Goal: Information Seeking & Learning: Learn about a topic

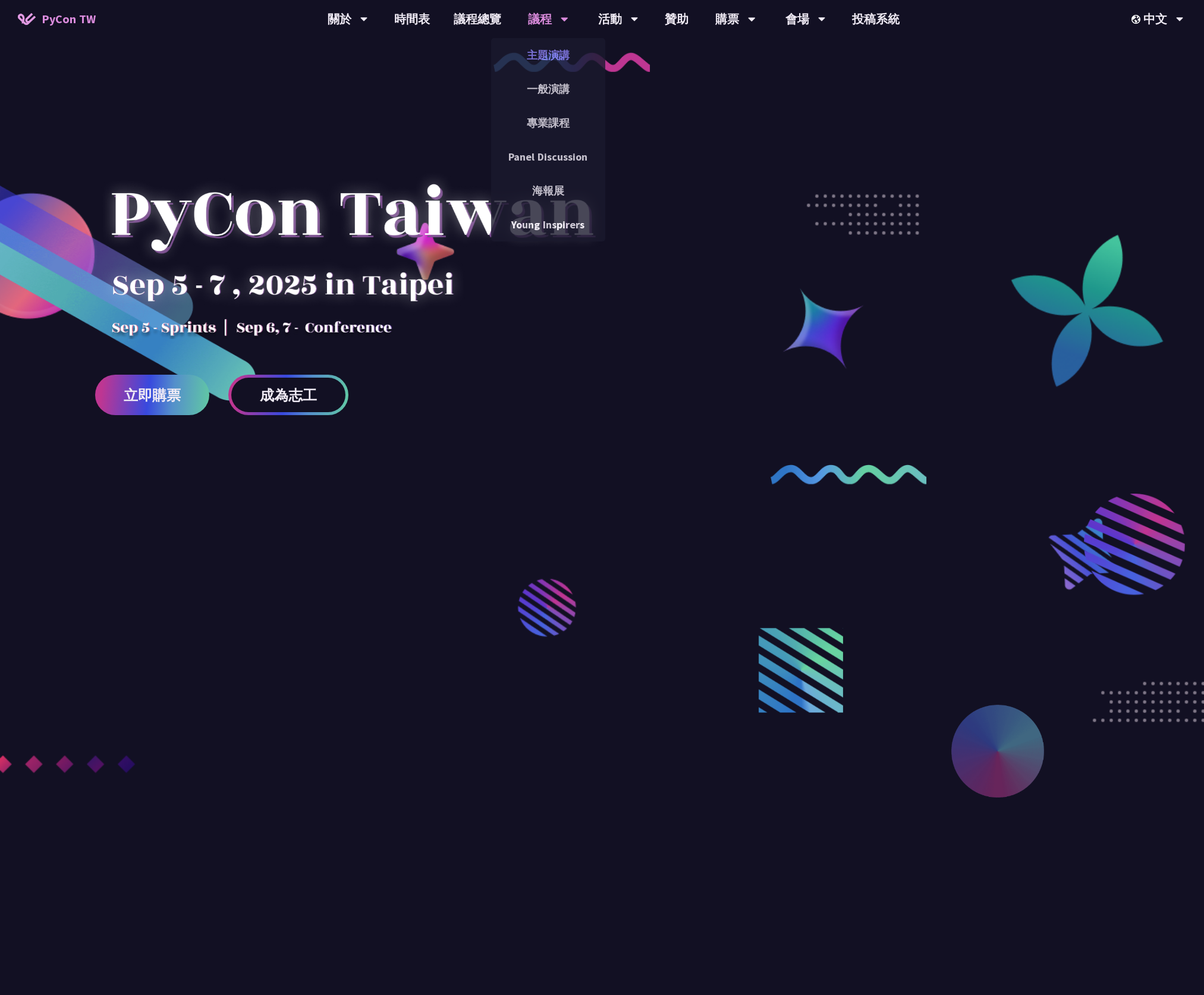
click at [539, 60] on link "主題演講" at bounding box center [548, 55] width 114 height 28
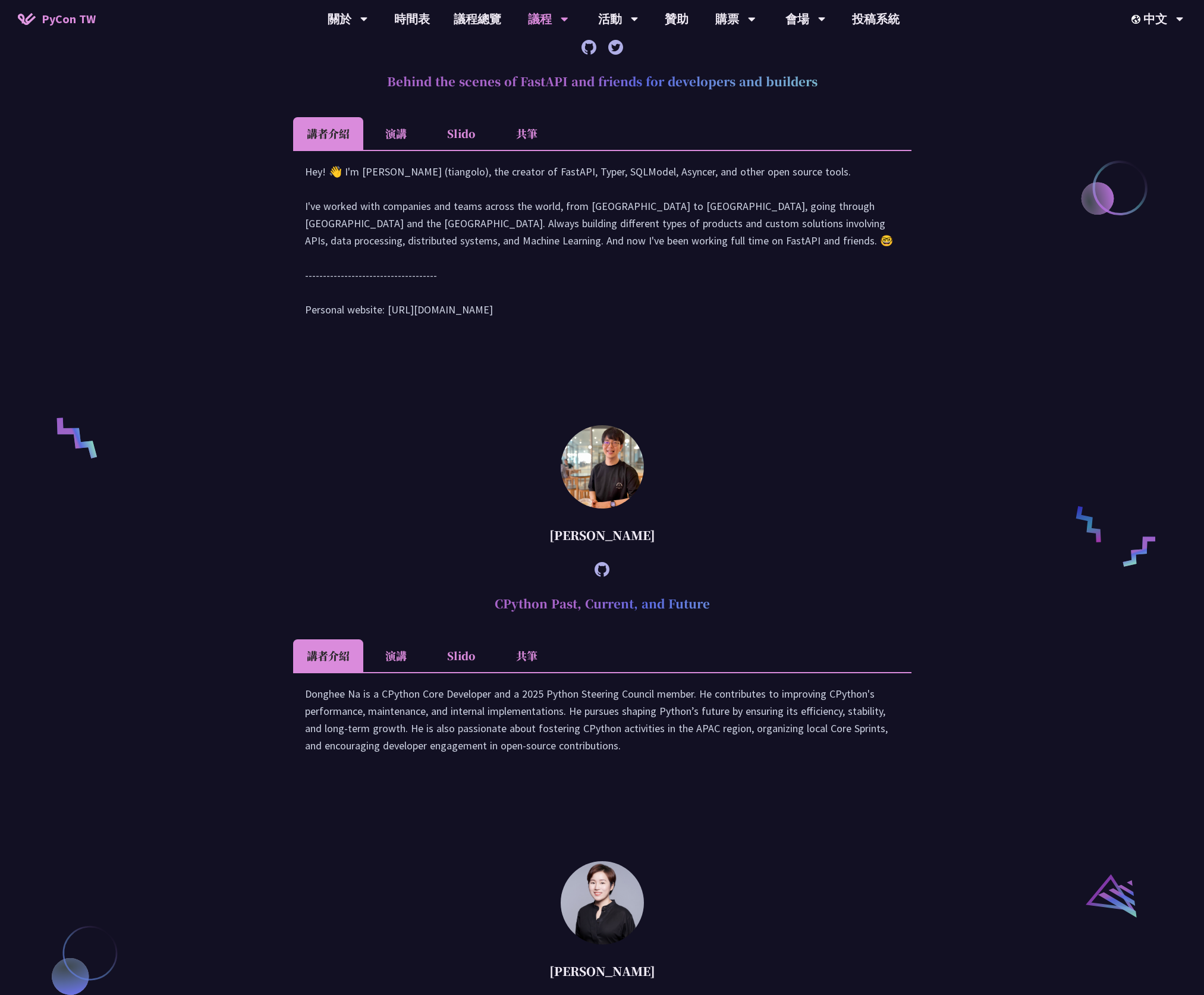
scroll to position [1040, 0]
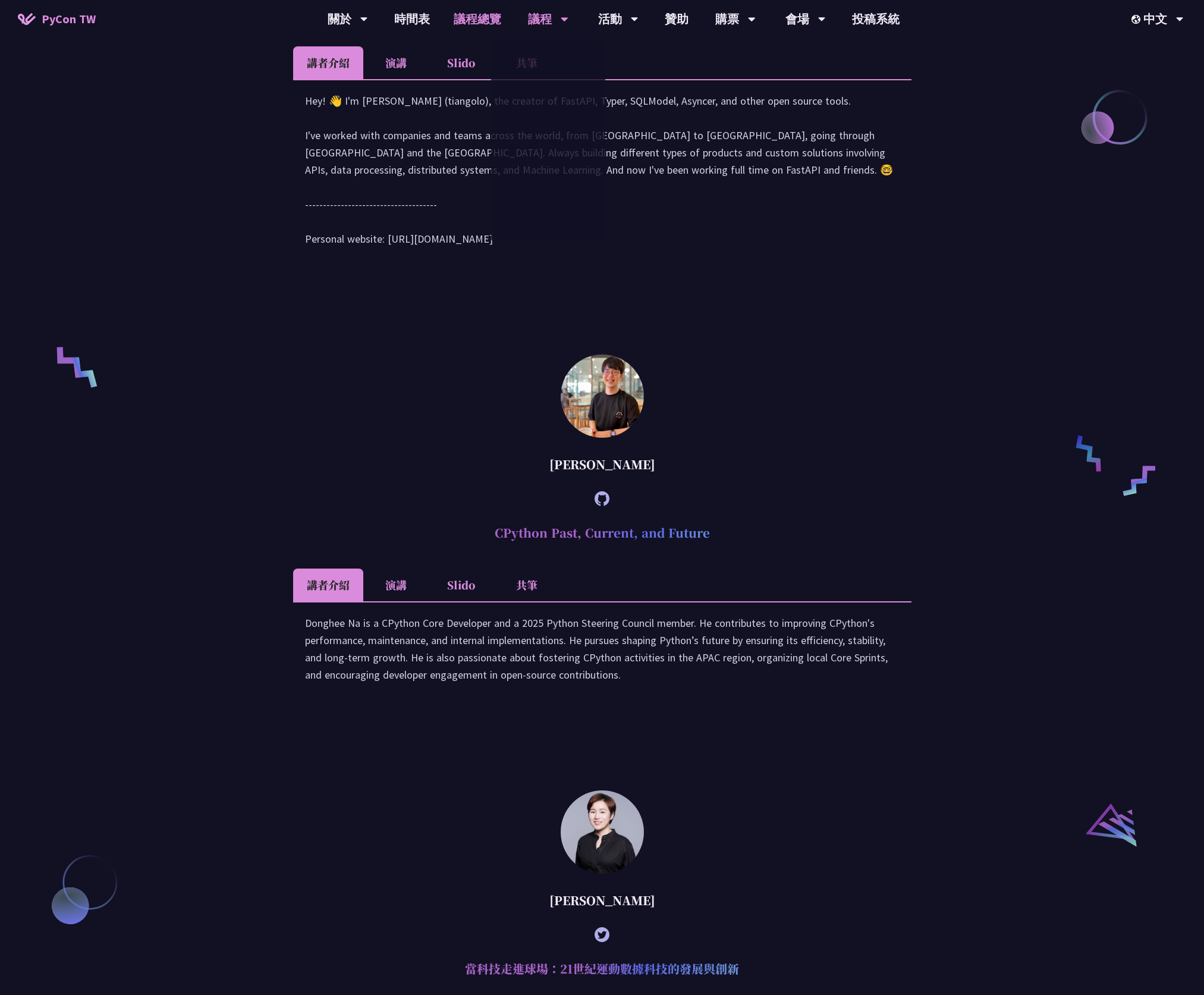
click at [483, 19] on link "議程總覽" at bounding box center [477, 19] width 71 height 38
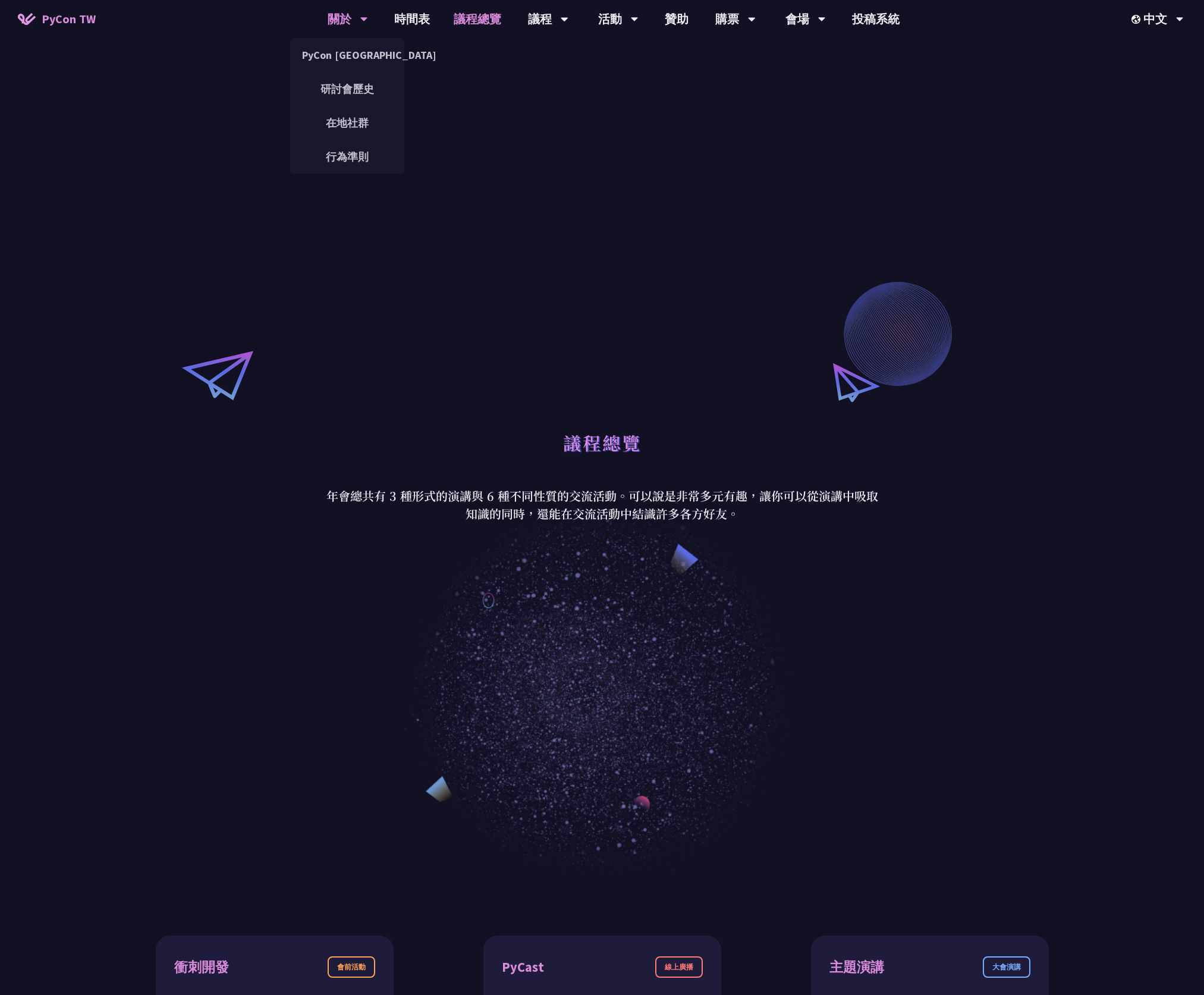
click at [355, 24] on div "關於" at bounding box center [348, 19] width 40 height 38
click at [347, 63] on link "PyCon [GEOGRAPHIC_DATA]" at bounding box center [347, 55] width 114 height 28
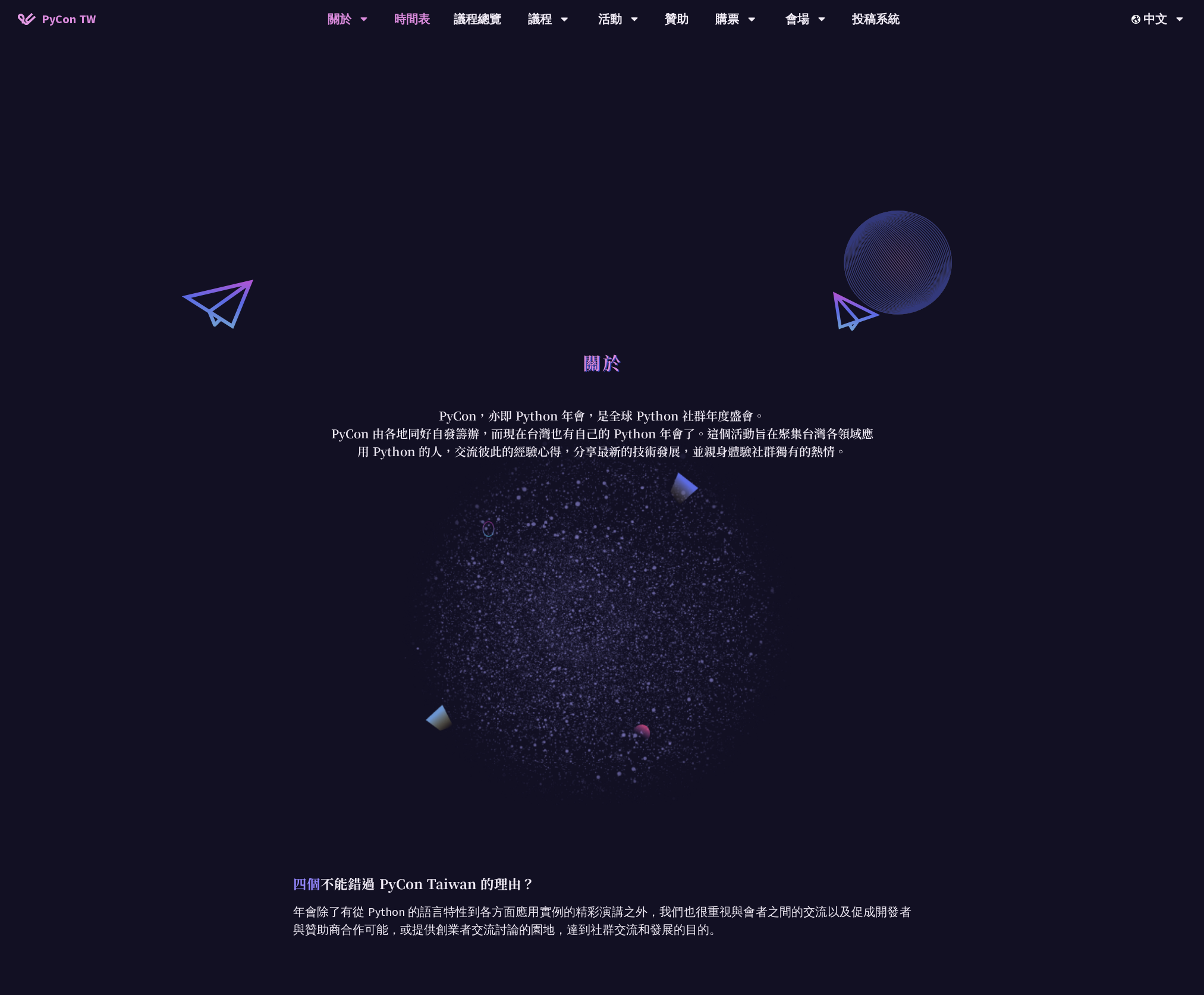
click at [412, 16] on link "時間表" at bounding box center [412, 19] width 60 height 38
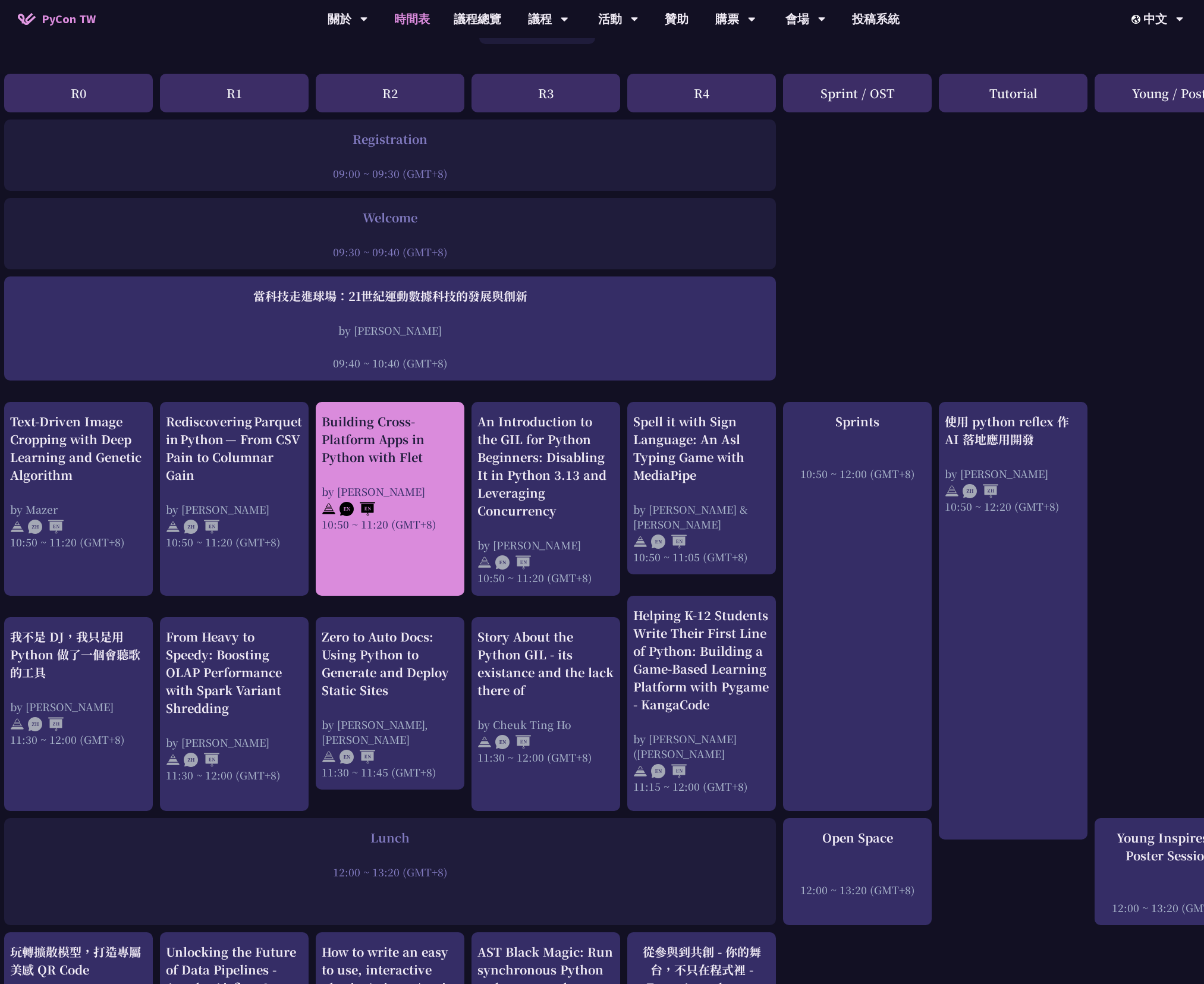
scroll to position [149, 8]
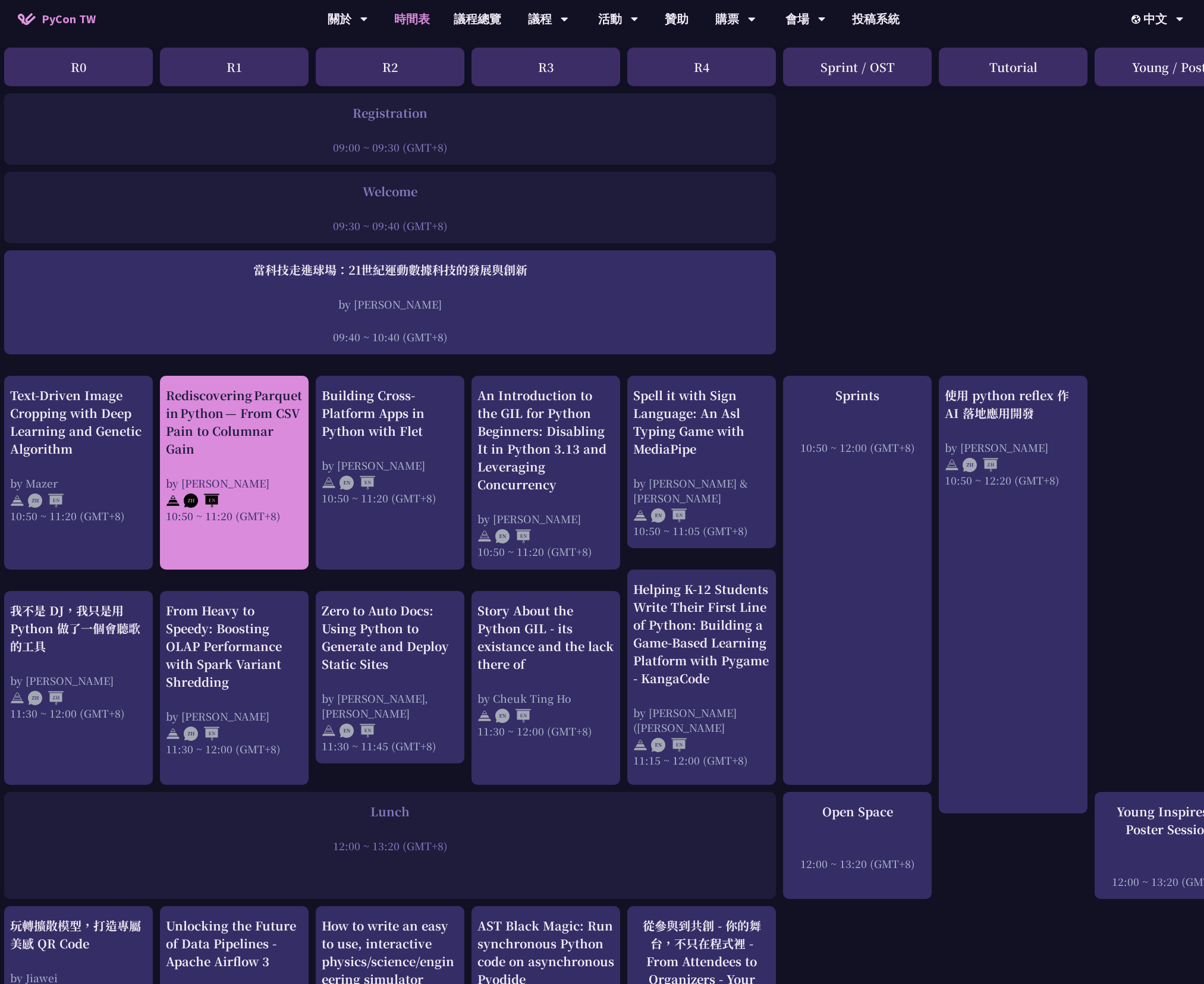
click at [245, 465] on div "Rediscovering Parquet in Python — From CSV Pain to Columnar Gain by Josix 10:50…" at bounding box center [234, 454] width 136 height 136
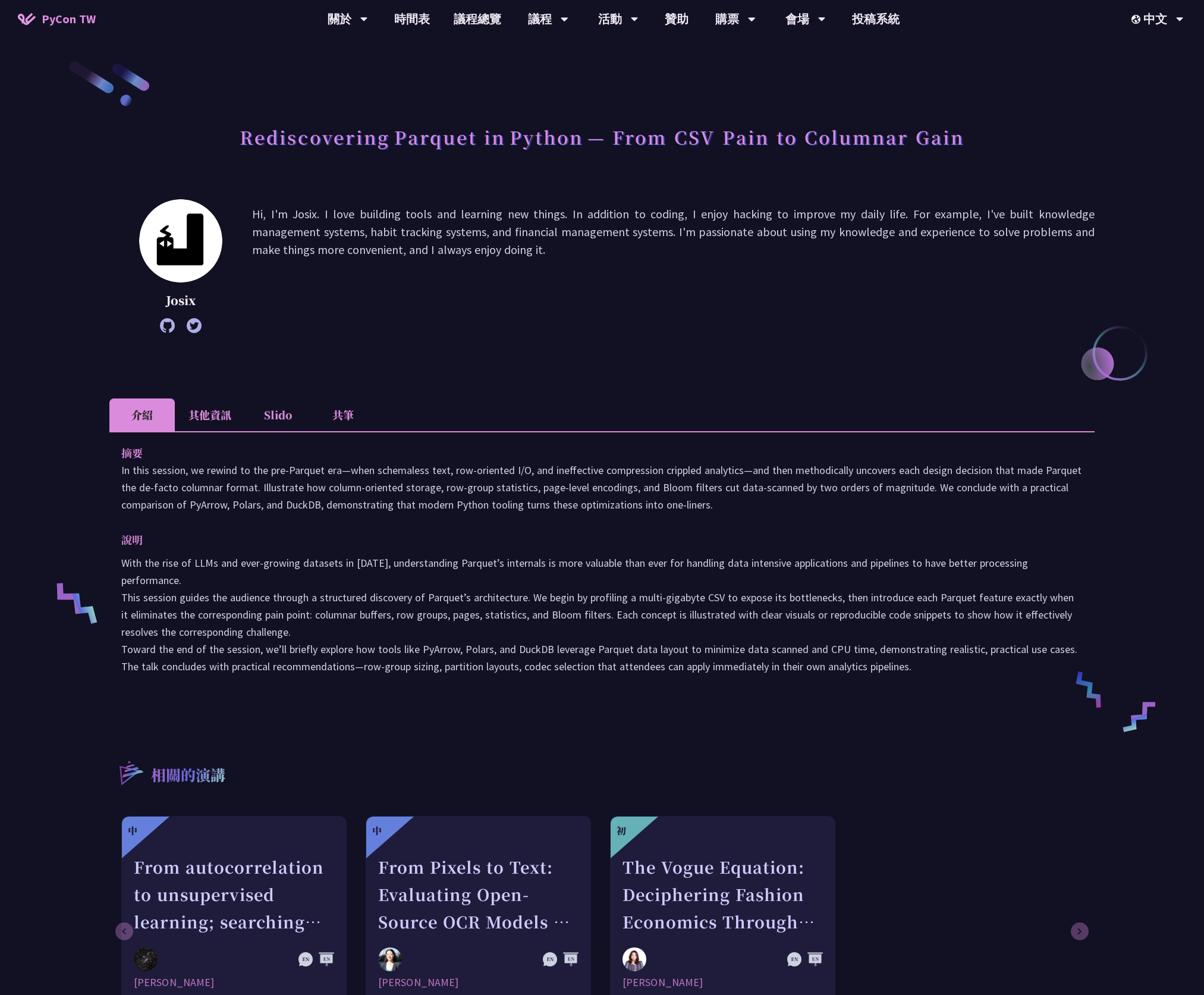
click at [211, 420] on li "其他資訊" at bounding box center [210, 415] width 70 height 33
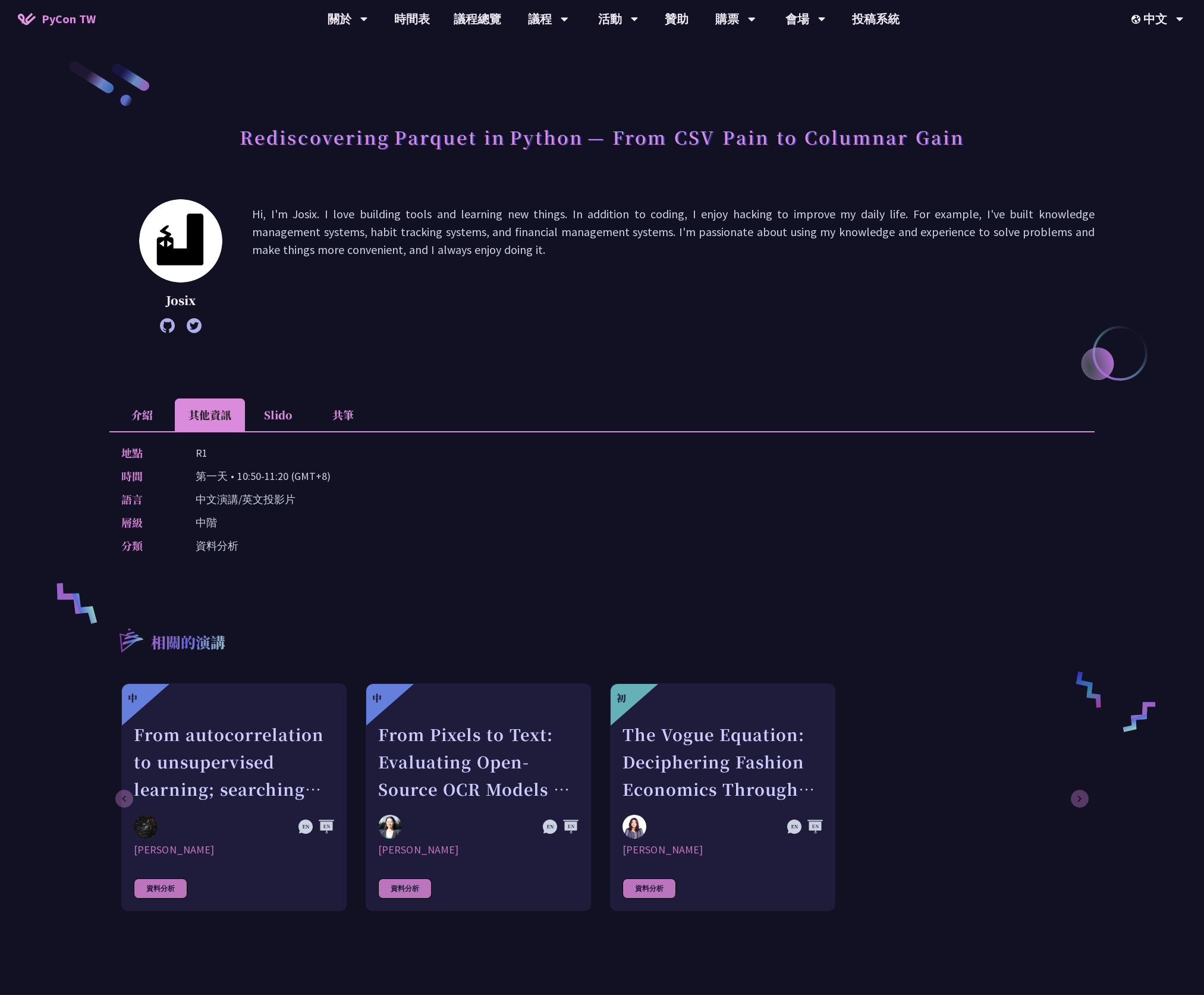
click at [263, 415] on li "Slido" at bounding box center [278, 415] width 65 height 33
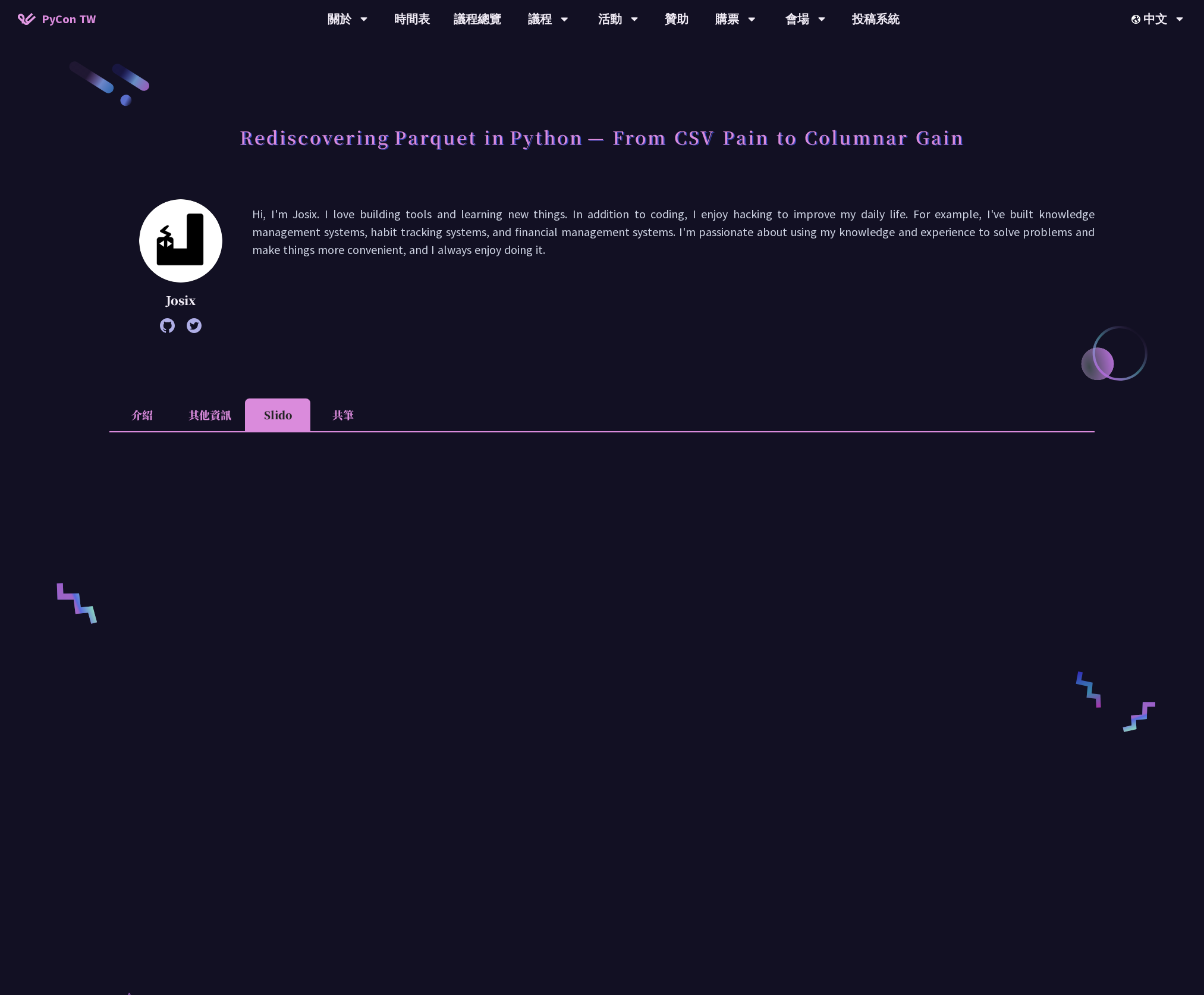
click at [227, 416] on li "其他資訊" at bounding box center [210, 415] width 70 height 33
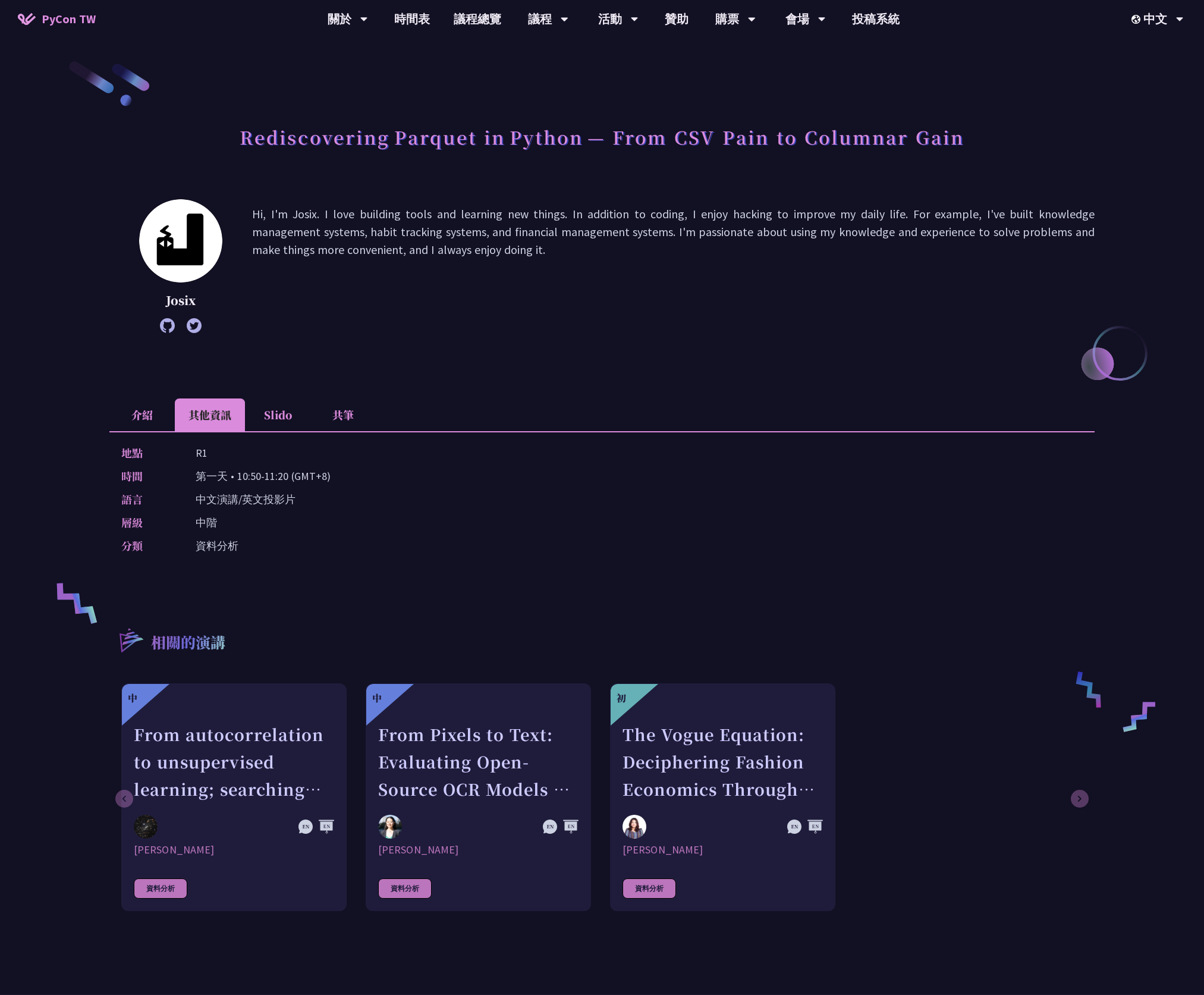
click at [302, 416] on li "Slido" at bounding box center [278, 415] width 65 height 33
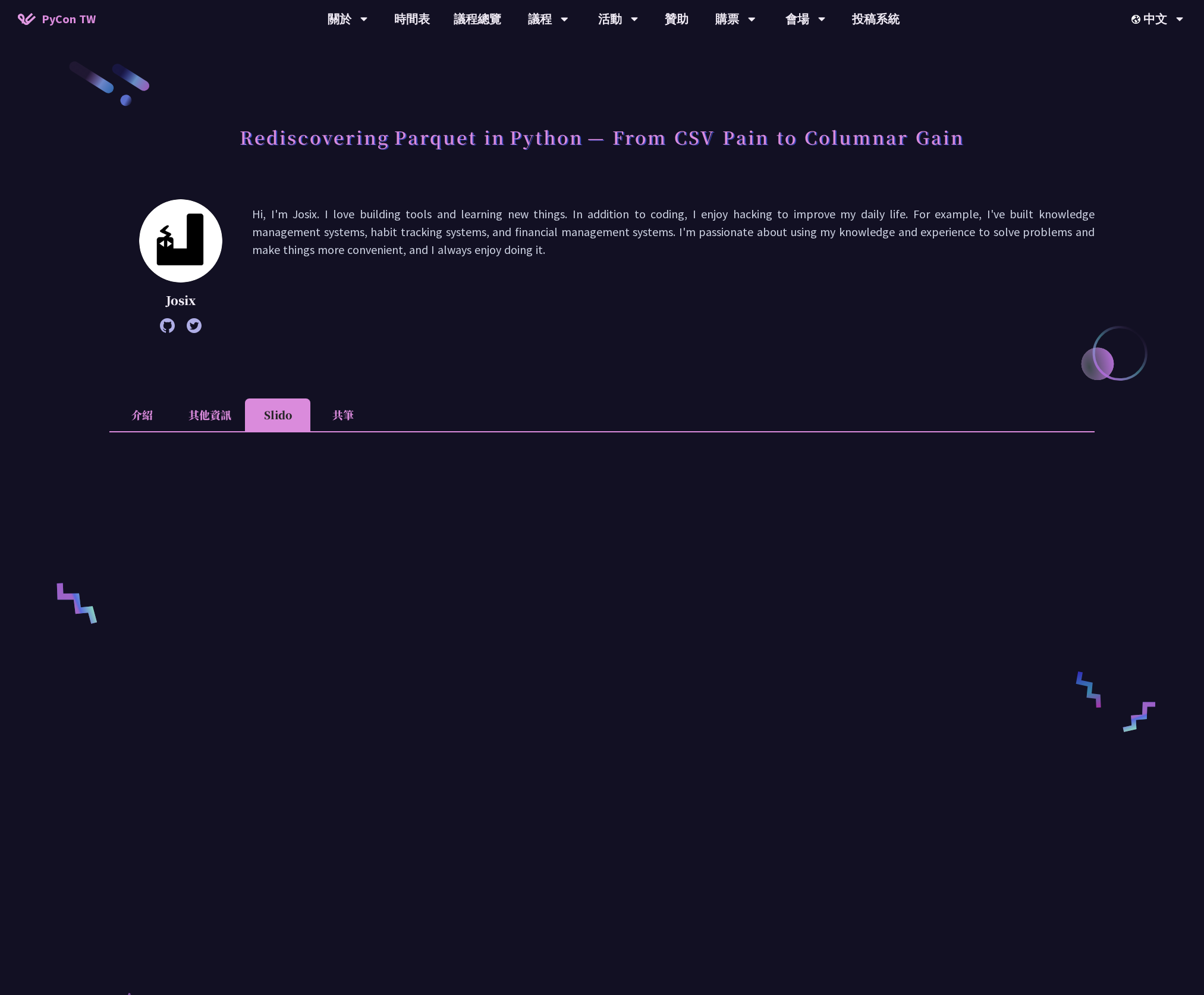
click at [316, 399] on li "共筆" at bounding box center [343, 415] width 65 height 33
click at [282, 420] on li "Slido" at bounding box center [278, 415] width 65 height 33
click at [324, 413] on li "共筆" at bounding box center [343, 415] width 65 height 33
click at [278, 416] on li "Slido" at bounding box center [278, 415] width 65 height 33
click at [144, 418] on li "介紹" at bounding box center [142, 415] width 65 height 33
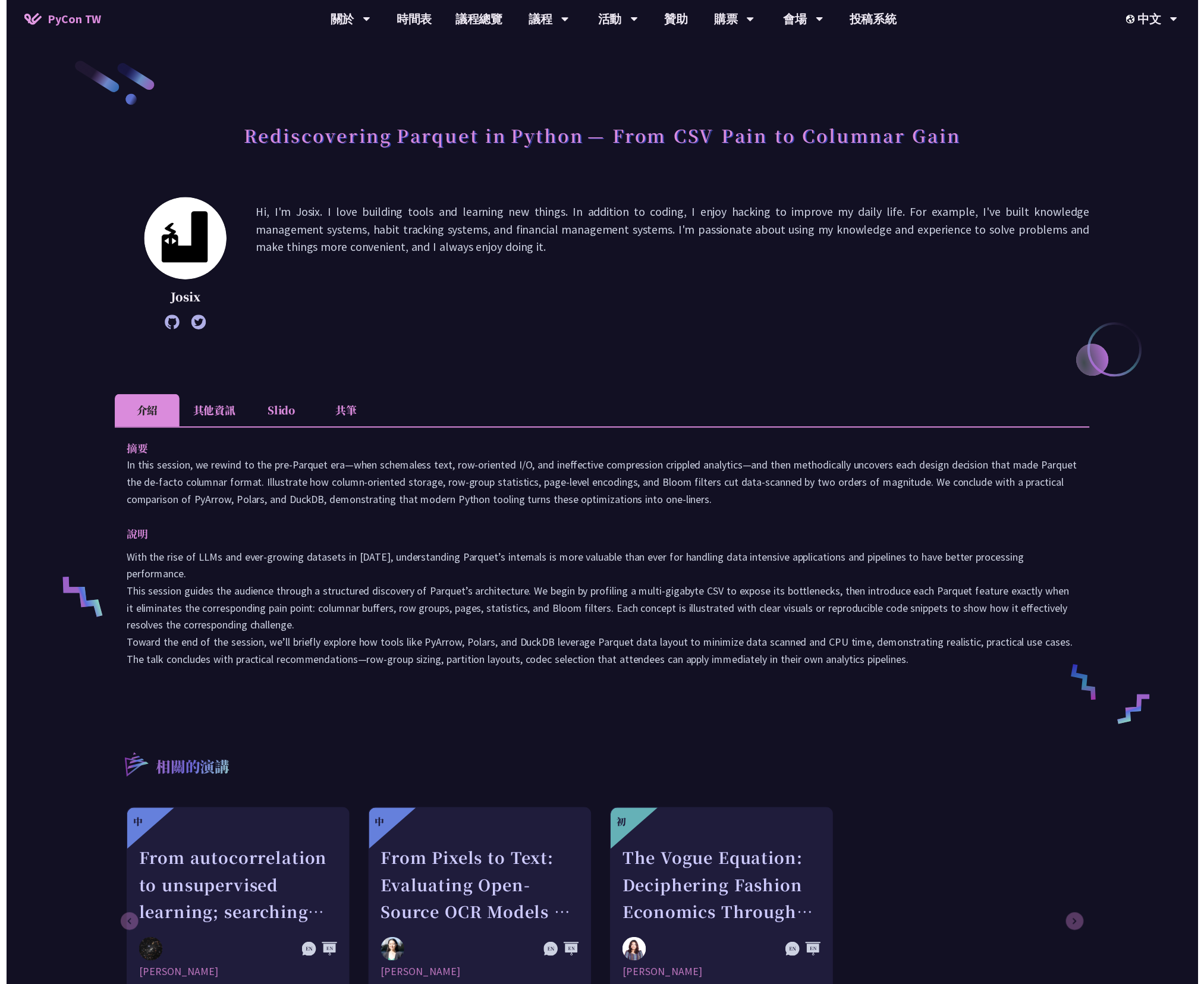
scroll to position [149, 0]
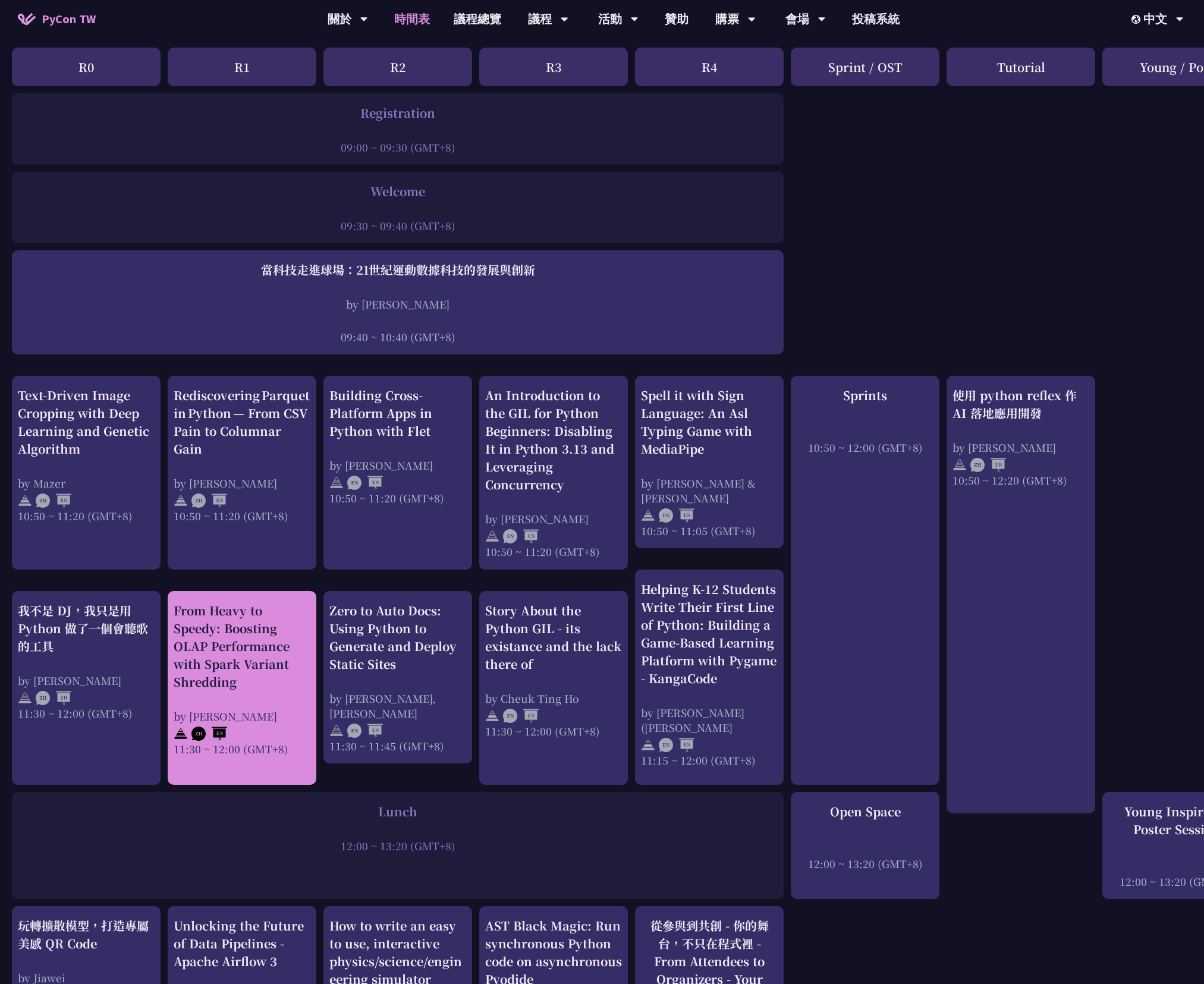
click at [259, 650] on div "From Heavy to Speedy: Boosting OLAP Performance with Spark Variant Shredding" at bounding box center [241, 647] width 136 height 90
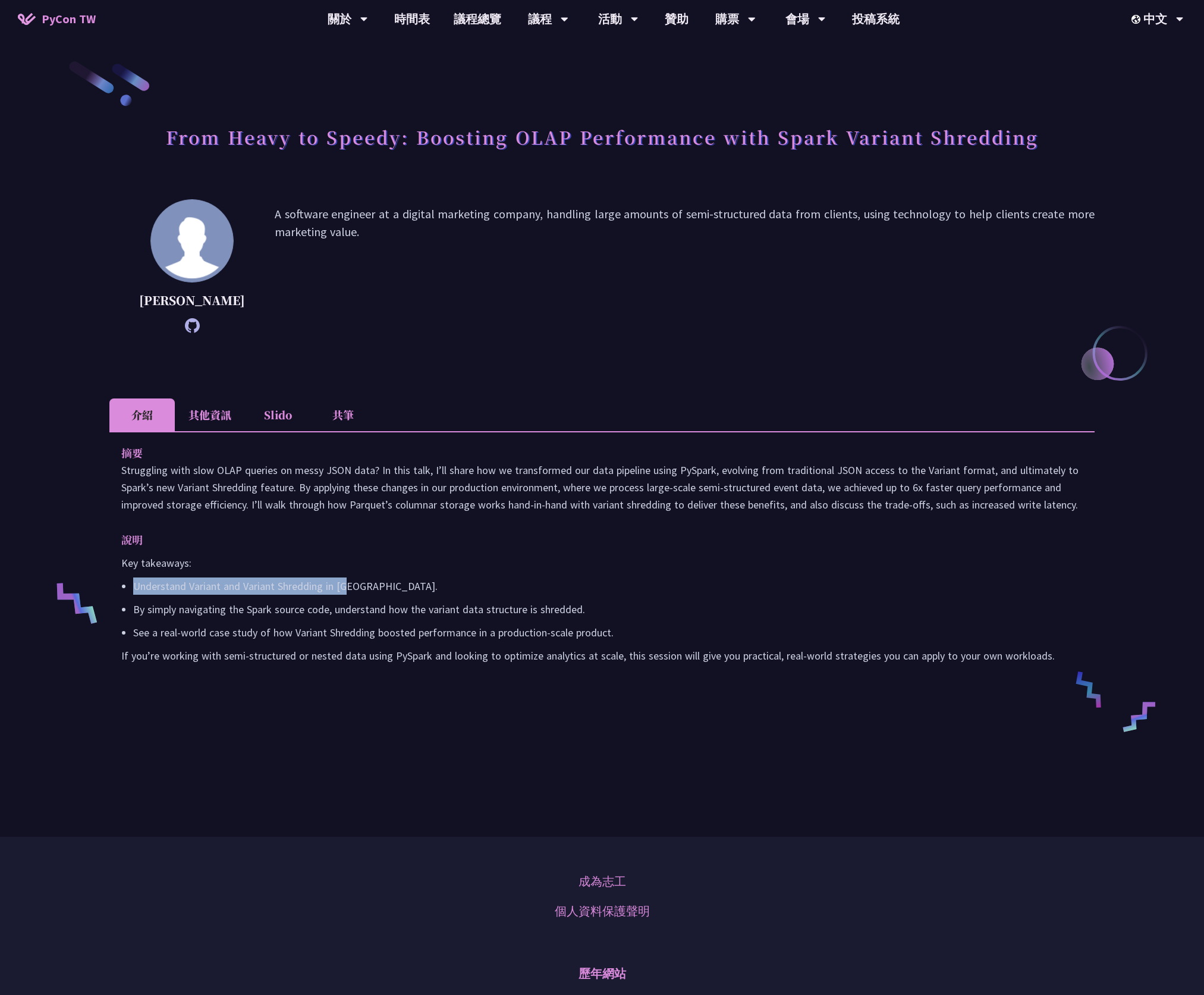
drag, startPoint x: 132, startPoint y: 604, endPoint x: 356, endPoint y: 605, distance: 224.0
click at [356, 605] on ul "Understand Variant and Variant Shredding in PySpark. By simply navigating the S…" at bounding box center [601, 608] width 961 height 64
click at [357, 595] on p "Understand Variant and Variant Shredding in PySpark." at bounding box center [608, 585] width 950 height 17
drag, startPoint x: 144, startPoint y: 625, endPoint x: 279, endPoint y: 625, distance: 135.0
click at [279, 625] on ul "Understand Variant and Variant Shredding in PySpark. By simply navigating the S…" at bounding box center [601, 608] width 961 height 64
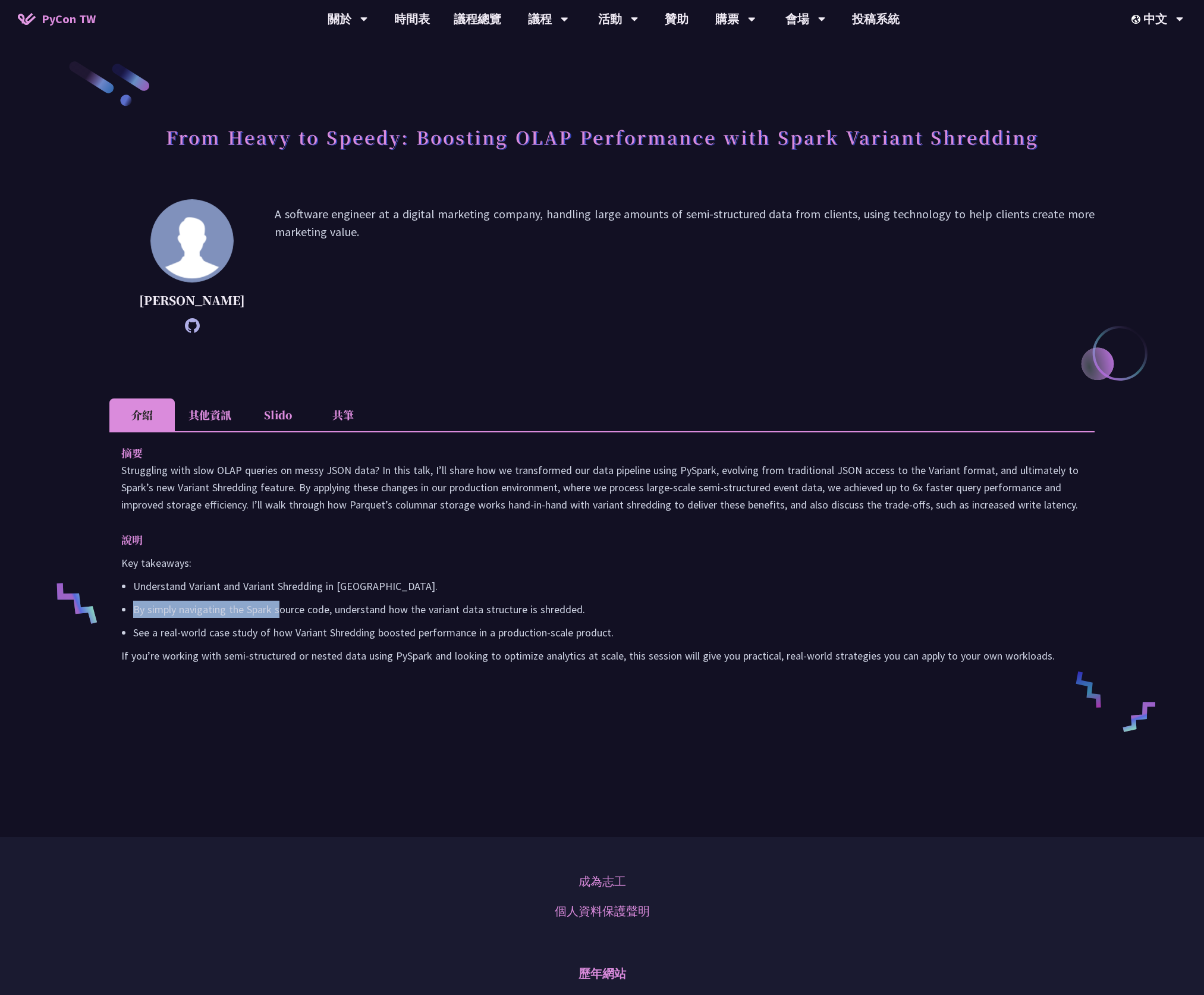
click at [279, 618] on p "By simply navigating the Spark source code, understand how the variant data str…" at bounding box center [608, 608] width 950 height 17
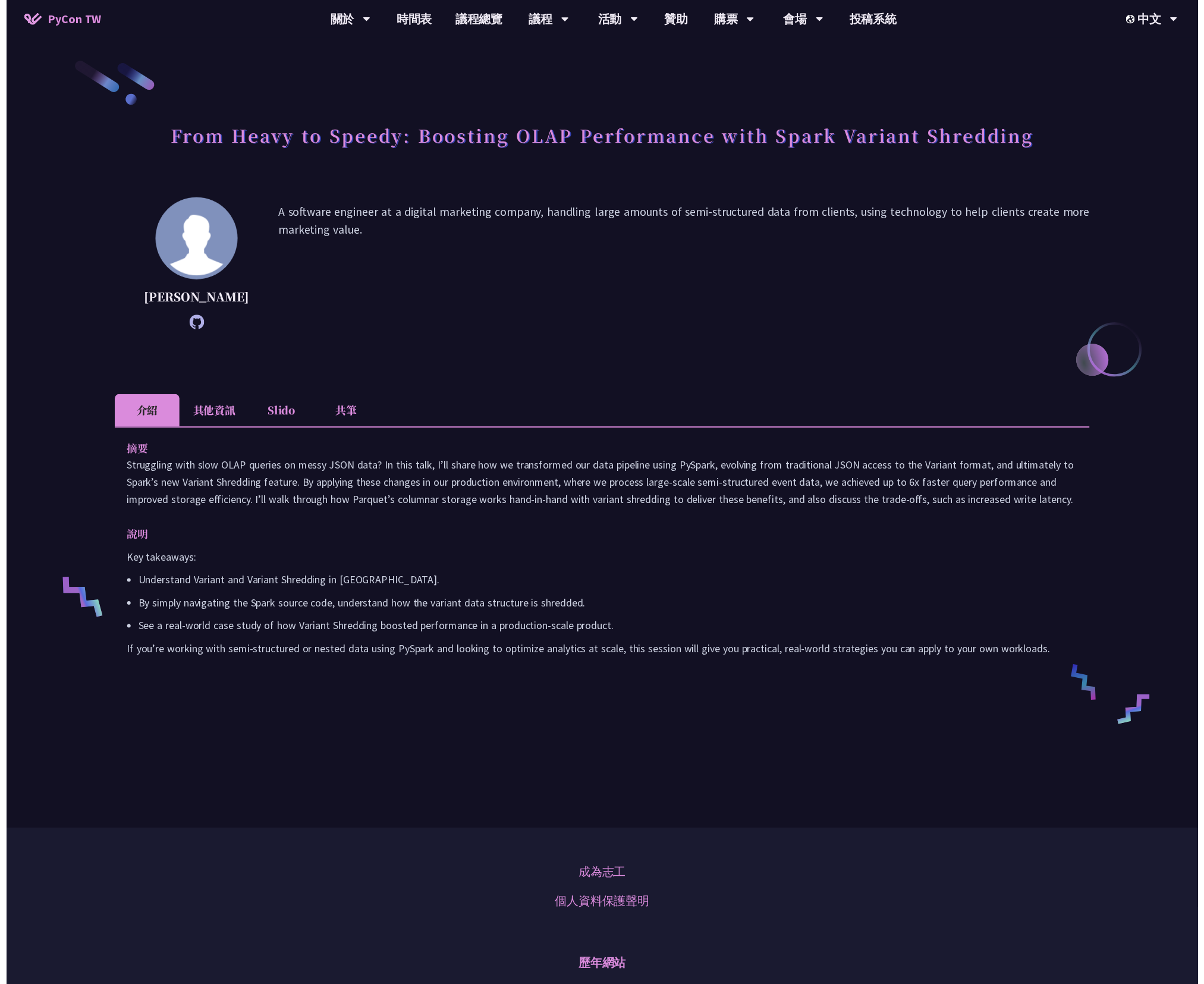
scroll to position [149, 0]
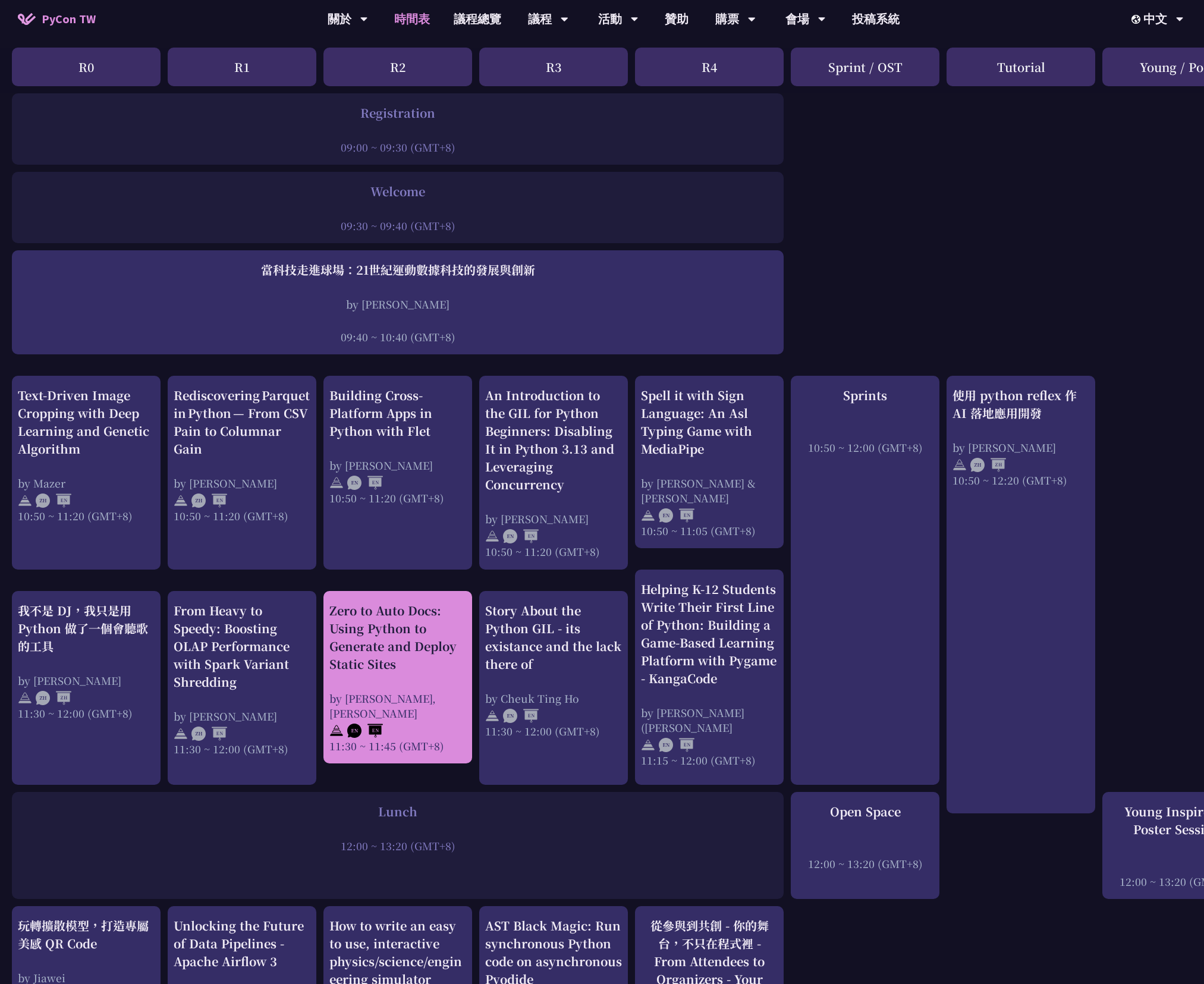
click at [423, 736] on div at bounding box center [397, 730] width 136 height 18
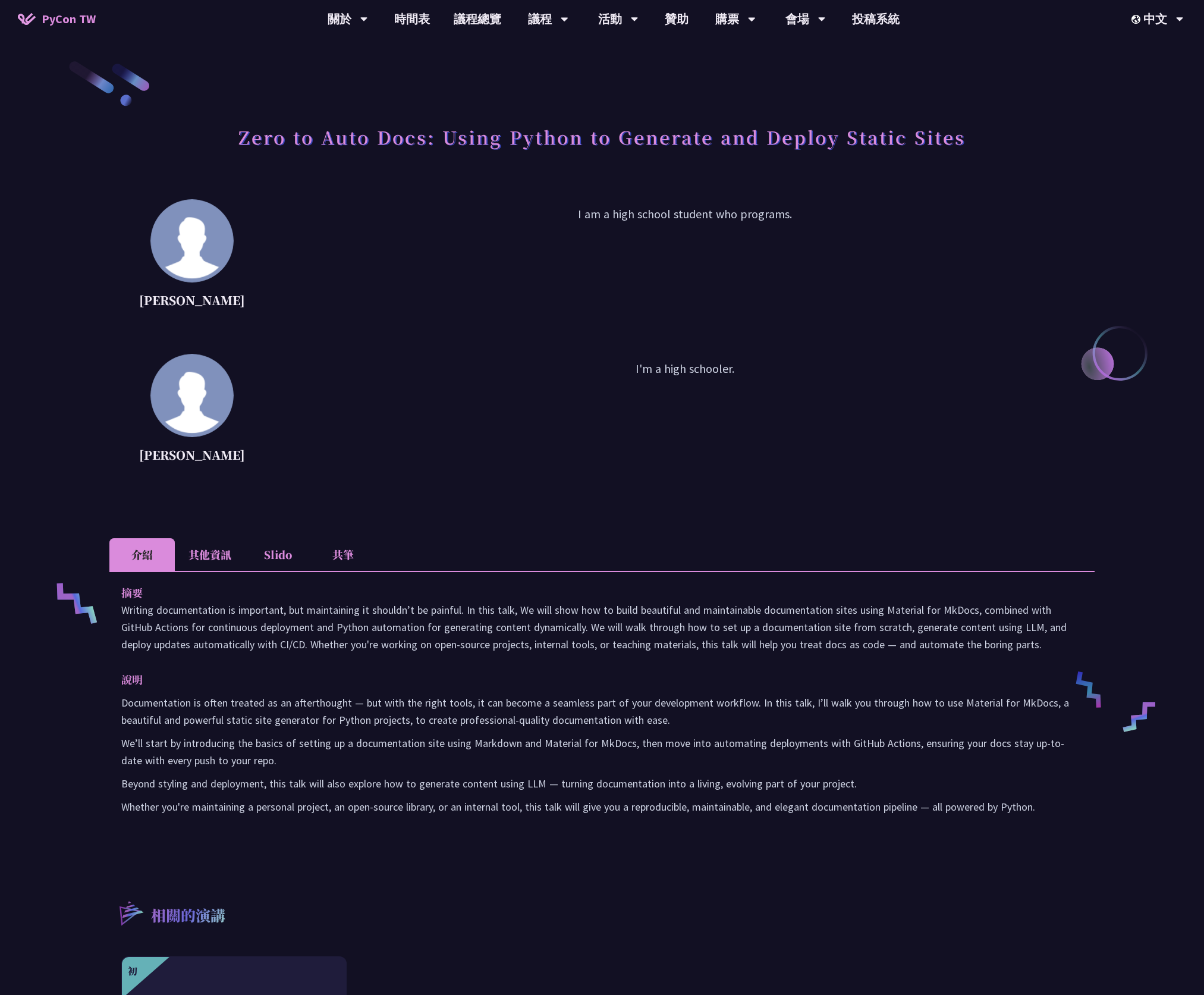
click at [208, 557] on li "其他資訊" at bounding box center [210, 554] width 70 height 33
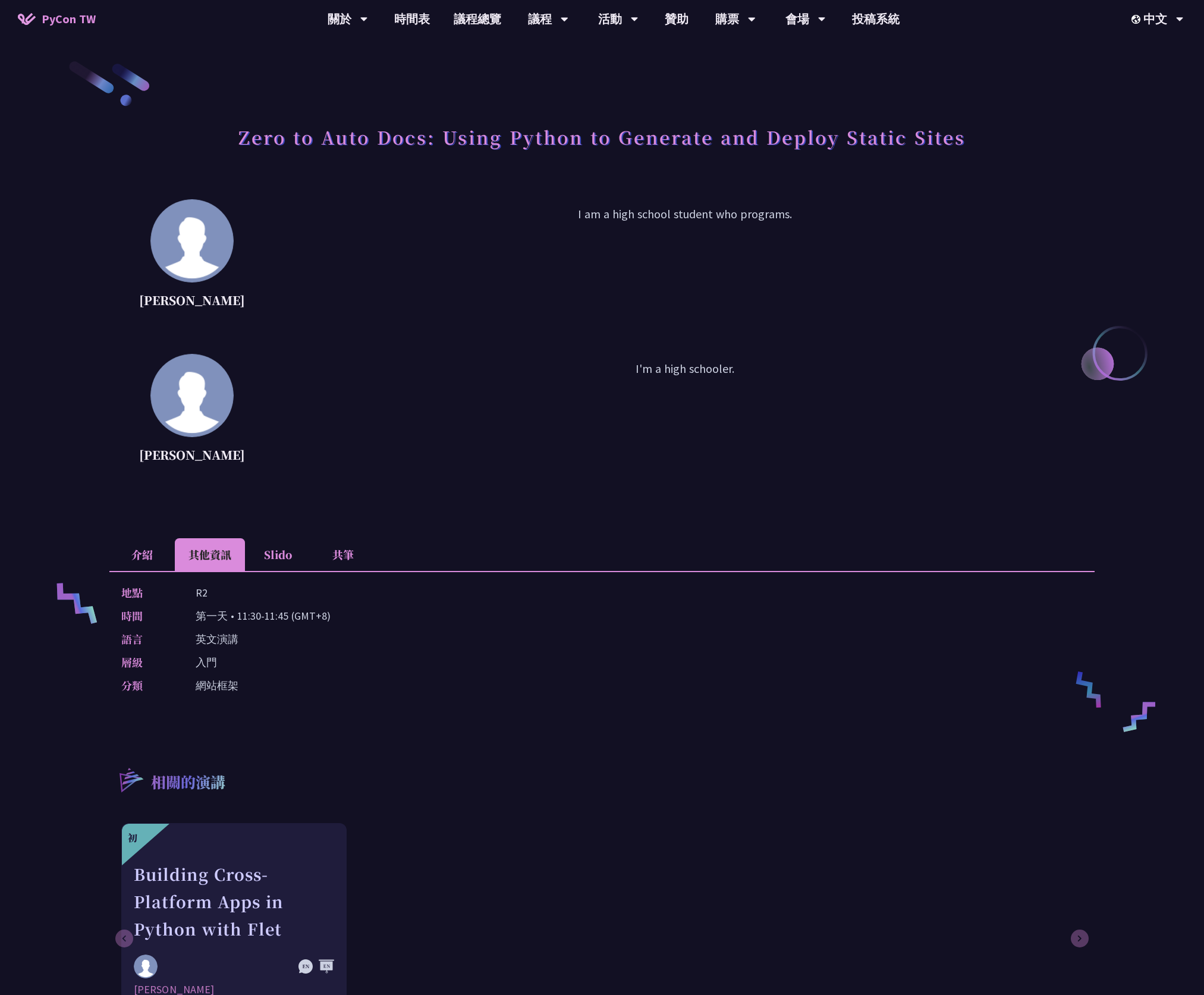
click at [130, 549] on li "介紹" at bounding box center [142, 554] width 65 height 33
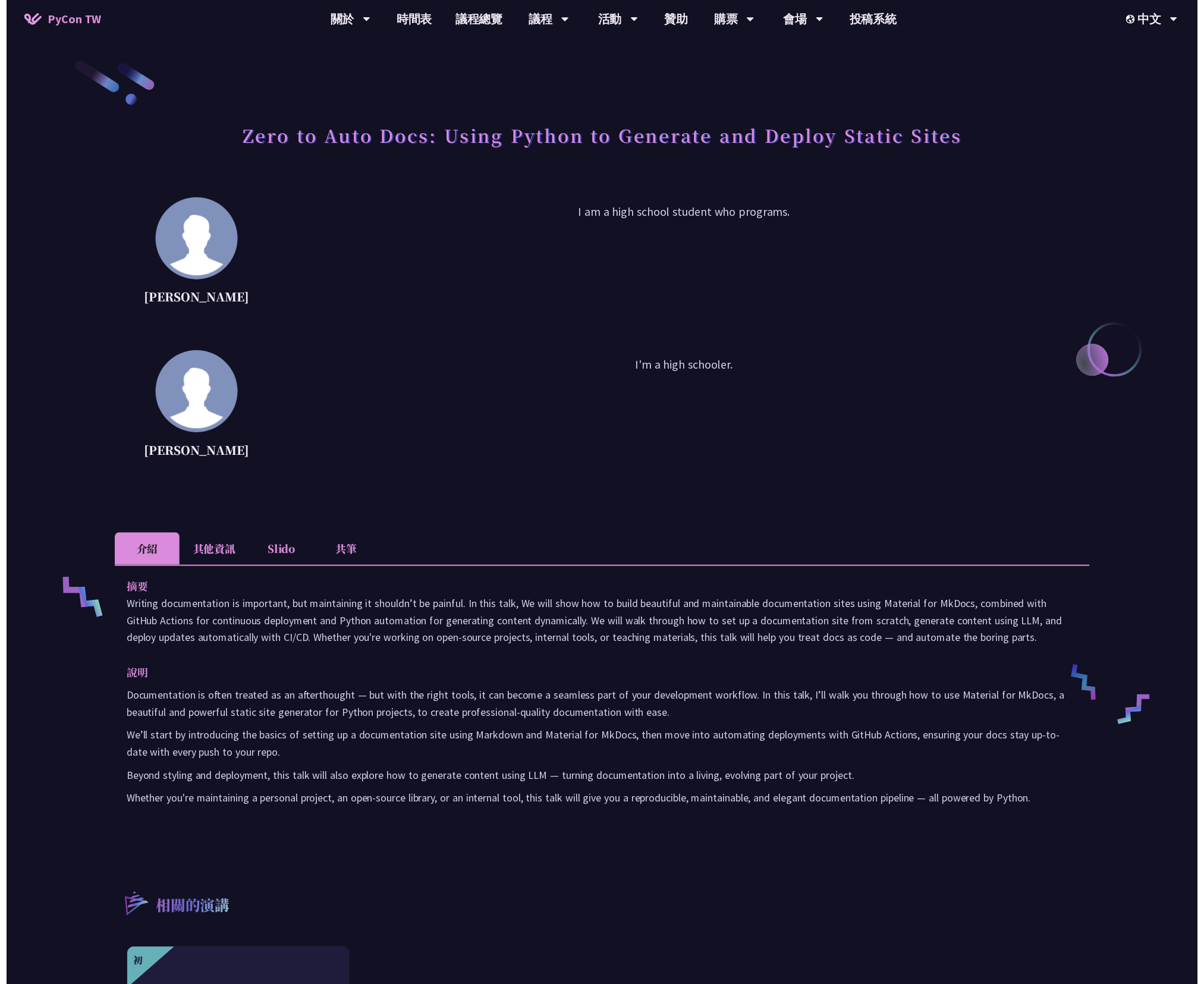
scroll to position [149, 0]
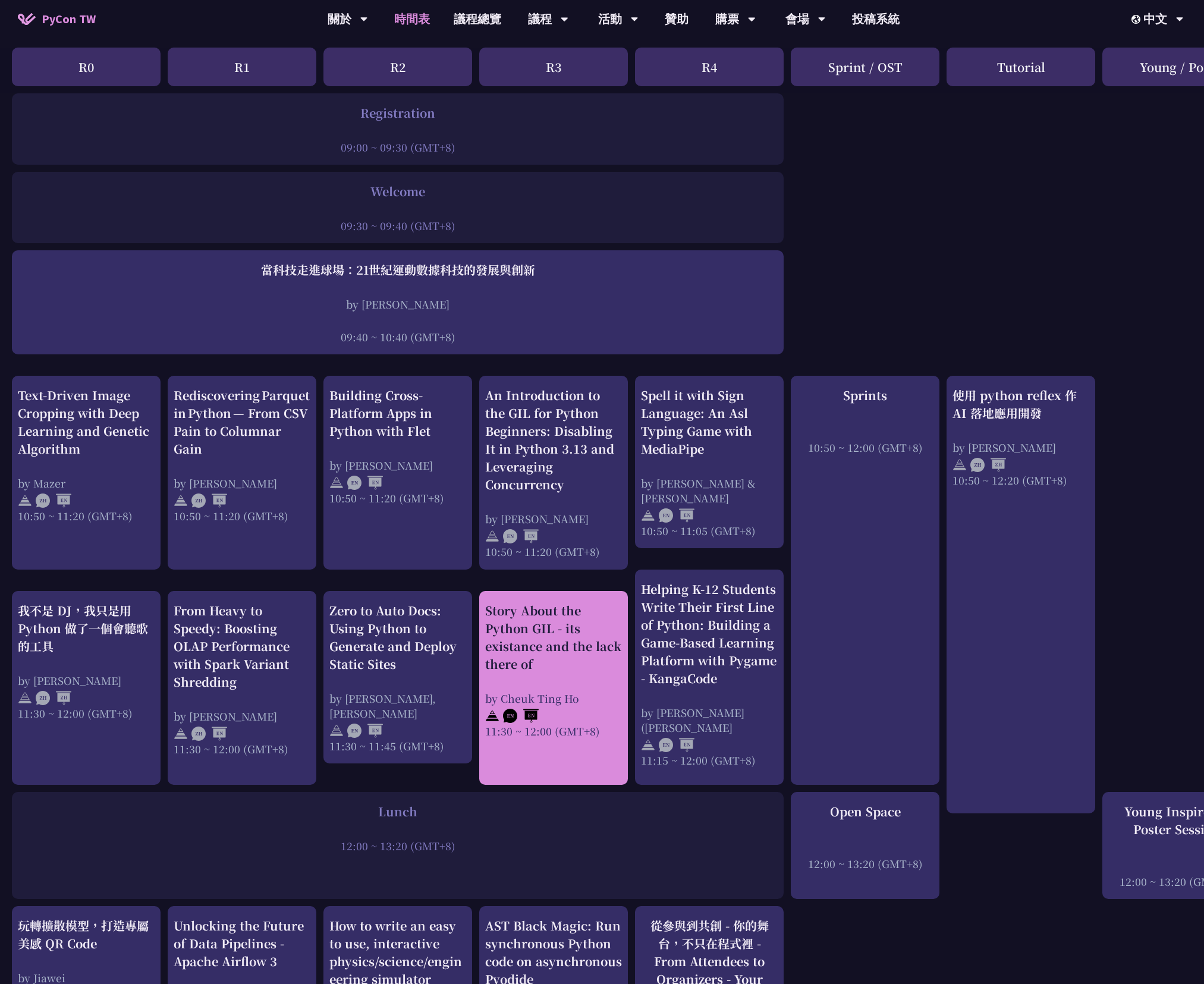
click at [578, 772] on div "Story About the Python GIL - its existance and the lack there of by Cheuk Ting …" at bounding box center [554, 688] width 148 height 194
click at [571, 754] on div "Story About the Python GIL - its existance and the lack there of by Cheuk Ting …" at bounding box center [554, 688] width 148 height 194
click at [565, 722] on div at bounding box center [553, 715] width 136 height 18
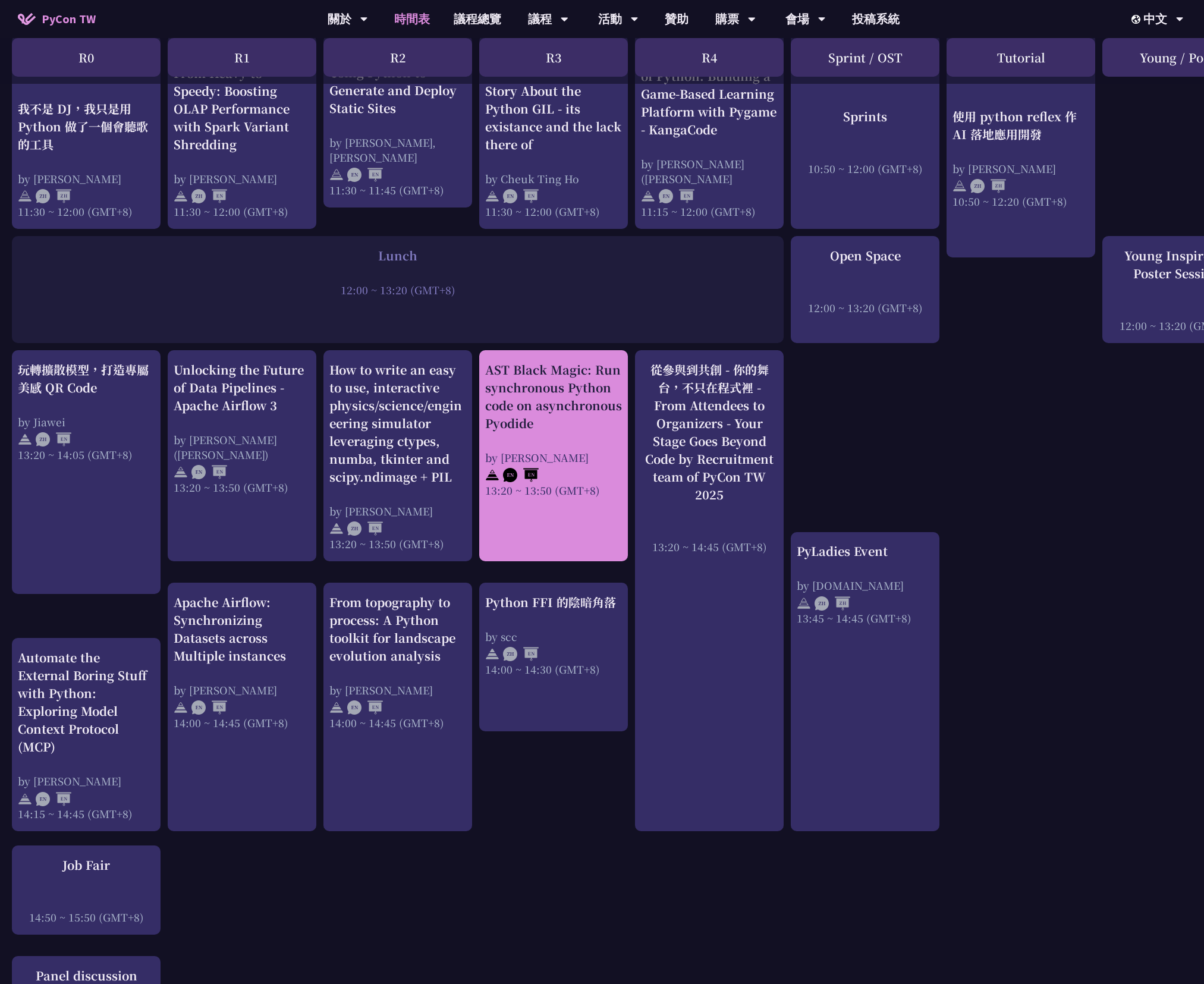
scroll to position [743, 0]
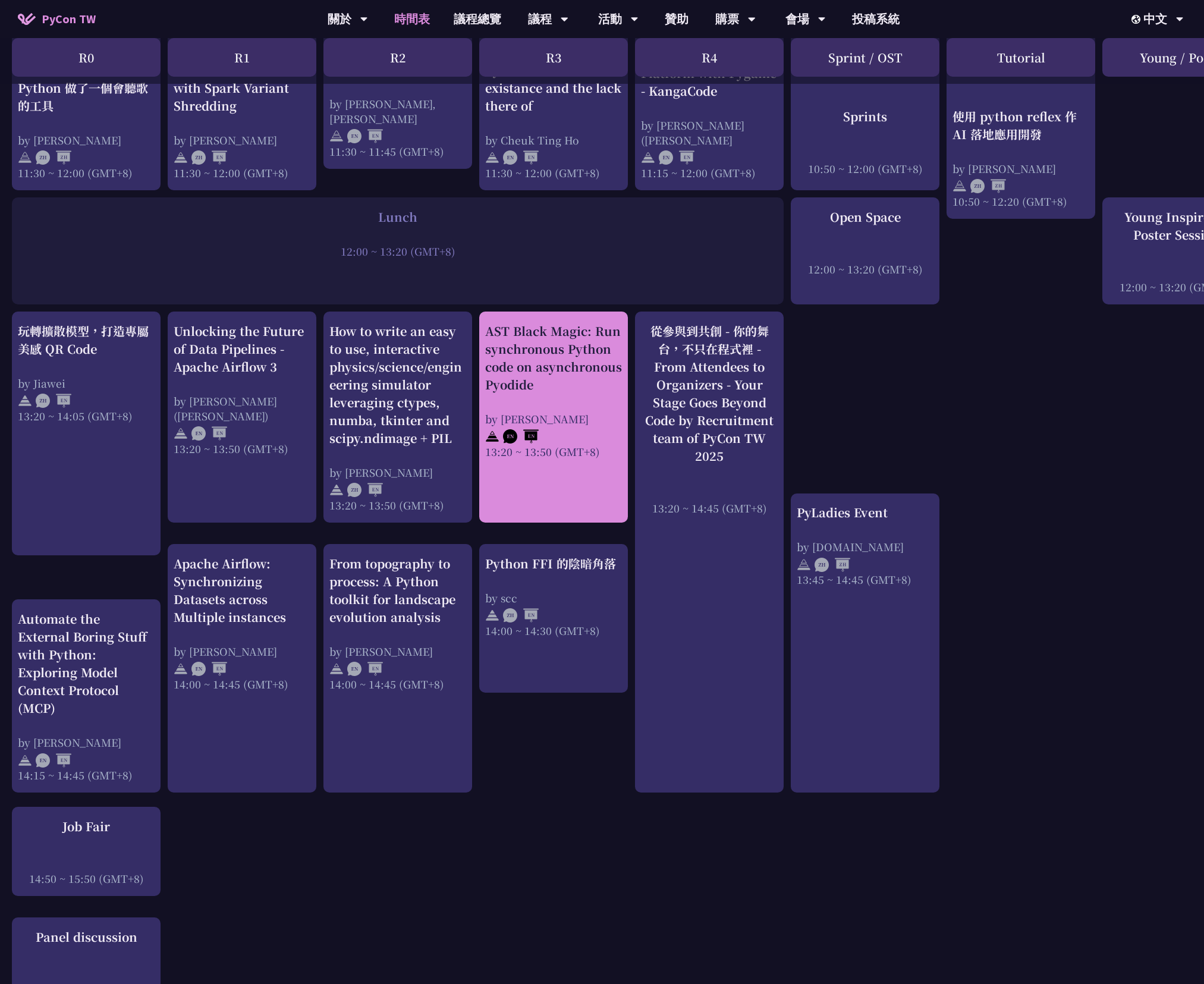
click at [580, 419] on div "by Yuichiro Tachibana" at bounding box center [553, 419] width 136 height 15
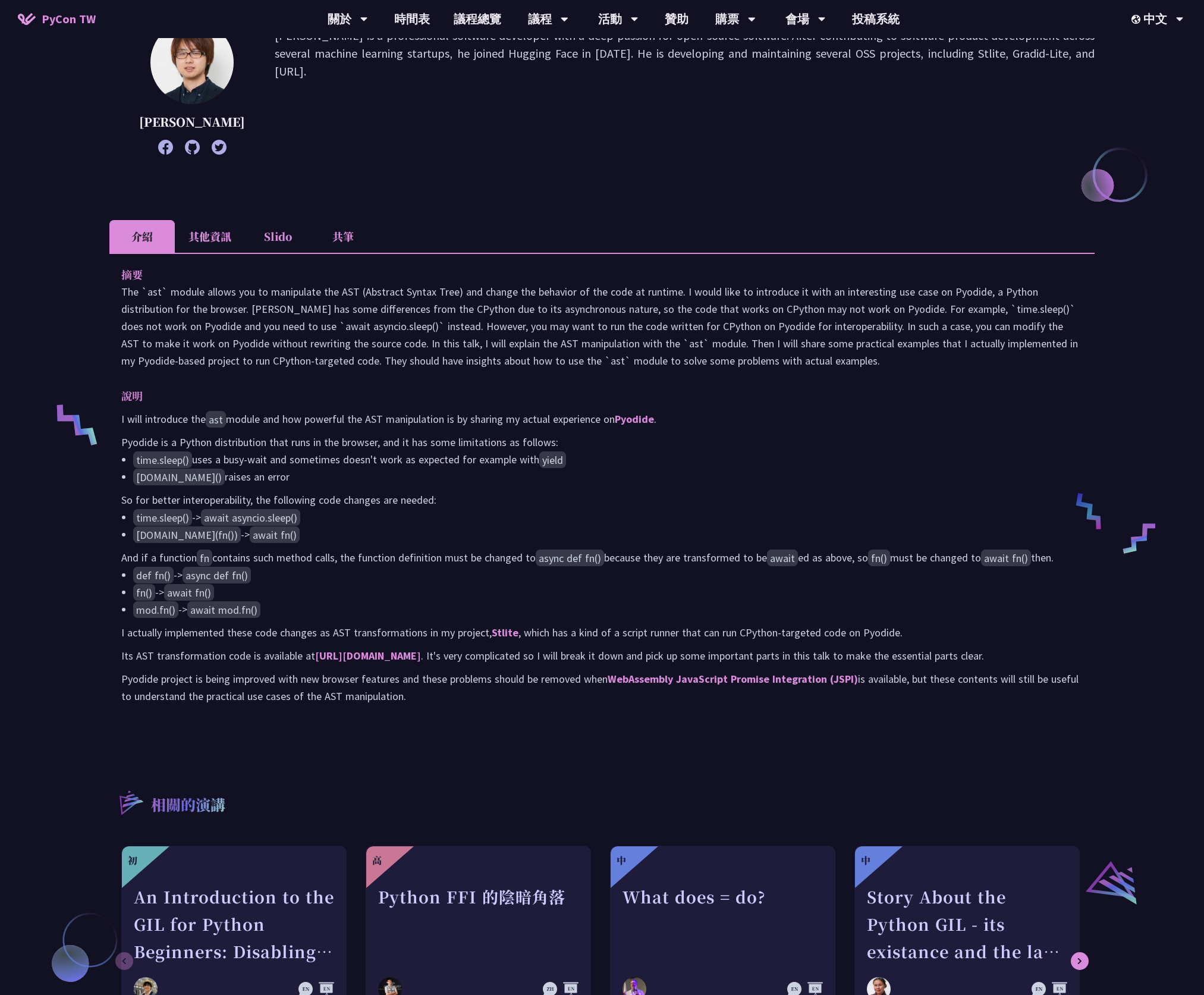
scroll to position [223, 0]
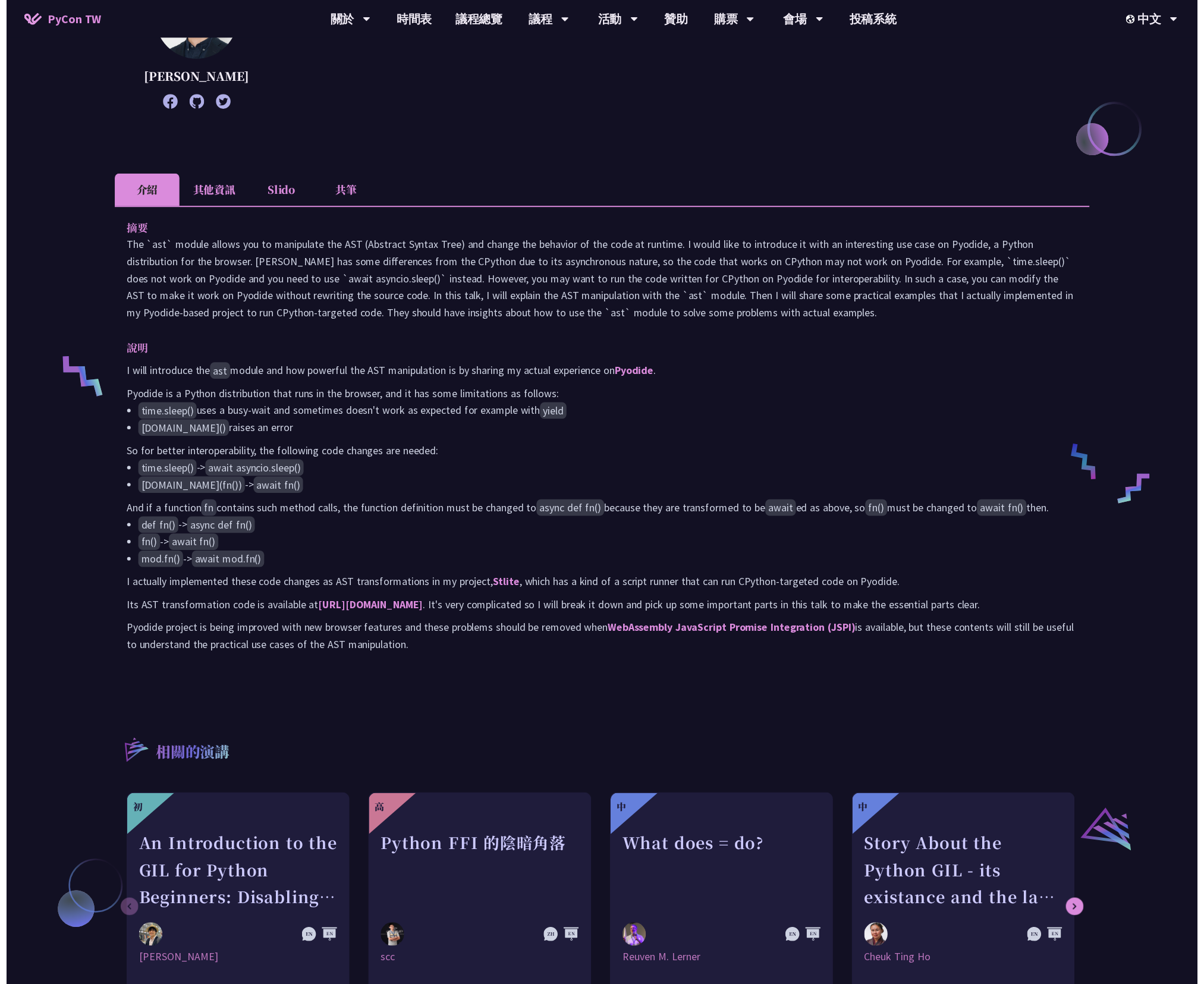
scroll to position [743, 0]
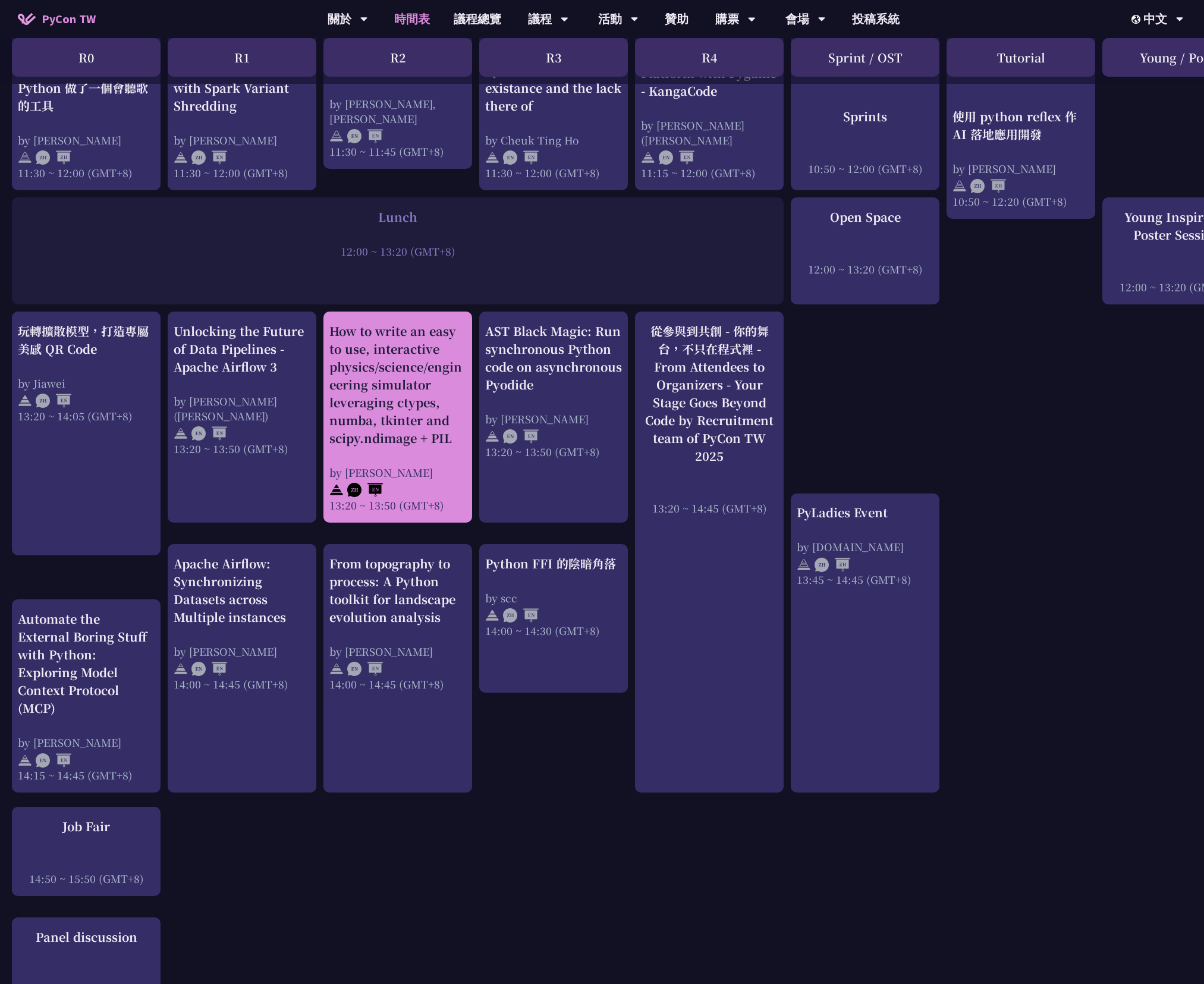
click at [434, 365] on div "How to write an easy to use, interactive physics/science/engineering simulator …" at bounding box center [397, 384] width 136 height 125
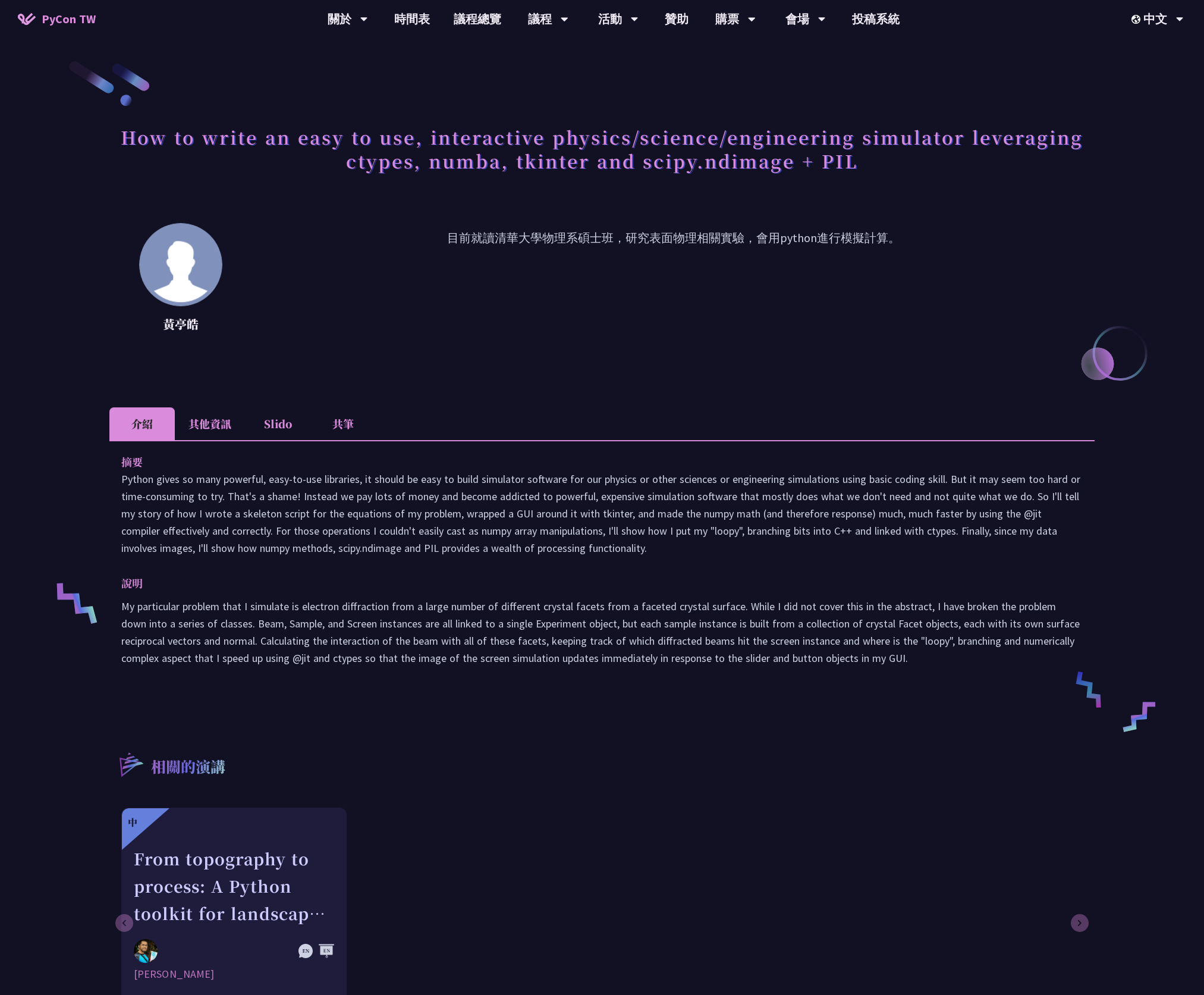
click at [203, 413] on li "其他資訊" at bounding box center [210, 424] width 70 height 33
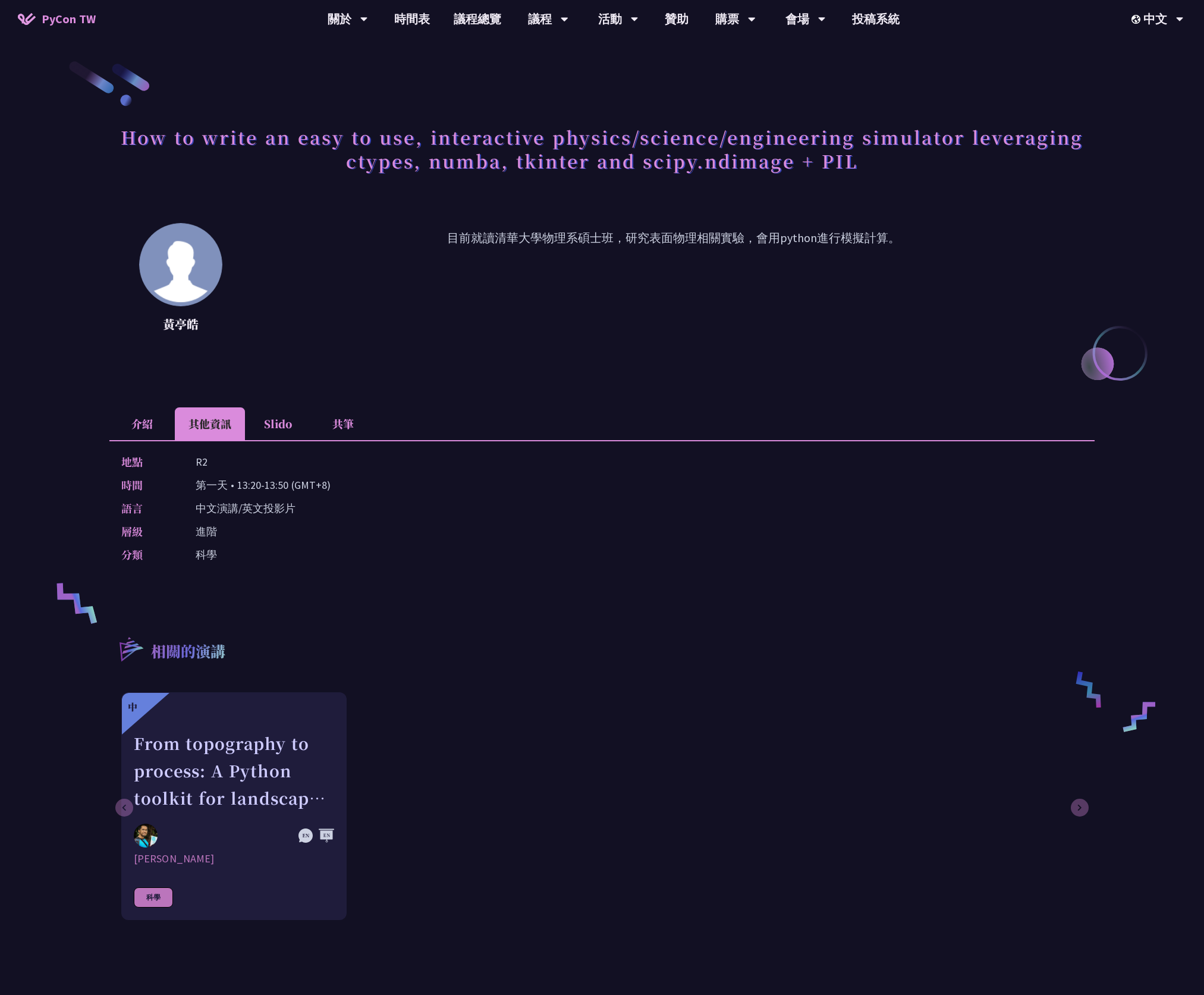
click at [153, 430] on li "介紹" at bounding box center [142, 424] width 65 height 33
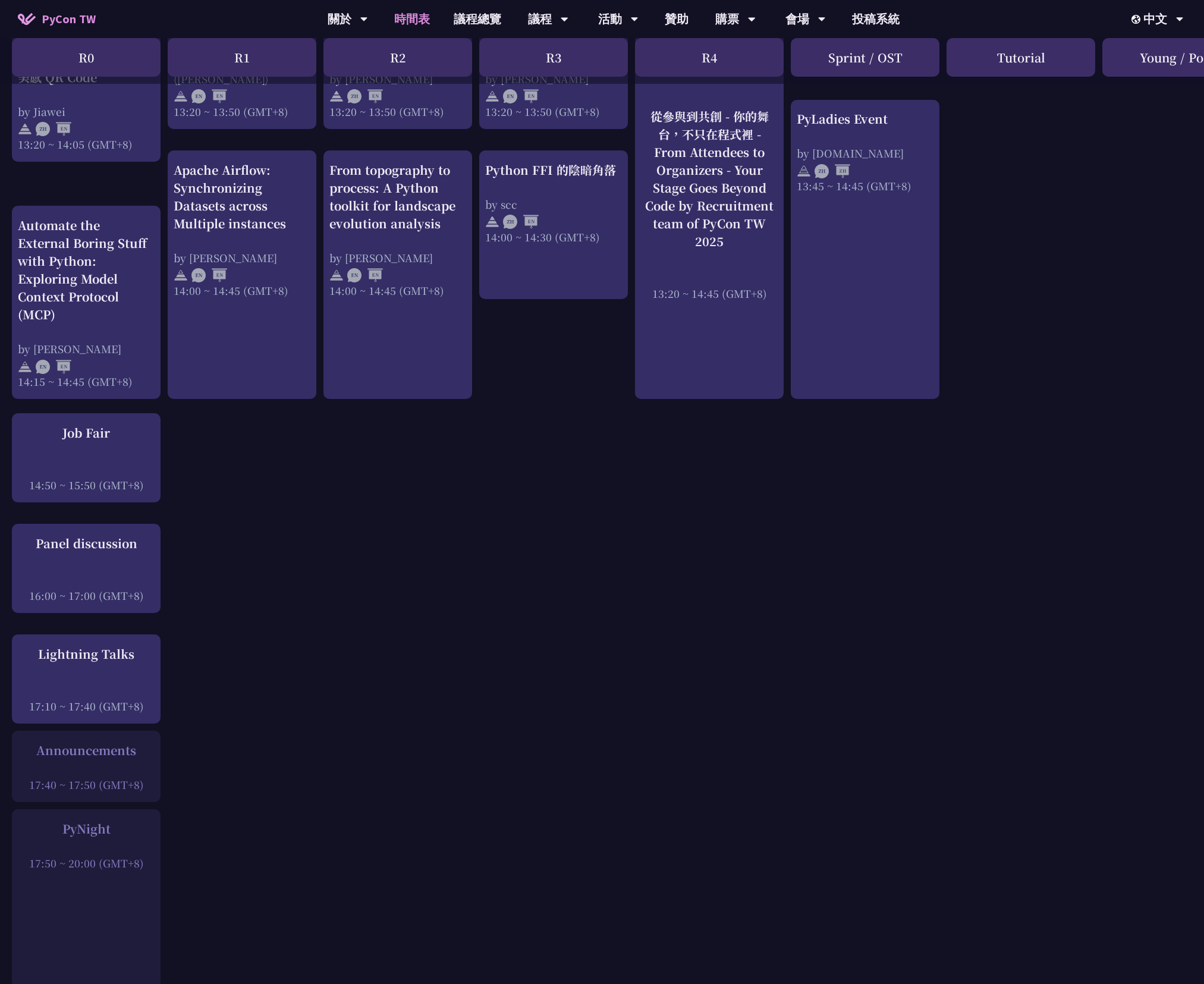
scroll to position [1190, 0]
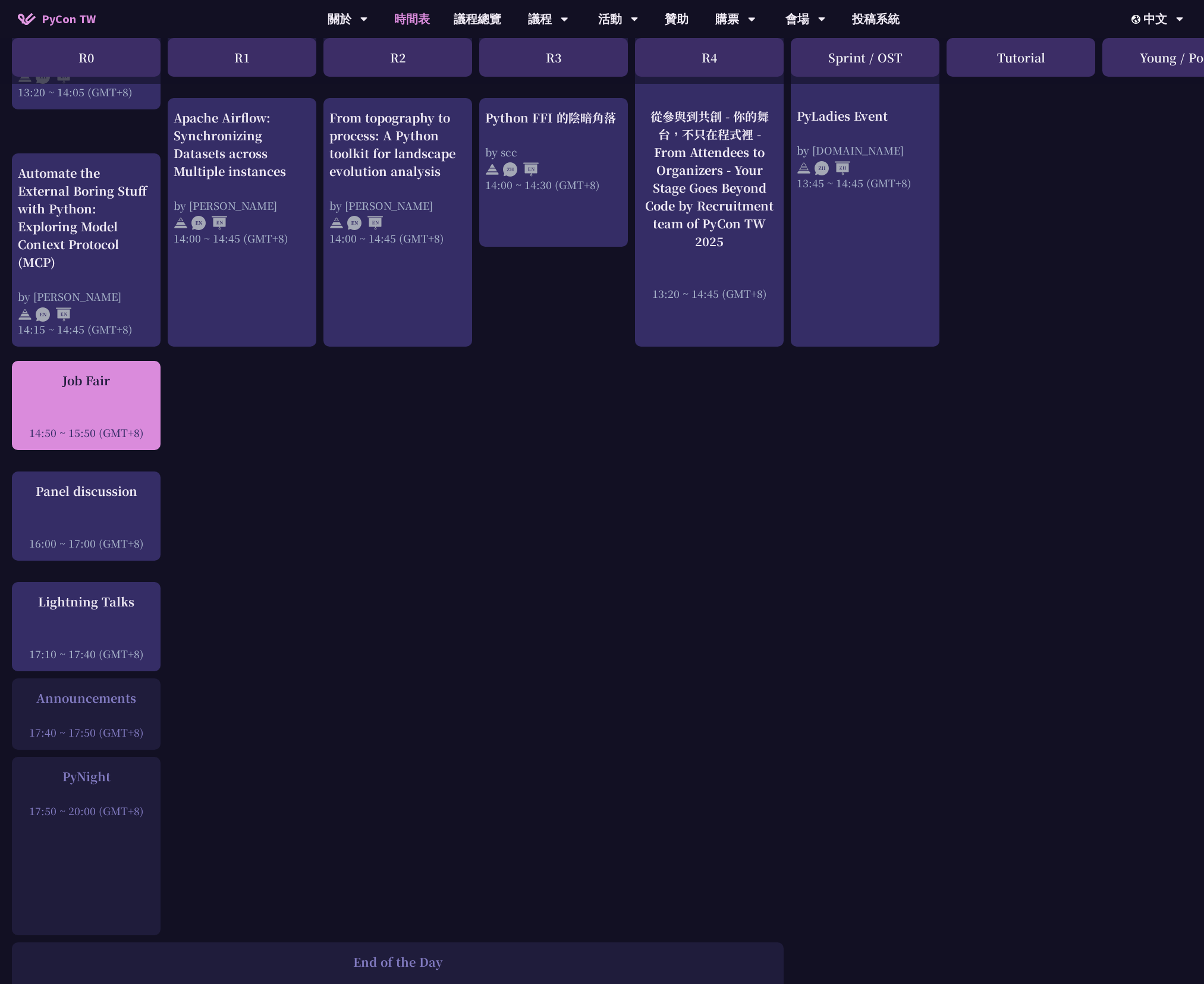
click at [90, 387] on div "Job Fair" at bounding box center [86, 381] width 136 height 18
click at [99, 381] on div "Job Fair" at bounding box center [86, 381] width 136 height 18
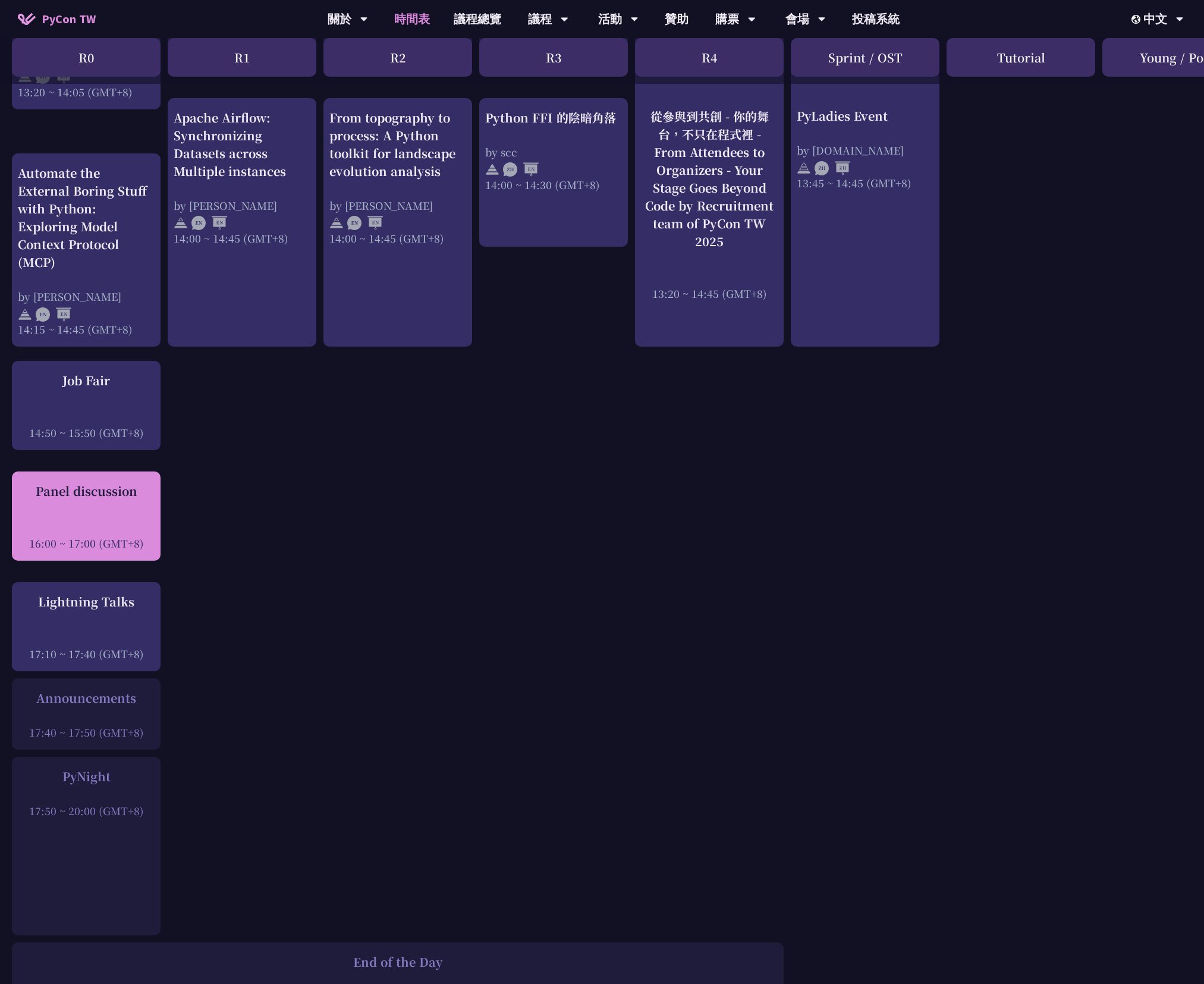
click at [111, 501] on div "Panel discussion 16:00 ~ 17:00 (GMT+8)" at bounding box center [86, 517] width 136 height 69
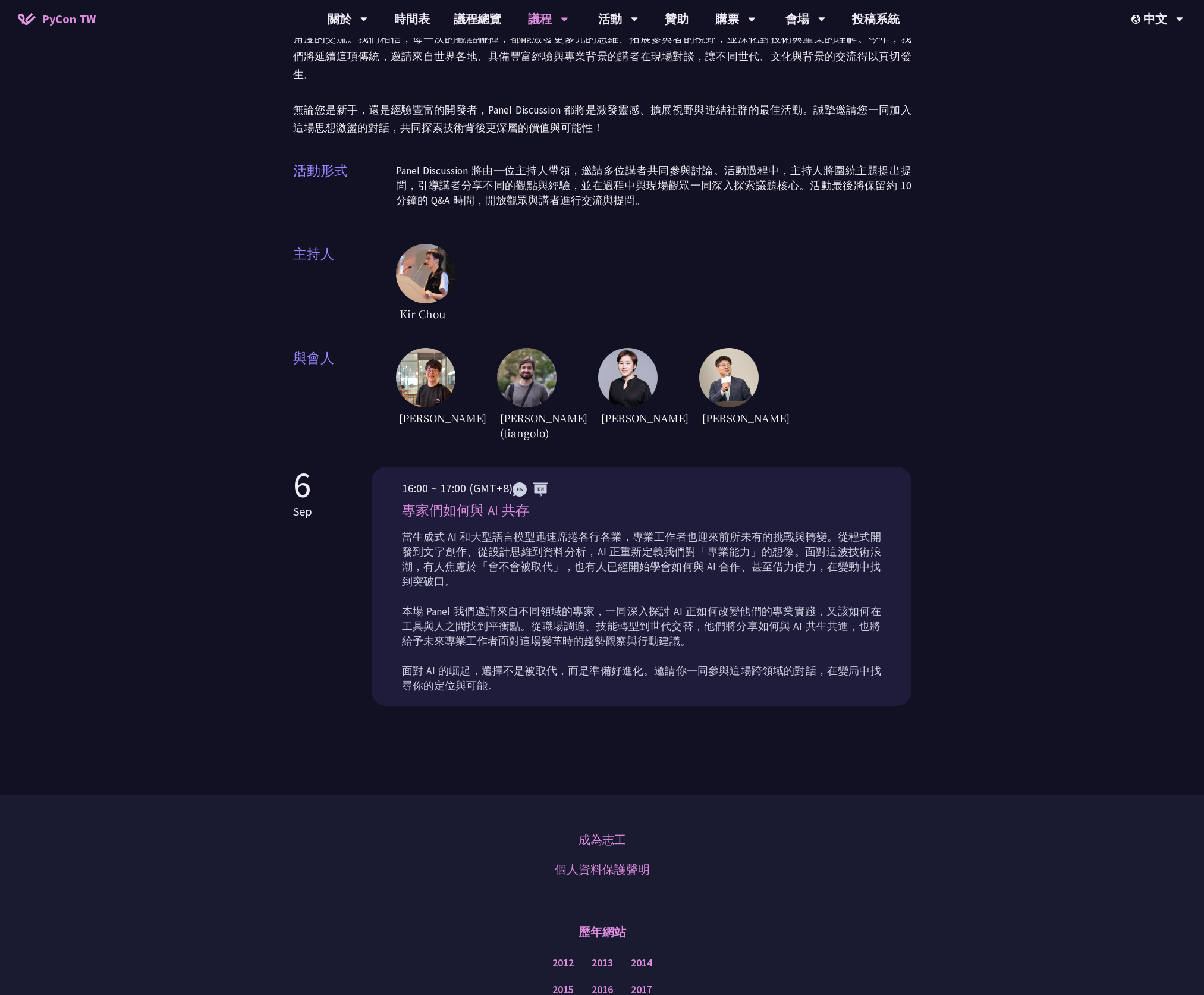
scroll to position [148, 0]
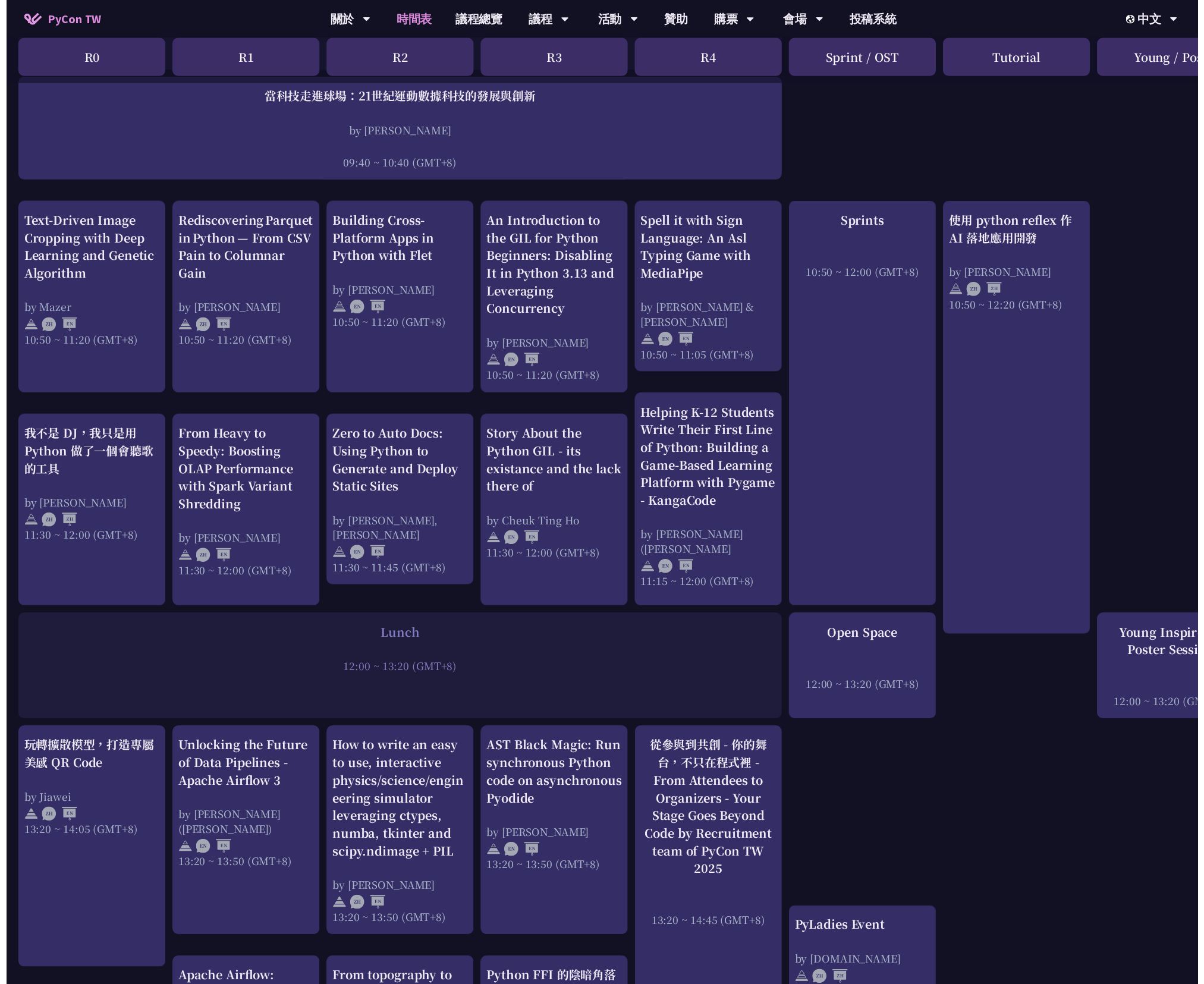
scroll to position [1190, 0]
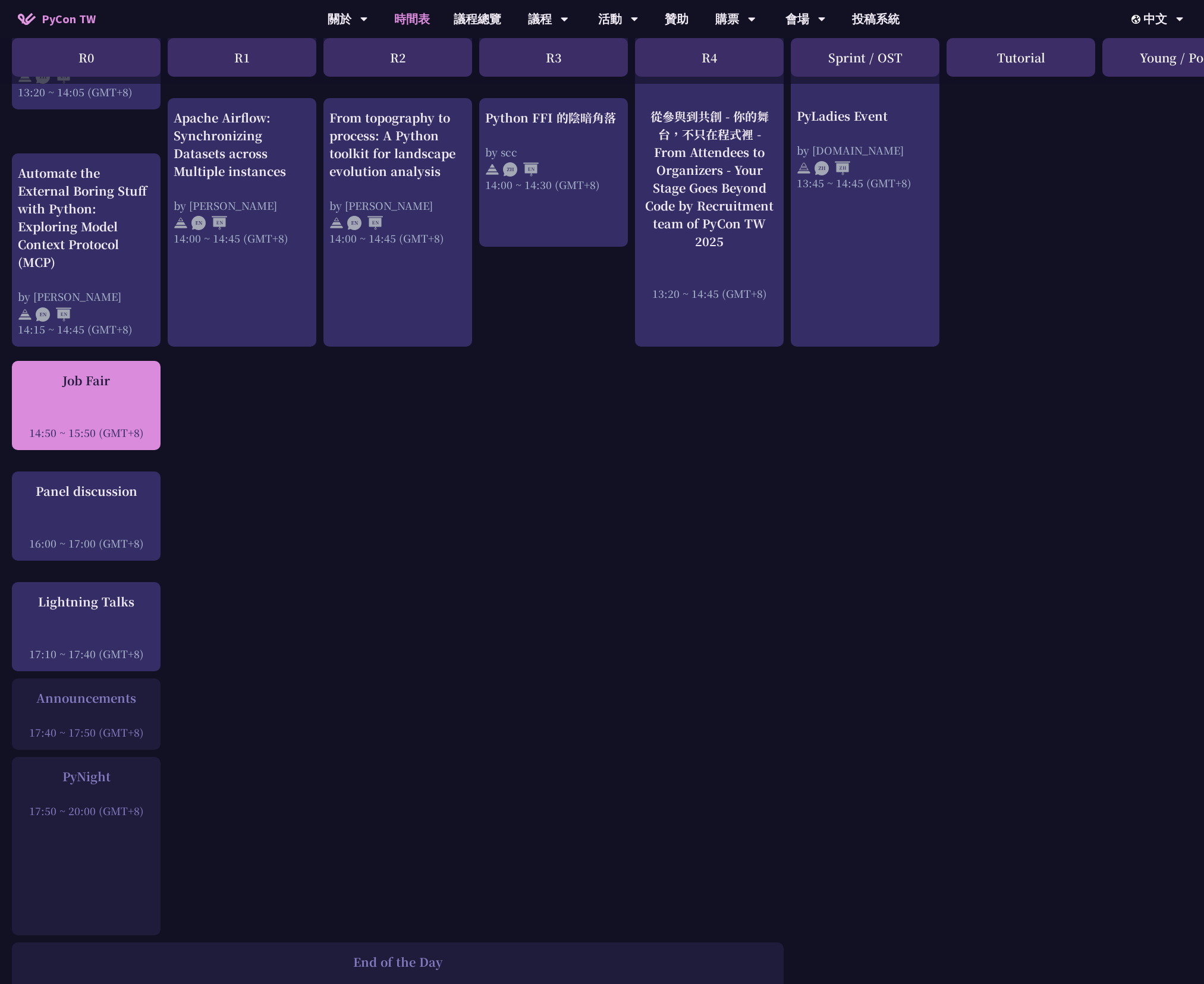
click at [85, 387] on div "Job Fair" at bounding box center [86, 381] width 136 height 18
click at [87, 417] on div at bounding box center [86, 417] width 136 height 18
click at [93, 438] on div "14:50 ~ 15:50 (GMT+8)" at bounding box center [86, 433] width 136 height 15
click at [97, 376] on div "Job Fair" at bounding box center [86, 381] width 136 height 18
click at [69, 409] on div at bounding box center [86, 417] width 136 height 18
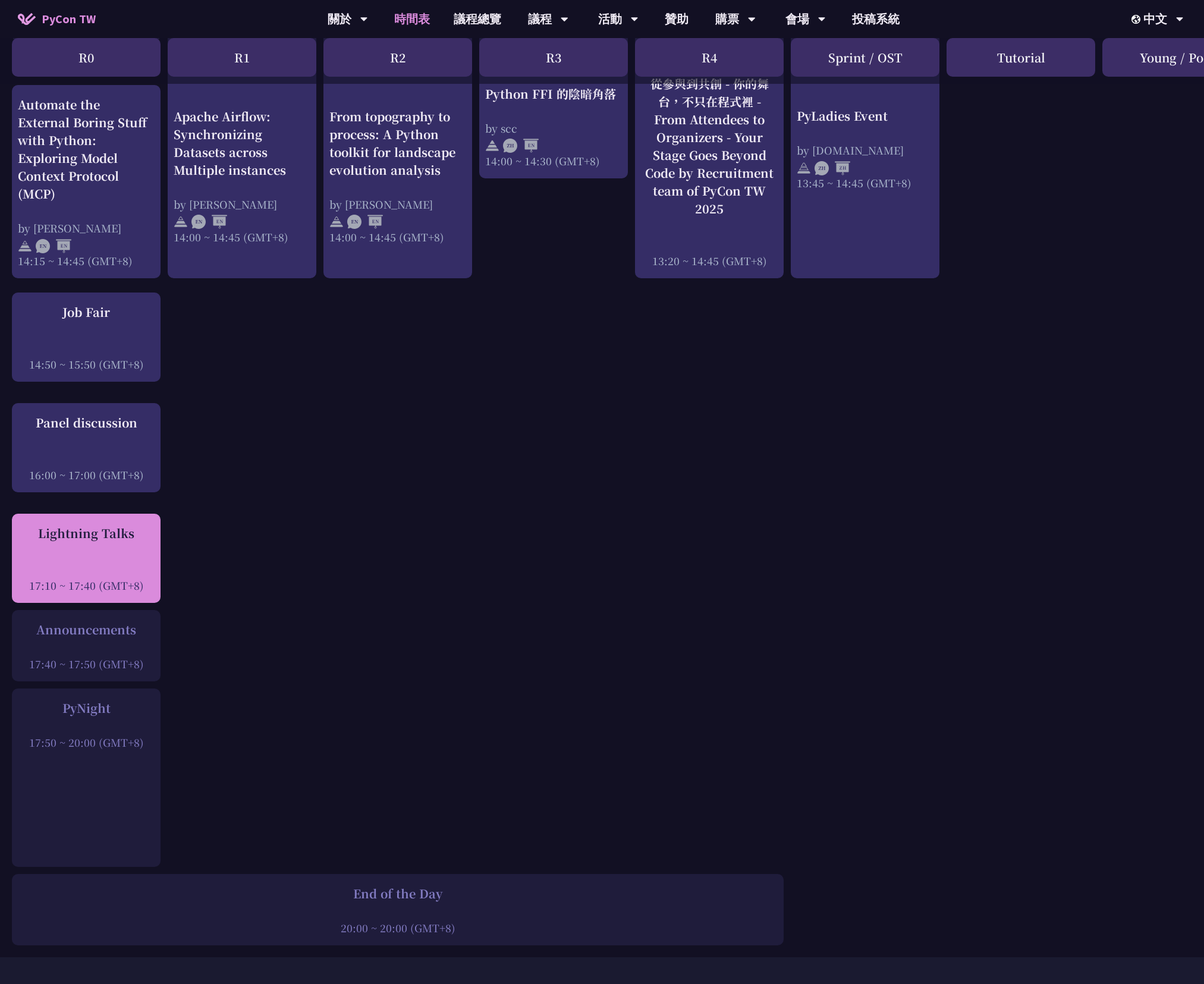
scroll to position [1264, 0]
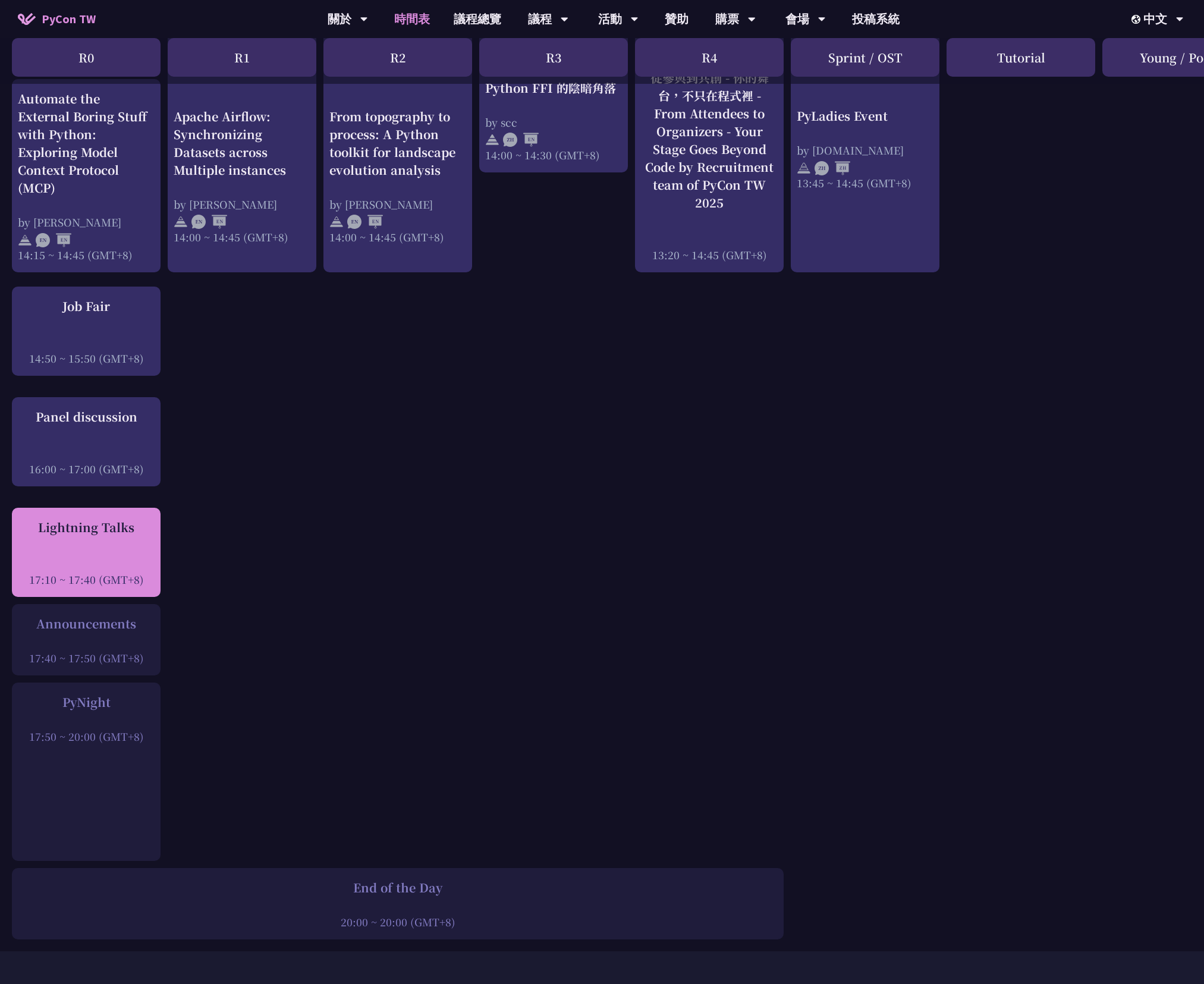
click at [90, 538] on div "Lightning Talks 17:10 ~ 17:40 (GMT+8)" at bounding box center [86, 553] width 136 height 69
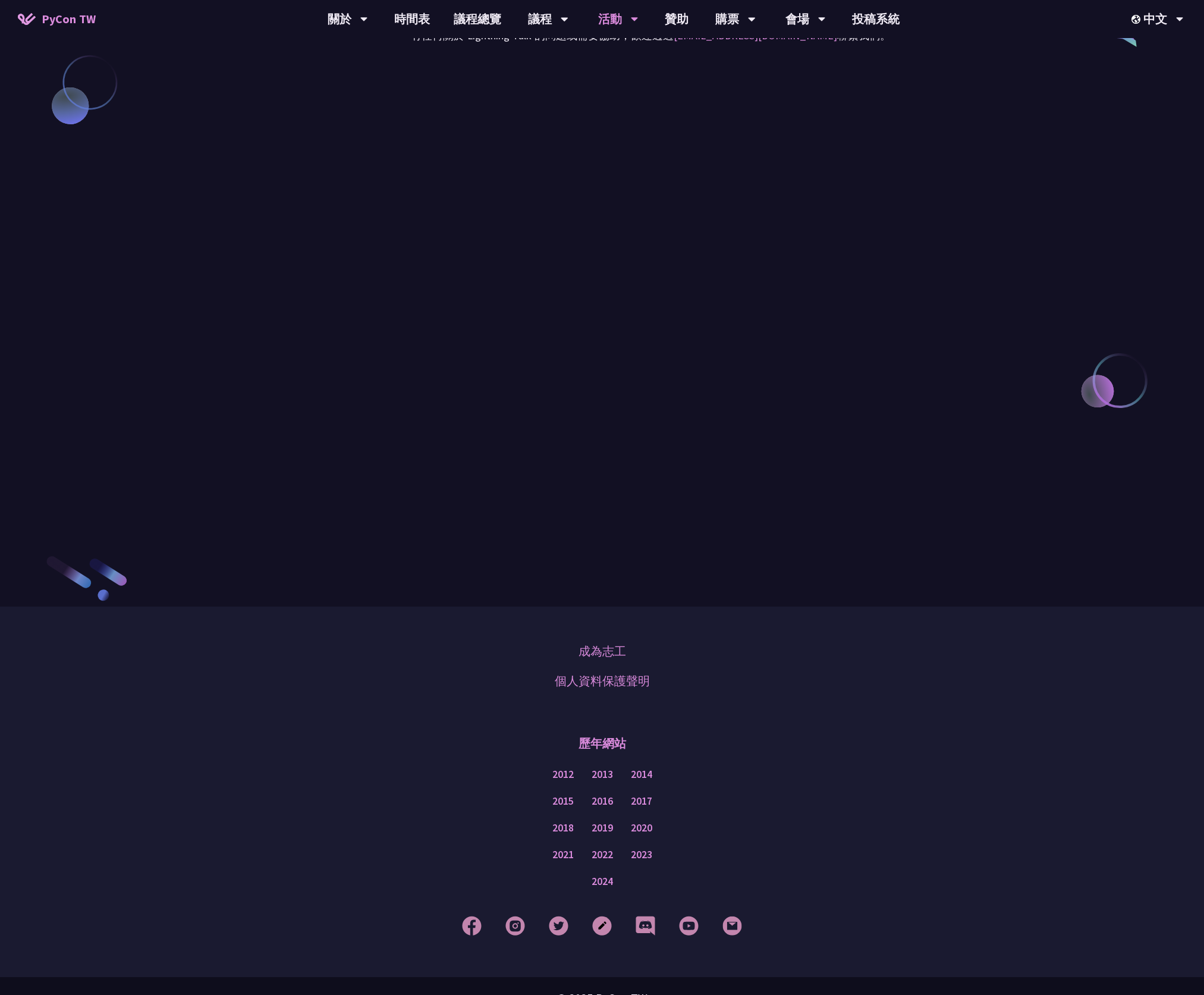
scroll to position [1040, 0]
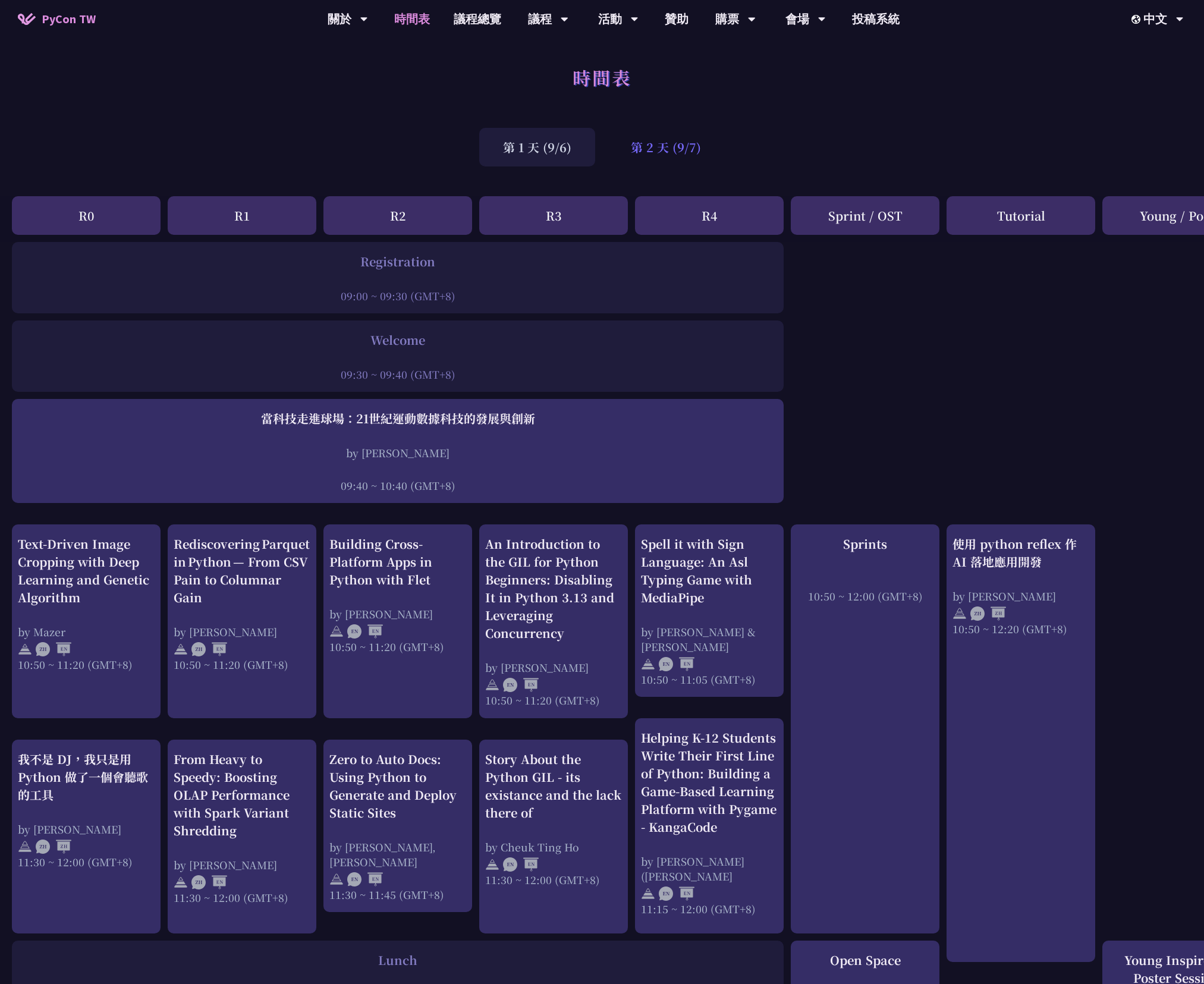
click at [693, 157] on div "第 2 天 (9/7)" at bounding box center [666, 147] width 118 height 39
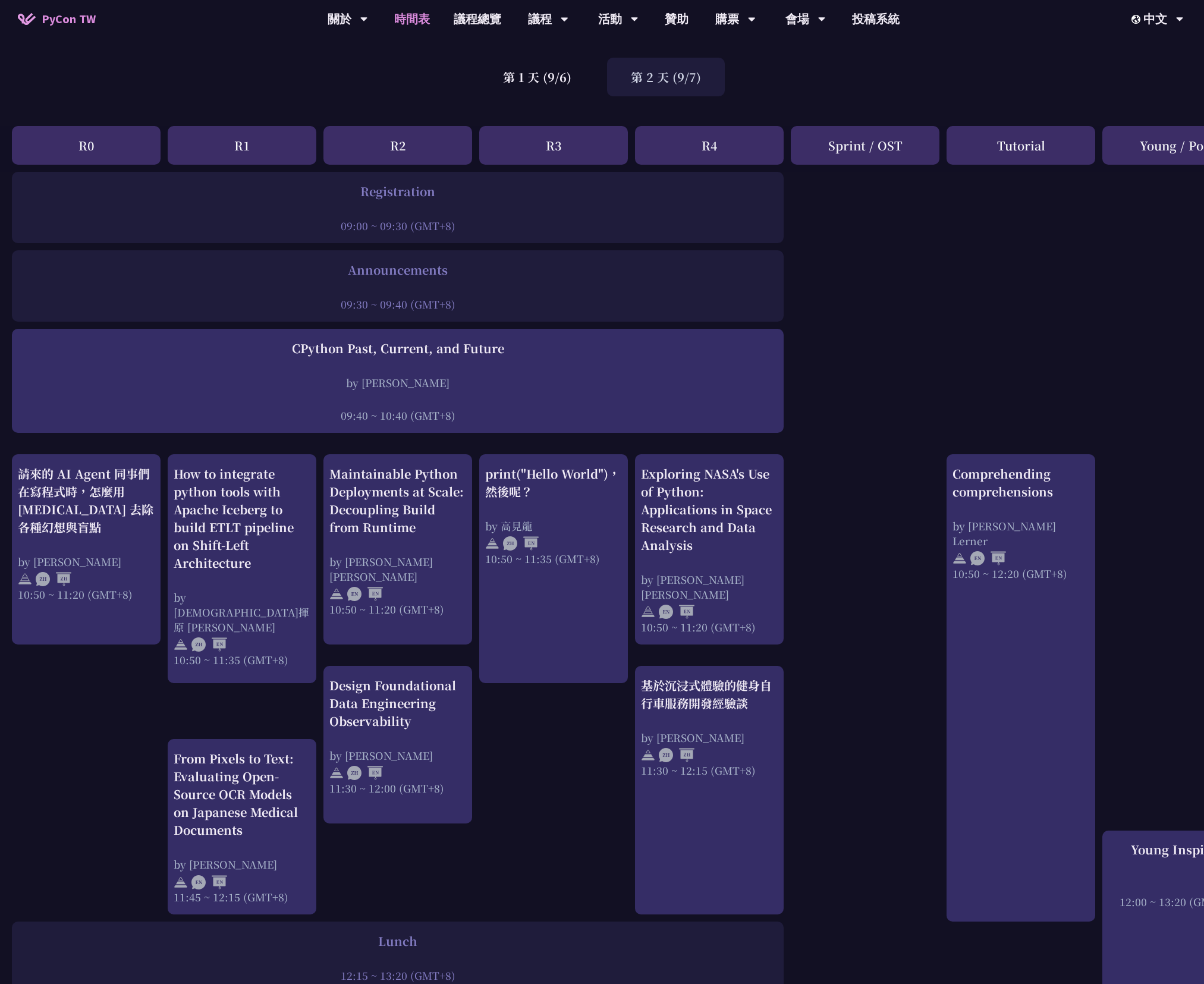
scroll to position [74, 0]
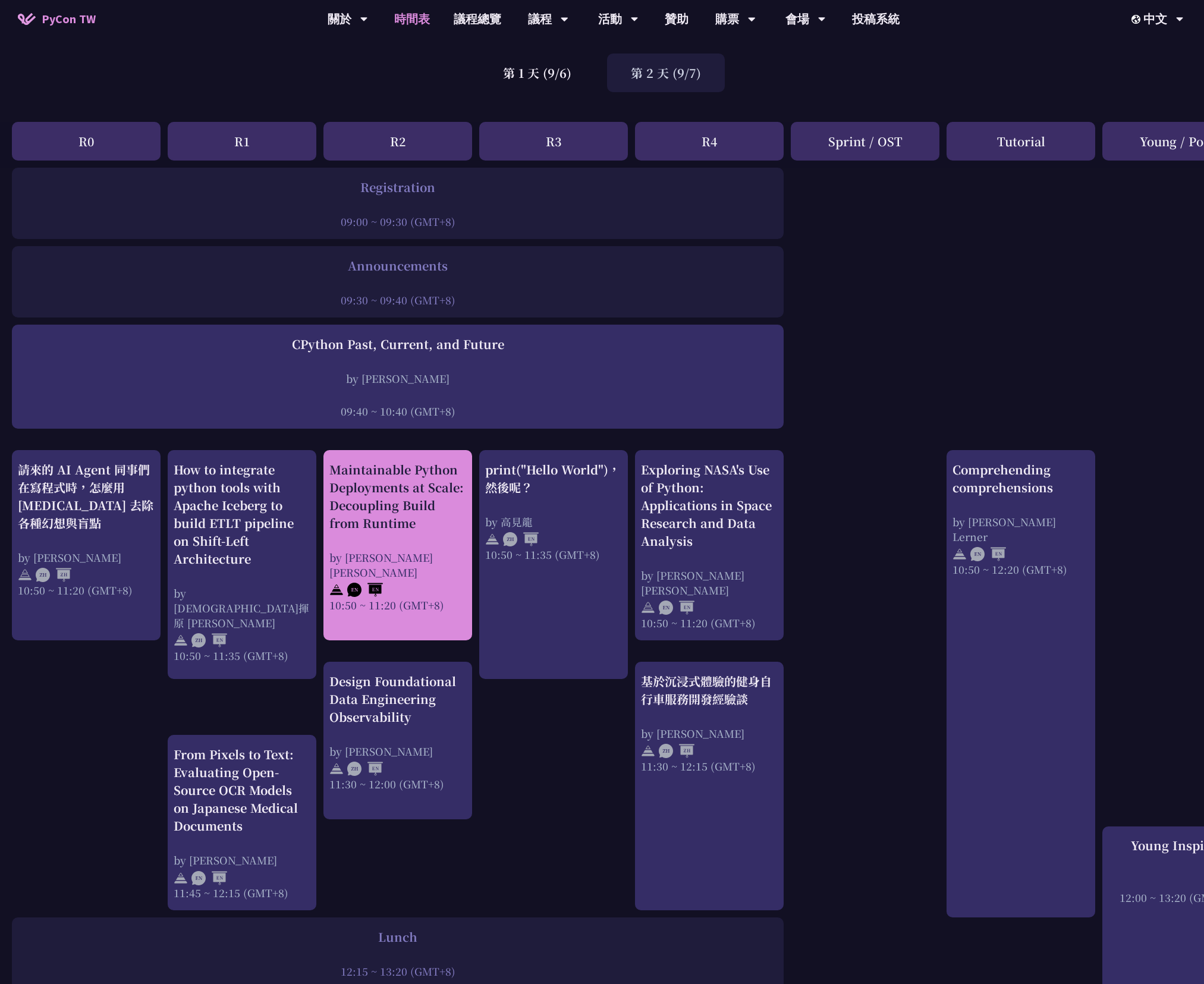
click at [390, 489] on div "Maintainable Python Deployments at Scale: Decoupling Build from Runtime" at bounding box center [397, 496] width 136 height 71
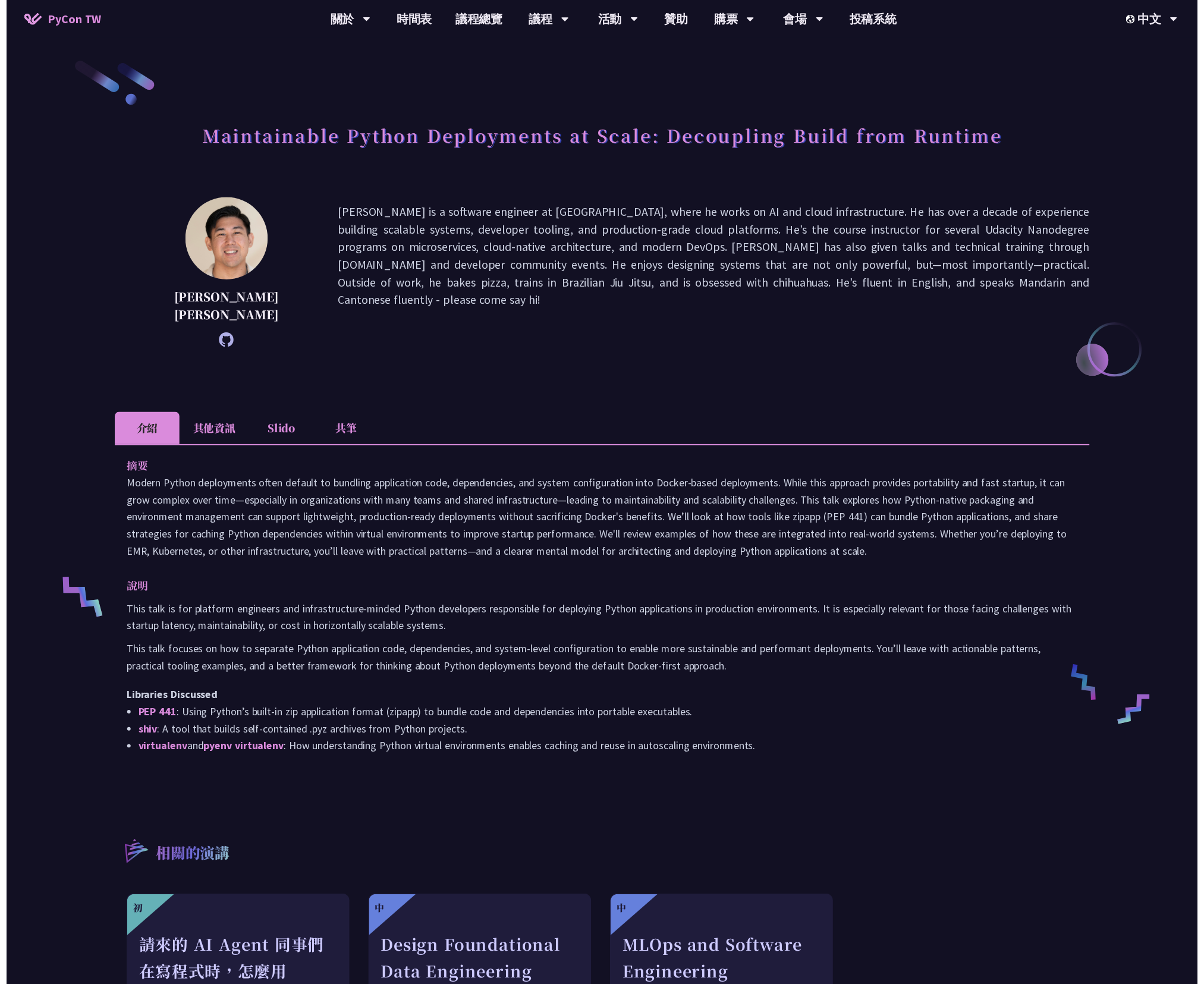
scroll to position [74, 0]
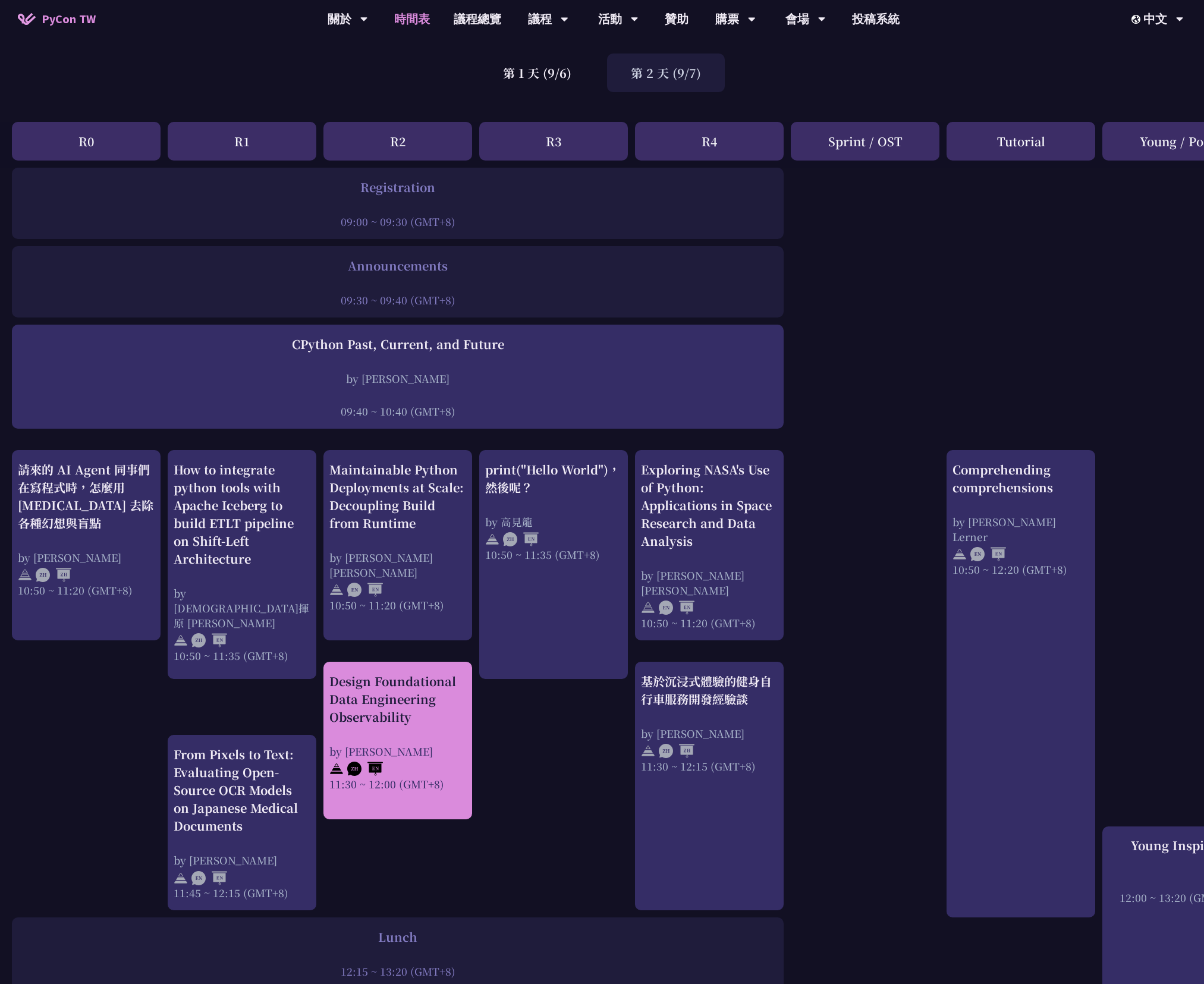
click at [408, 730] on div "Design Foundational Data Engineering Observability by Shuhsi Lin 11:30 ~ 12:00 …" at bounding box center [397, 731] width 136 height 119
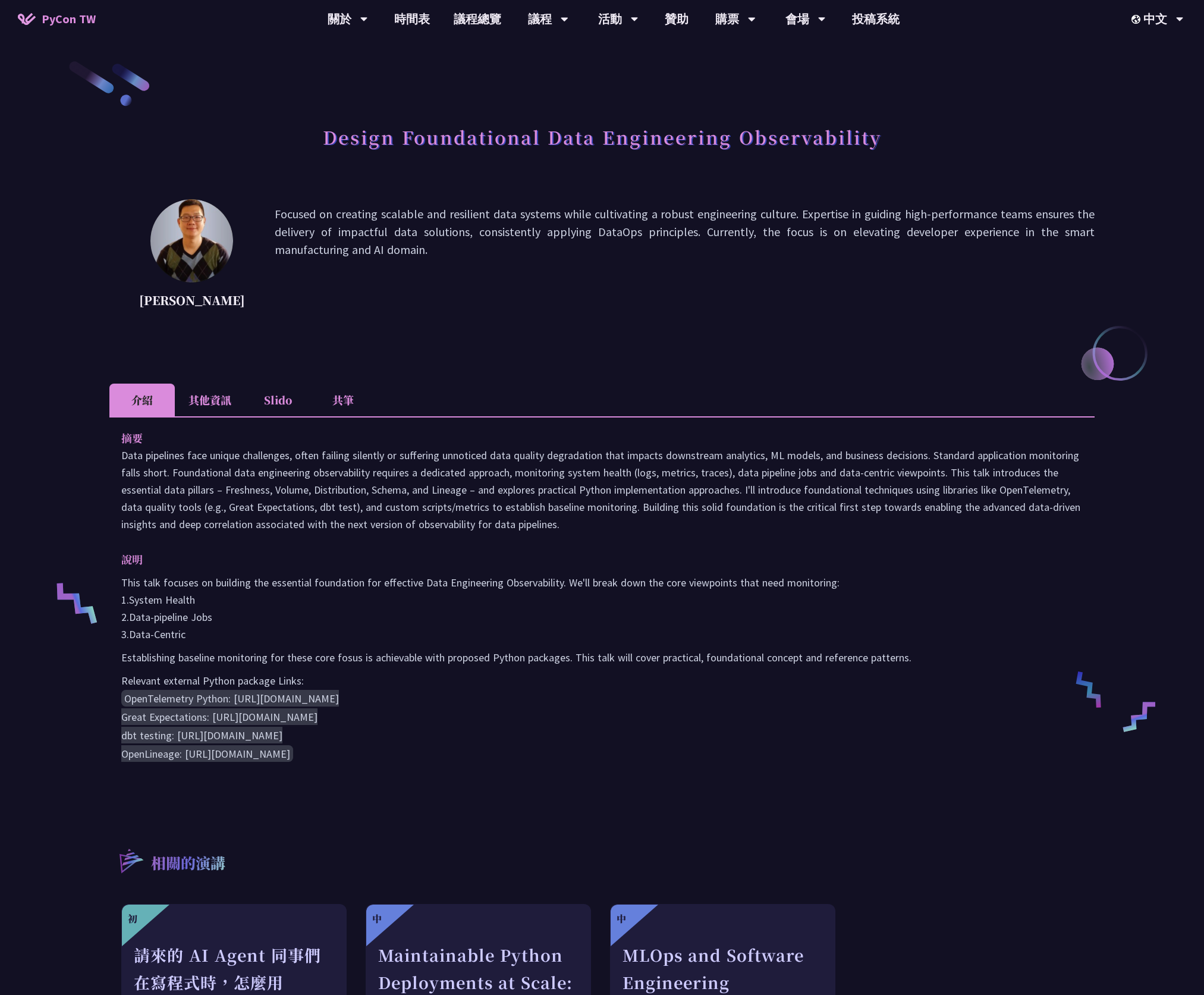
click at [224, 408] on li "其他資訊" at bounding box center [210, 399] width 70 height 33
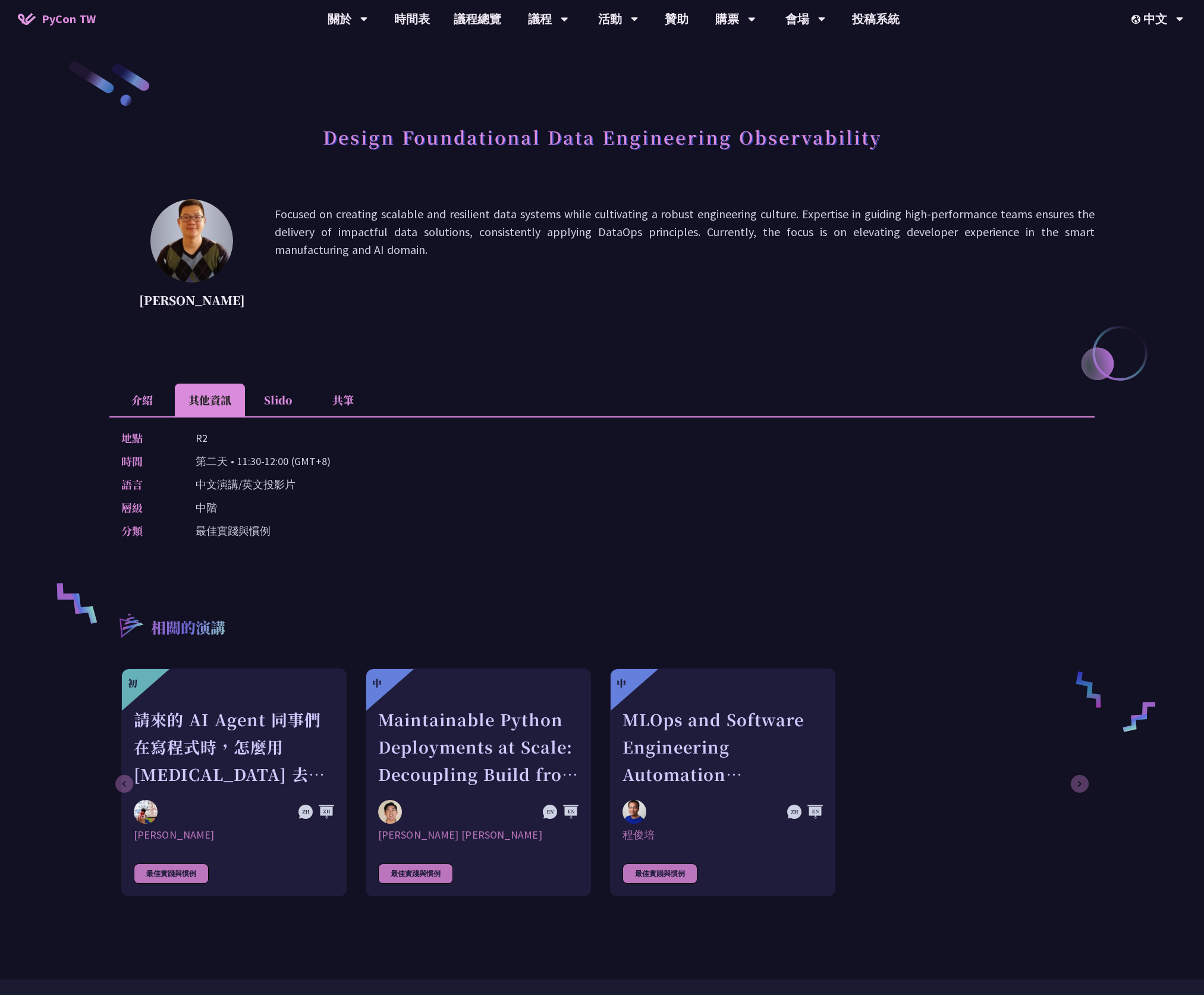
click at [268, 406] on li "Slido" at bounding box center [278, 399] width 65 height 33
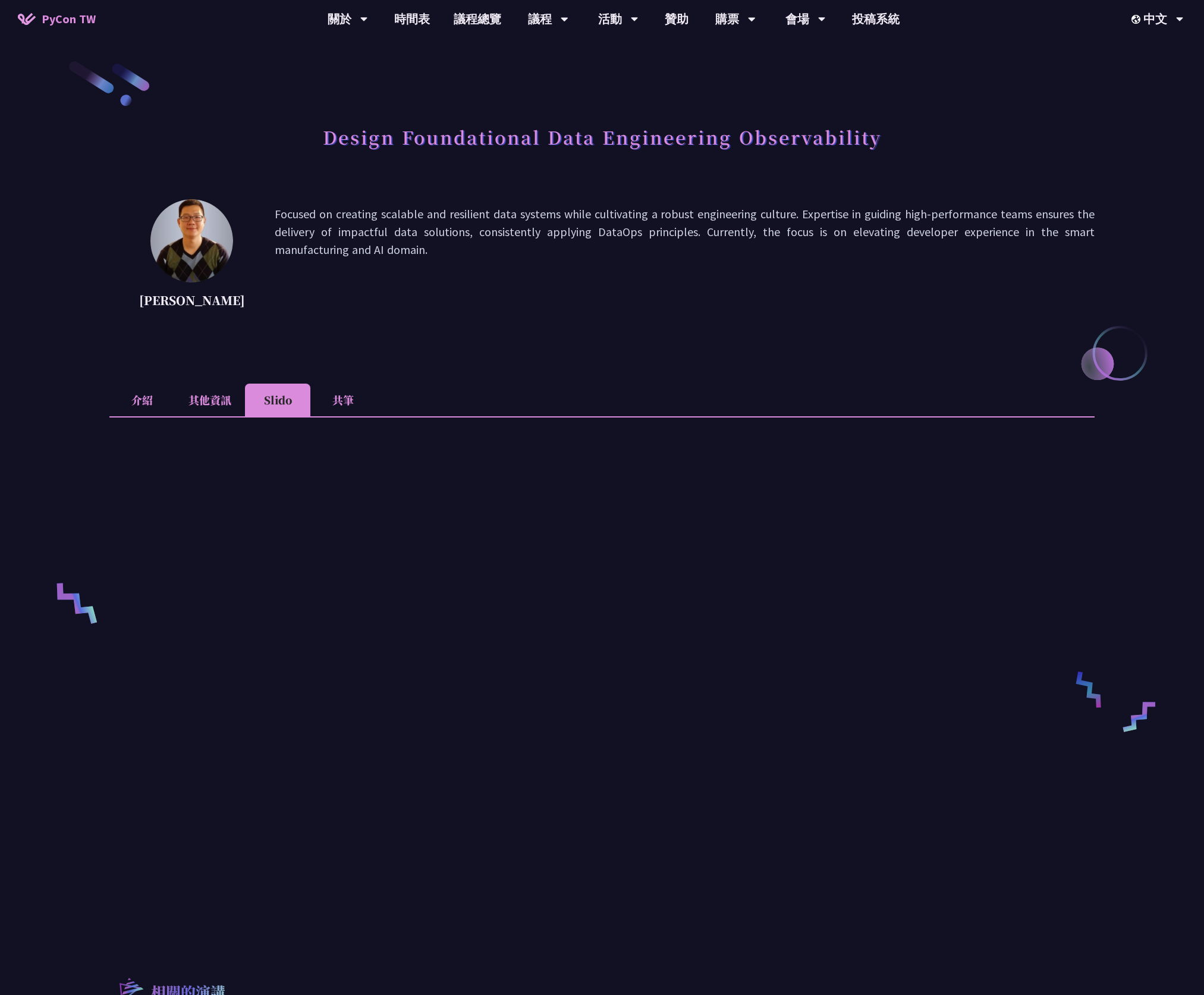
click at [140, 399] on li "介紹" at bounding box center [142, 399] width 65 height 33
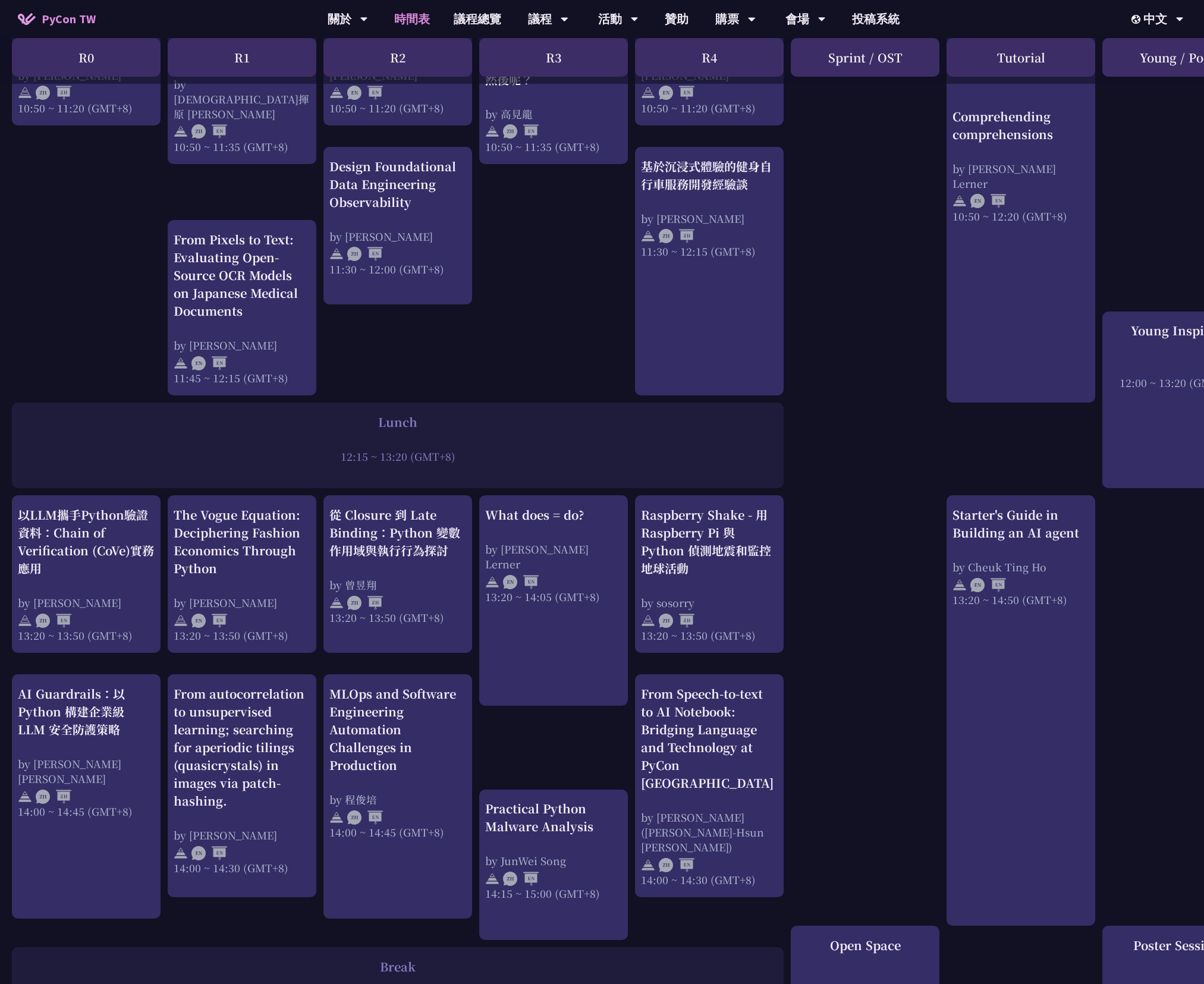
scroll to position [669, 0]
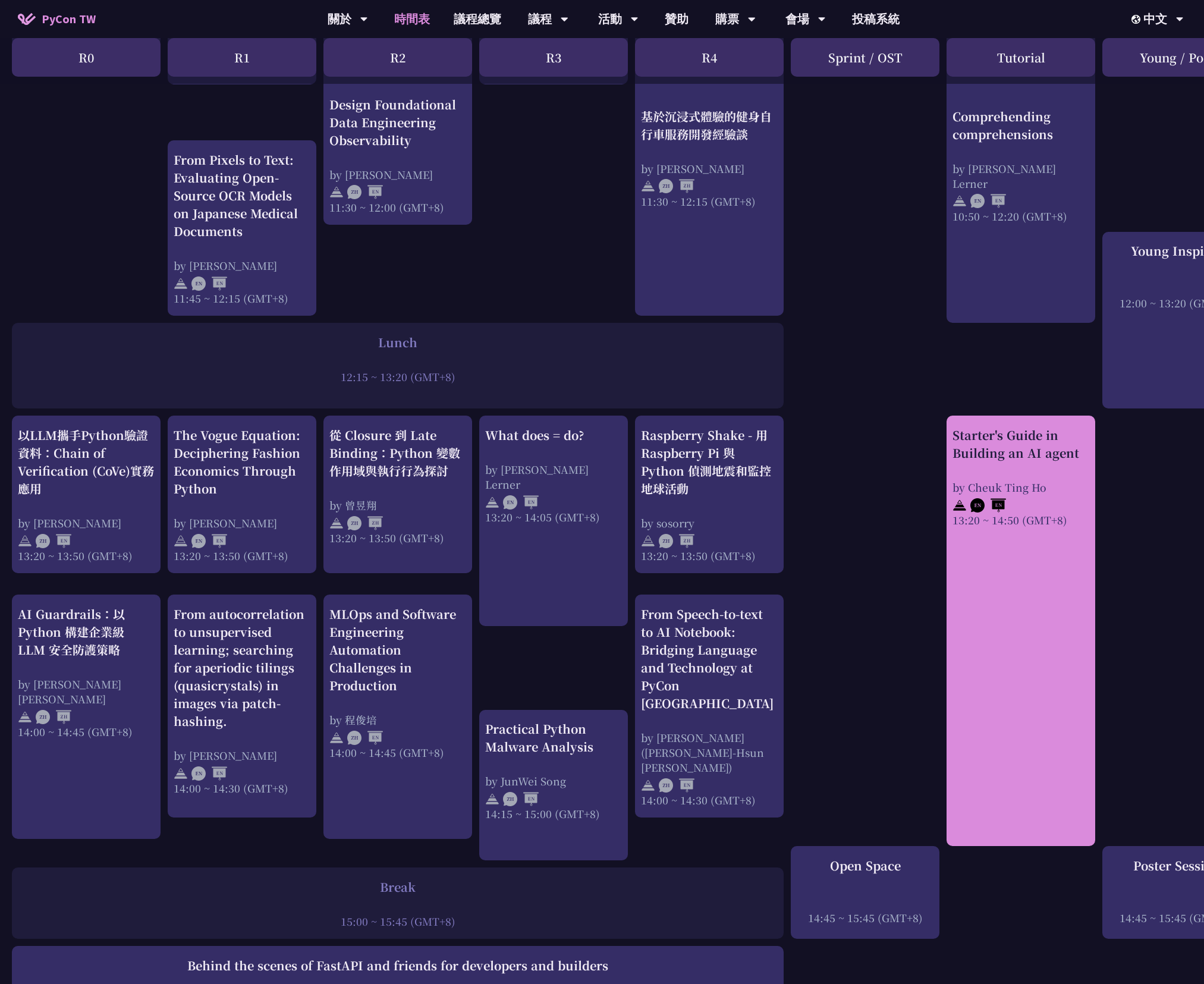
click at [980, 533] on div "Starter's Guide in Building an AI agent by Cheuk Ting Ho 13:20 ~ 14:50 (GMT+8)" at bounding box center [1021, 630] width 148 height 430
click at [1018, 454] on div "Starter's Guide in Building an AI agent" at bounding box center [1020, 444] width 136 height 36
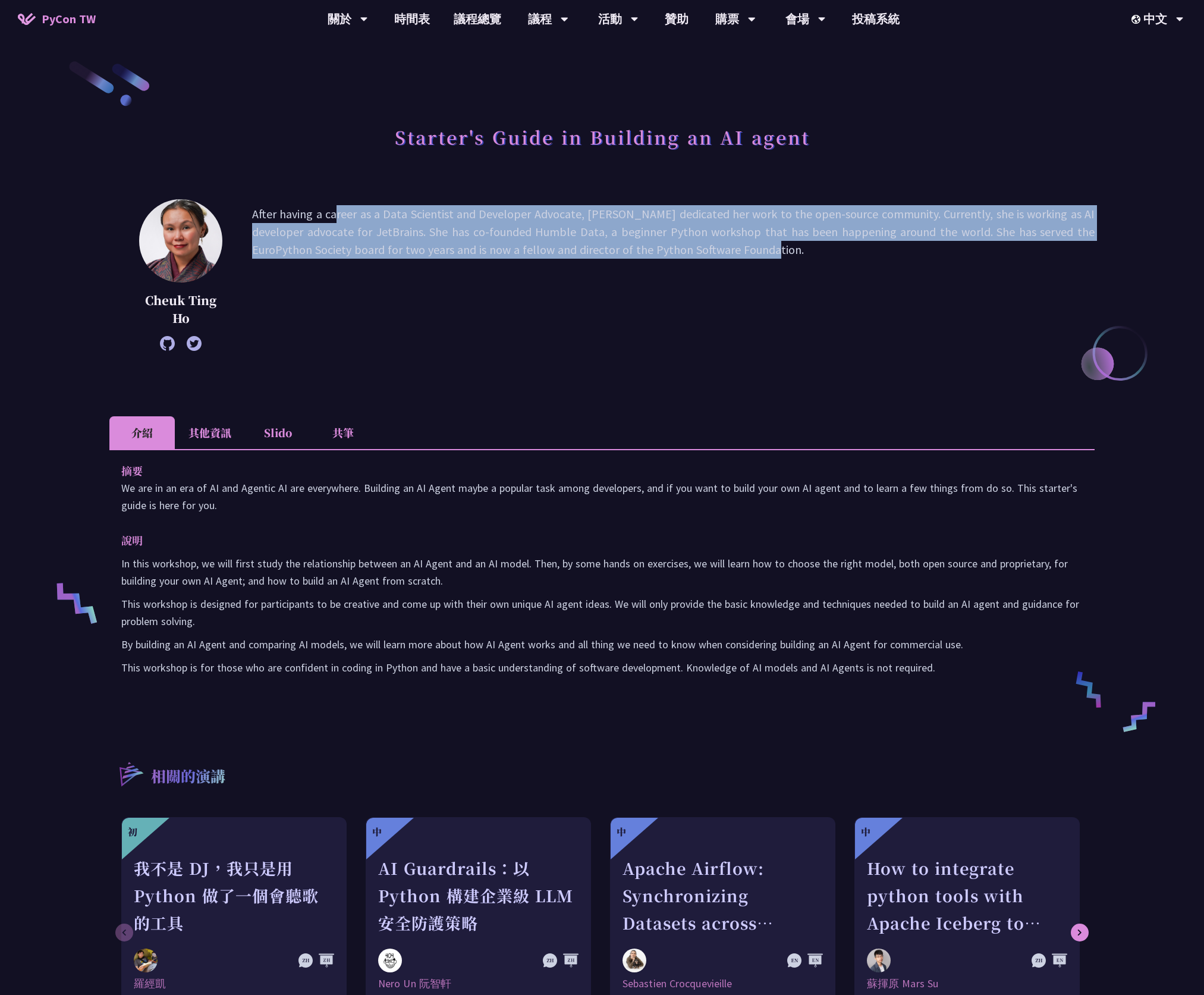
drag, startPoint x: 261, startPoint y: 210, endPoint x: 661, endPoint y: 265, distance: 403.8
click at [661, 265] on p "After having a career as a Data Scientist and Developer Advocate, Cheuk dedicat…" at bounding box center [673, 274] width 842 height 140
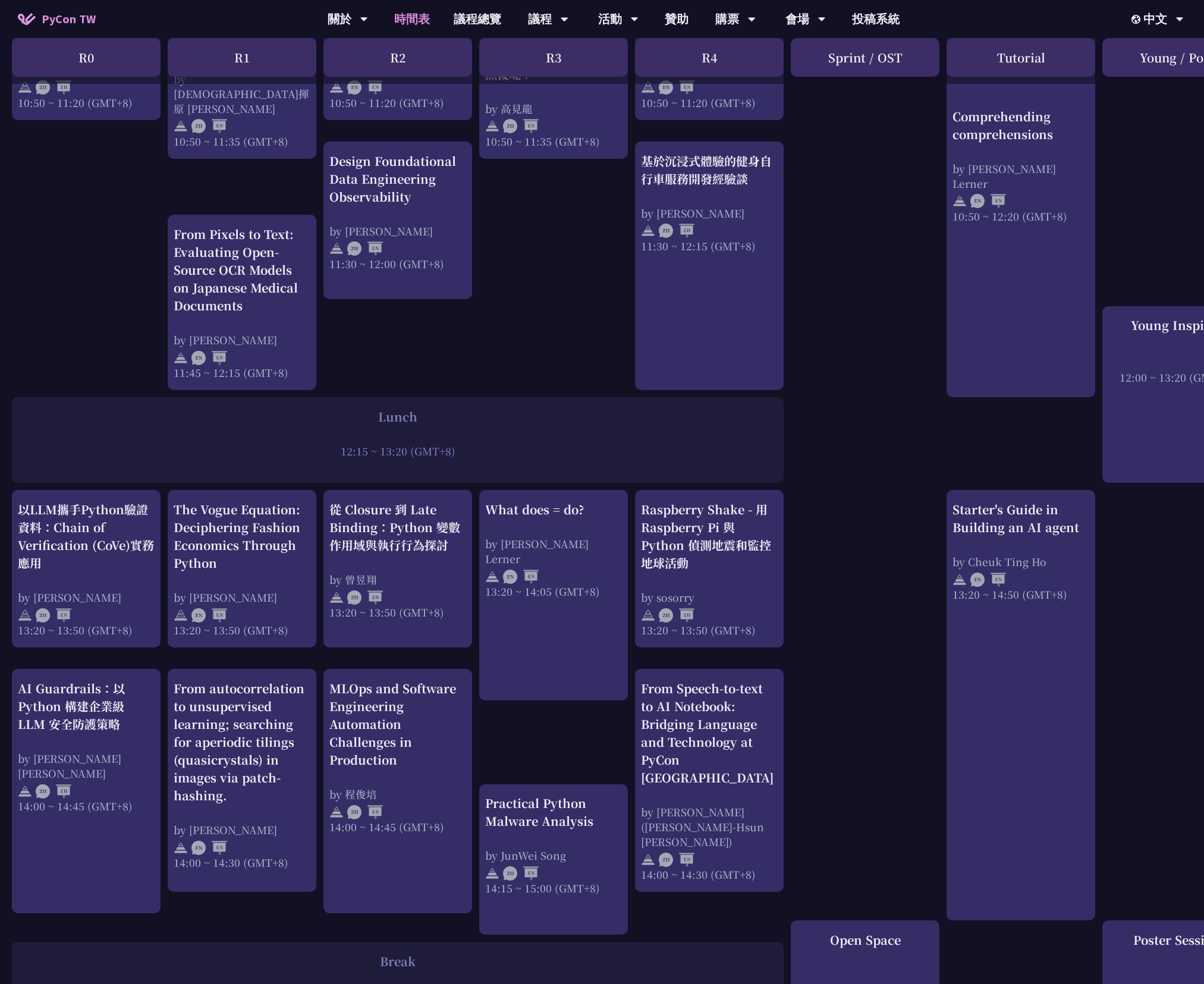
scroll to position [743, 0]
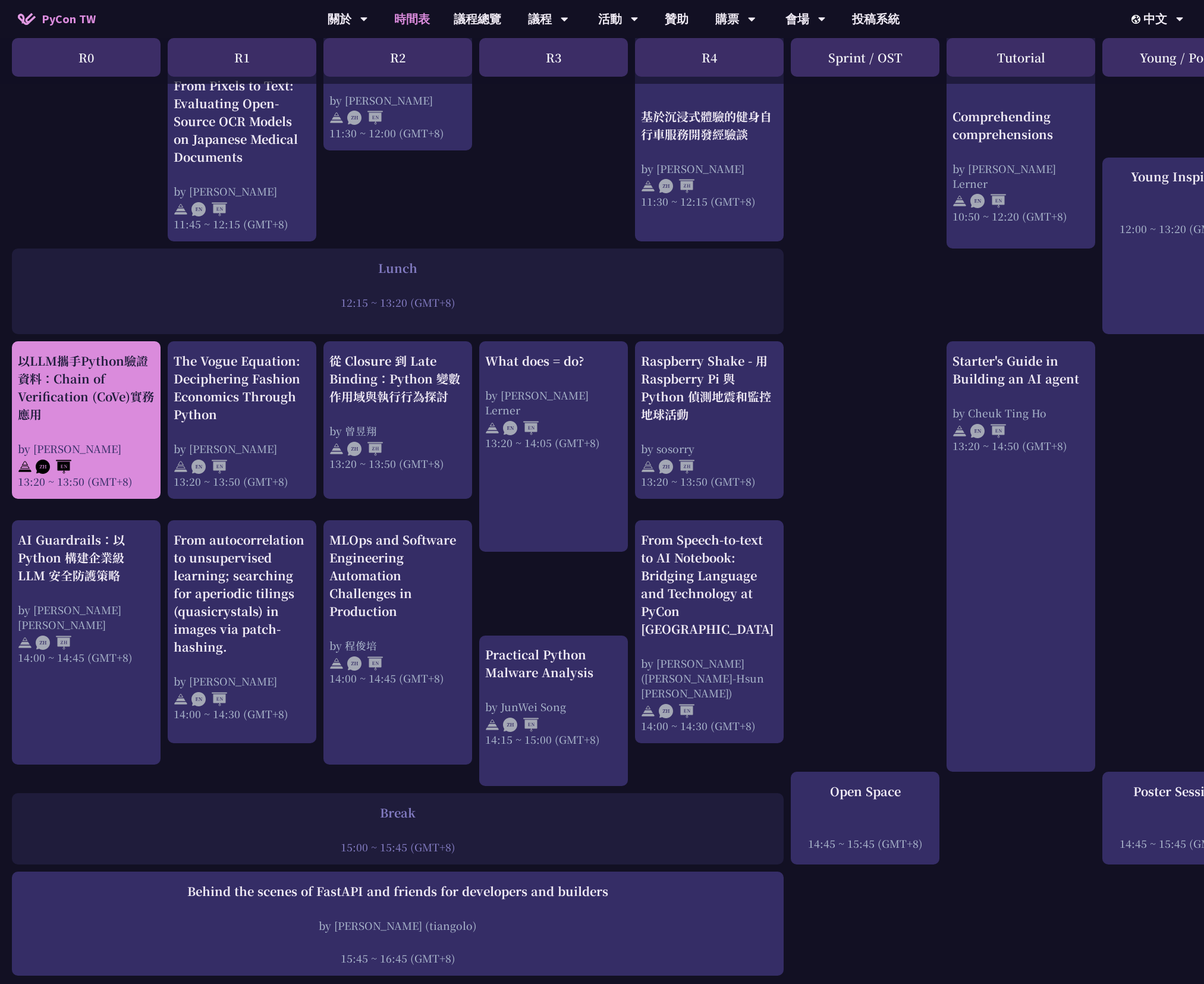
click at [78, 392] on div "以LLM攜手Python驗證資料：Chain of Verification (CoVe)實務應用" at bounding box center [86, 387] width 136 height 71
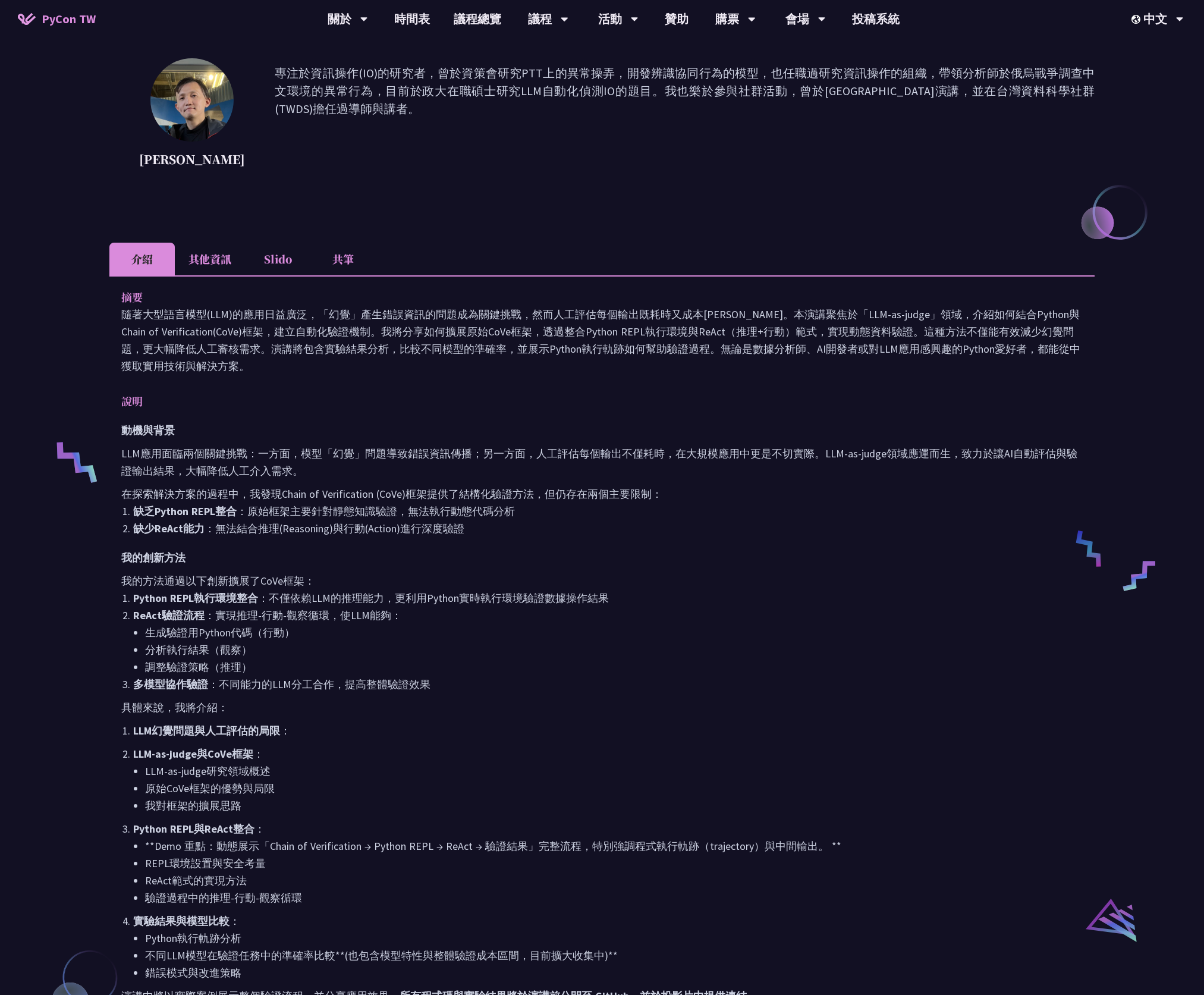
scroll to position [297, 0]
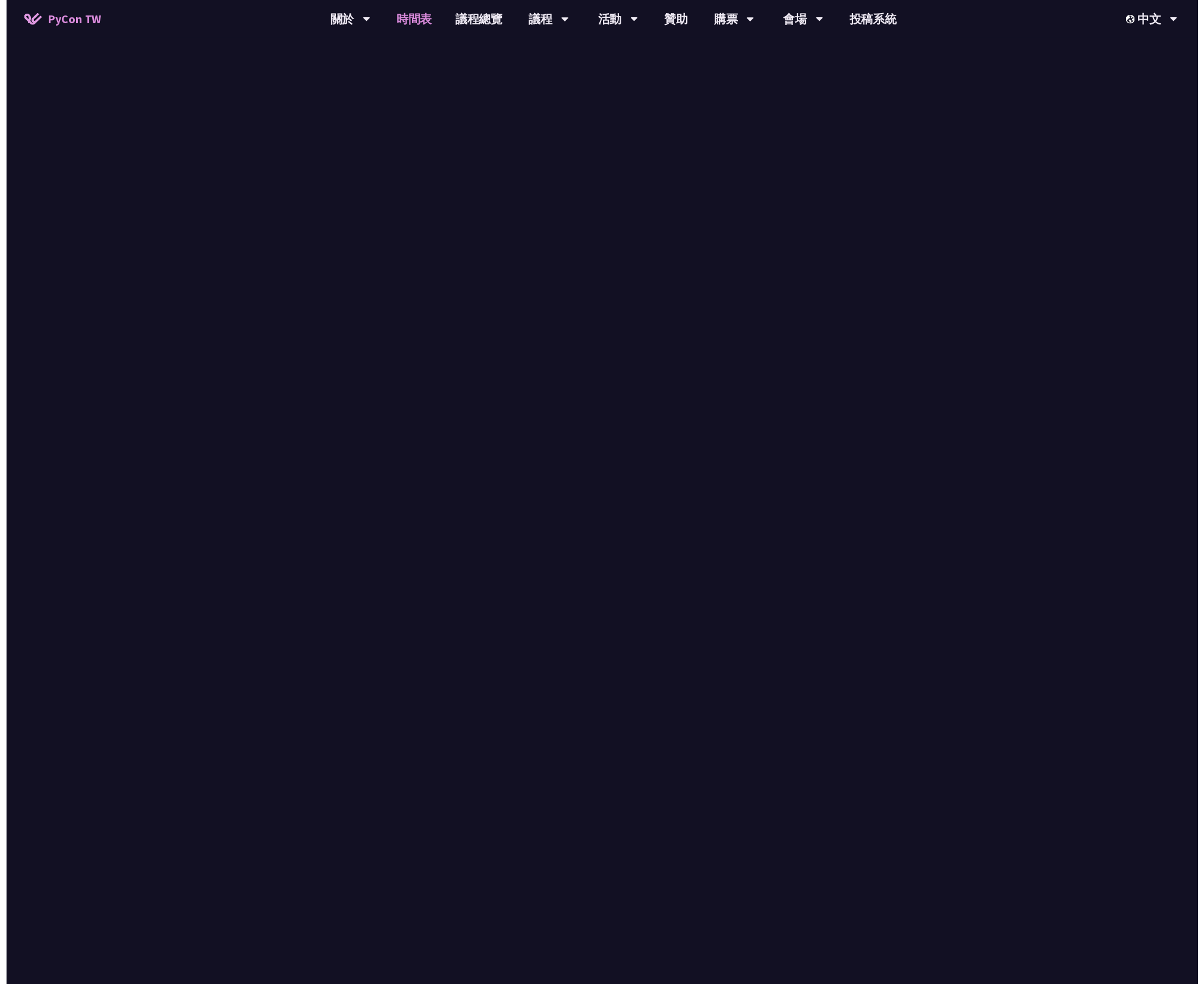
scroll to position [743, 0]
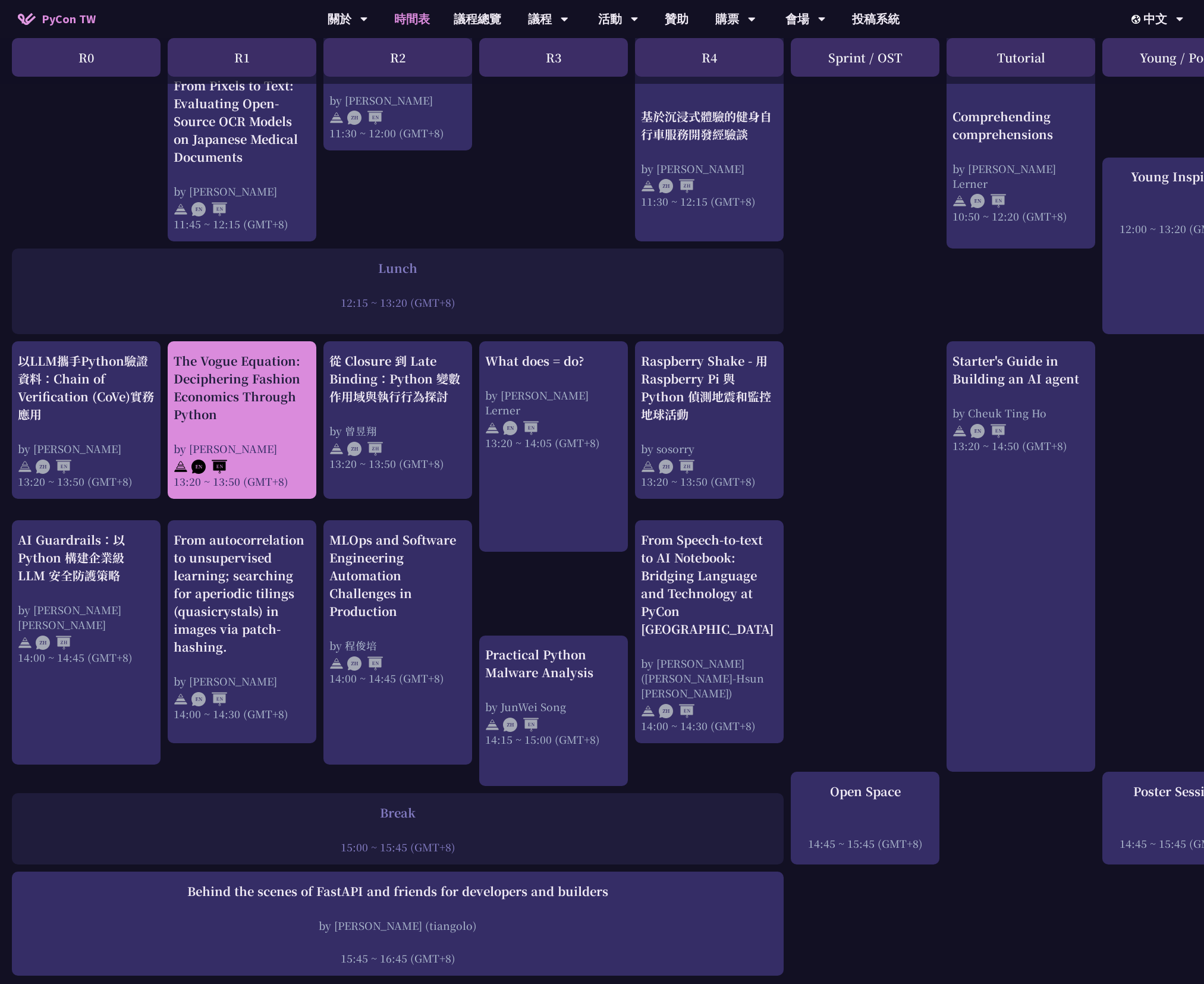
click at [211, 393] on div "The Vogue Equation: Deciphering Fashion Economics Through Python" at bounding box center [241, 387] width 136 height 71
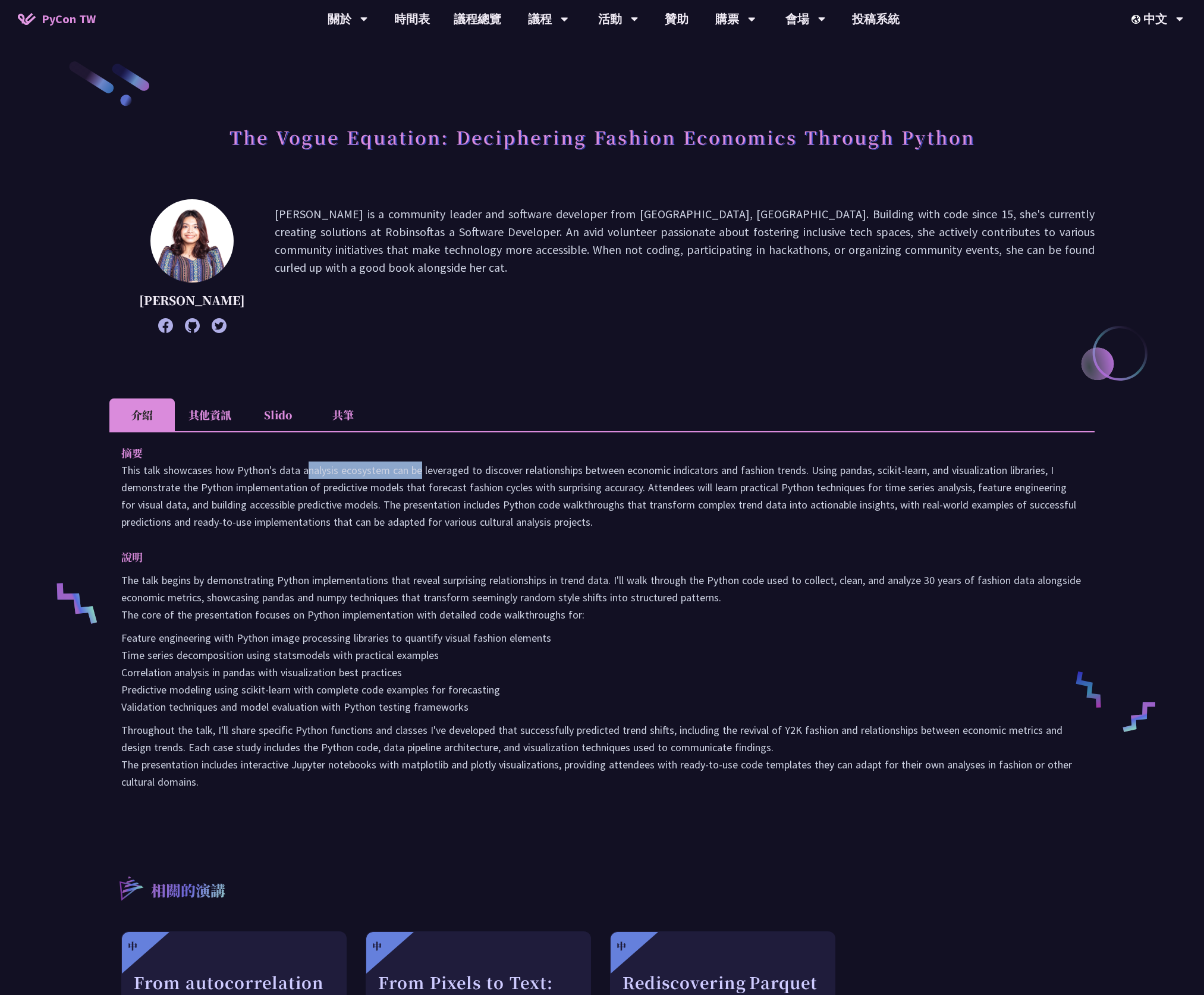
drag, startPoint x: 203, startPoint y: 465, endPoint x: 320, endPoint y: 467, distance: 117.0
click at [320, 467] on p "This talk showcases how Python's data analysis ecosystem can be leveraged to di…" at bounding box center [601, 495] width 961 height 69
drag, startPoint x: 320, startPoint y: 467, endPoint x: 441, endPoint y: 471, distance: 121.1
click at [441, 471] on p "This talk showcases how Python's data analysis ecosystem can be leveraged to di…" at bounding box center [601, 495] width 961 height 69
drag, startPoint x: 441, startPoint y: 471, endPoint x: 438, endPoint y: 514, distance: 43.1
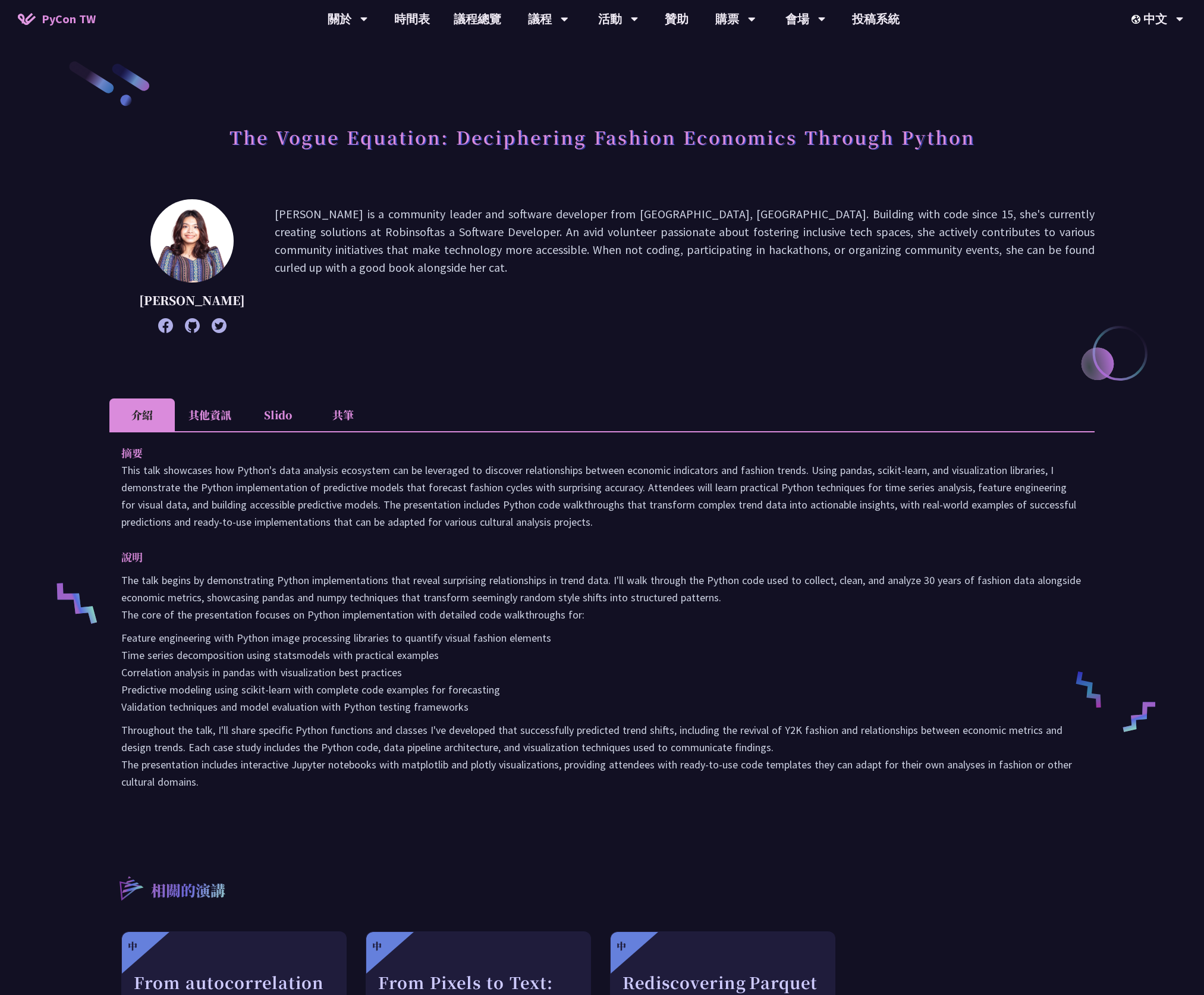
click at [438, 514] on p "This talk showcases how Python's data analysis ecosystem can be leveraged to di…" at bounding box center [601, 495] width 961 height 69
drag, startPoint x: 608, startPoint y: 519, endPoint x: 123, endPoint y: 469, distance: 487.6
click at [123, 469] on p "This talk showcases how Python's data analysis ecosystem can be leveraged to di…" at bounding box center [601, 495] width 961 height 69
copy p "This talk showcases how Python's data analysis ecosystem can be leveraged to di…"
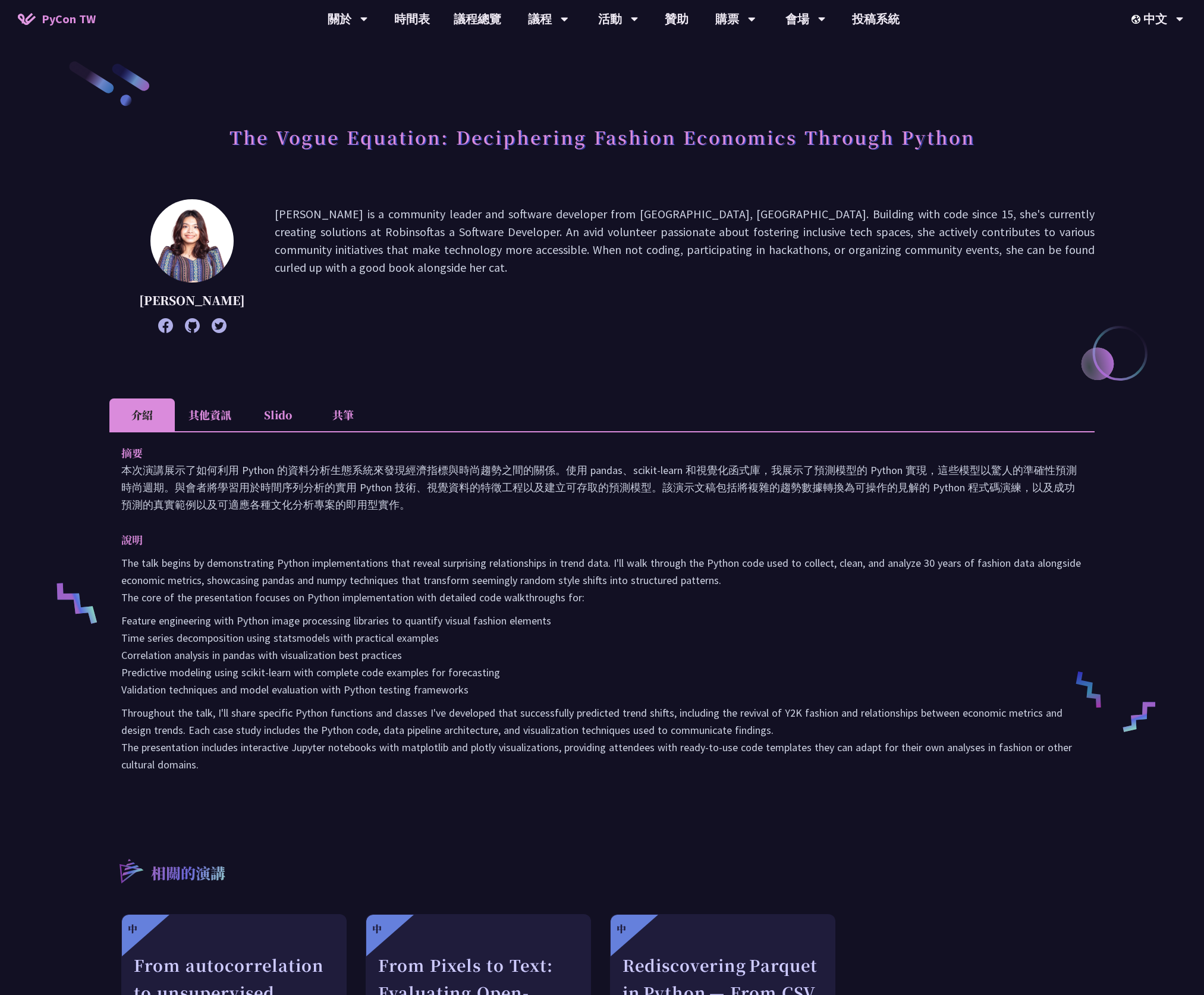
click at [449, 592] on p "The talk begins by demonstrating Python implementations that reveal surprising …" at bounding box center [601, 580] width 961 height 52
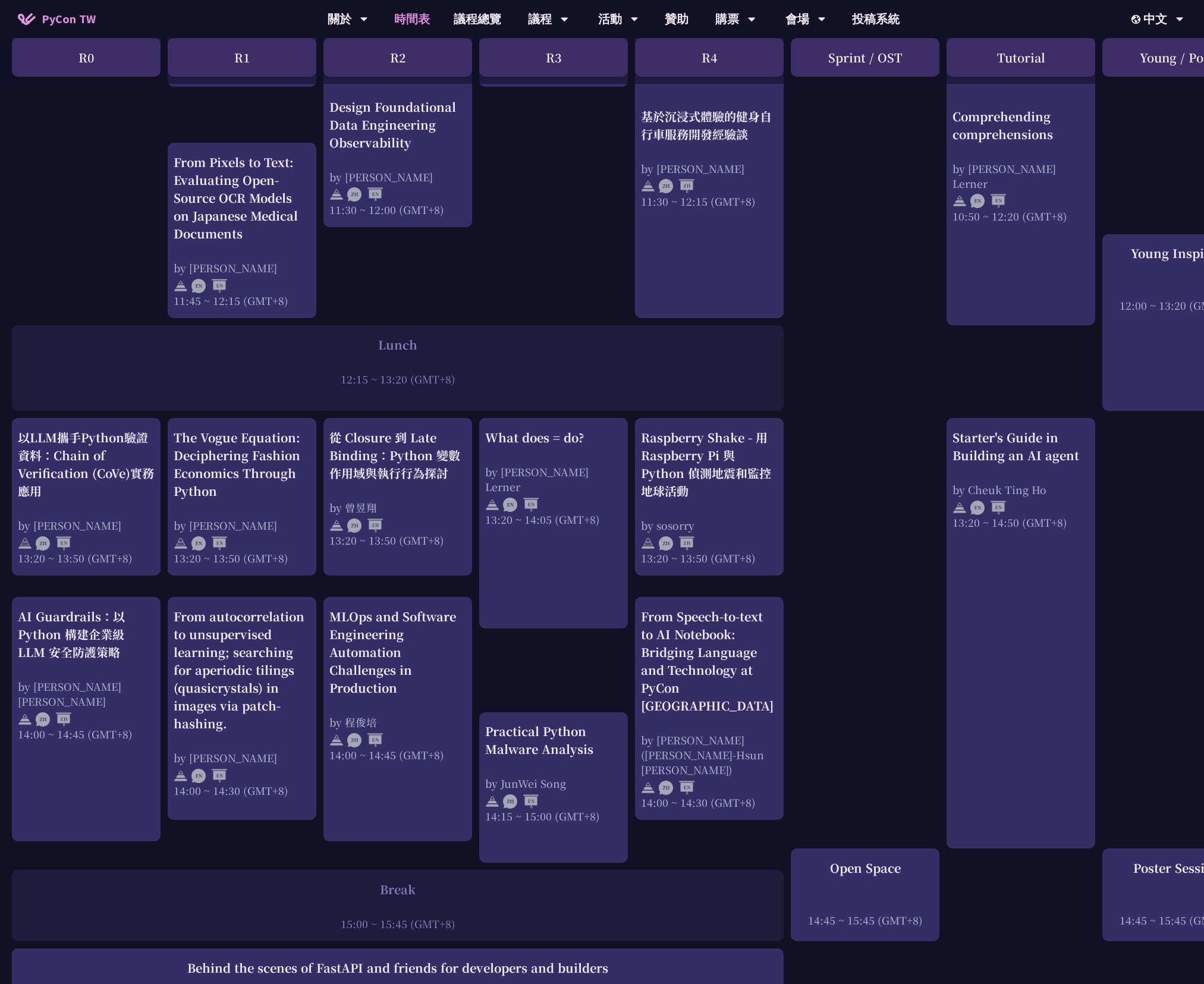
scroll to position [669, 0]
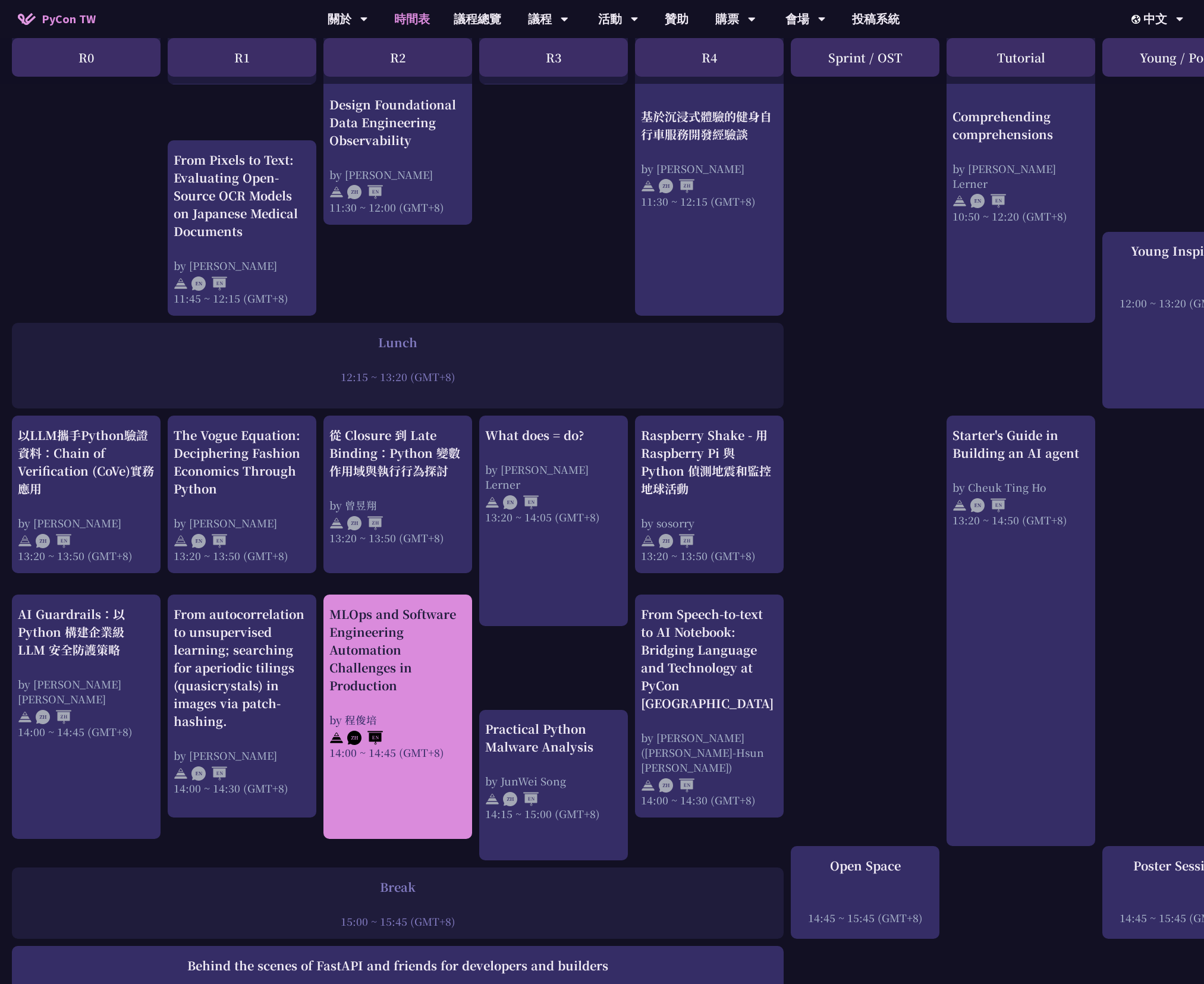
click at [378, 664] on div "MLOps and Software Engineering Automation Challenges in Production" at bounding box center [397, 650] width 136 height 90
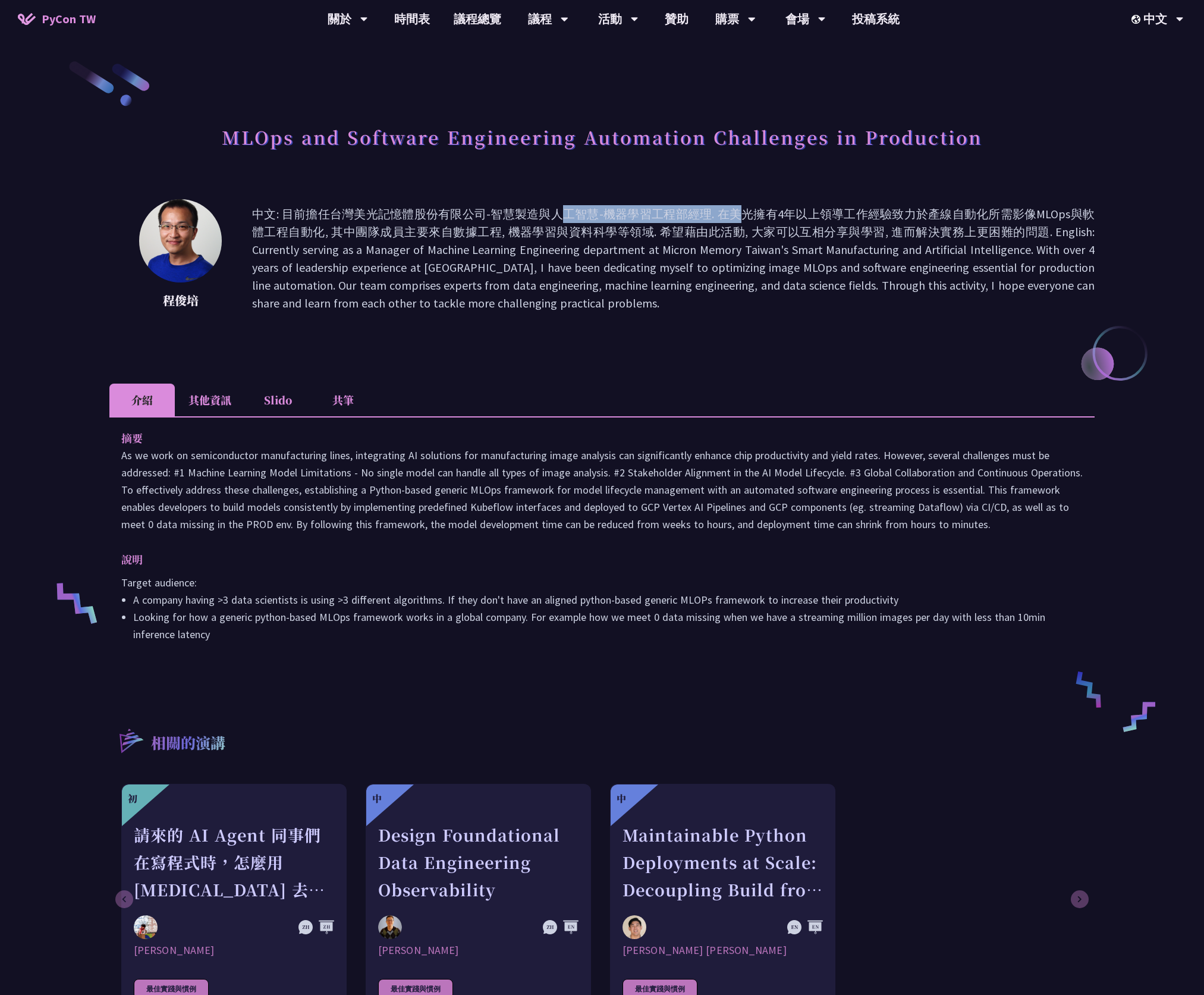
drag, startPoint x: 471, startPoint y: 215, endPoint x: 566, endPoint y: 215, distance: 95.0
click at [566, 215] on p "中文: 目前擔任台灣美光記憶體股份有限公司-智慧製造與人工智慧-機器學習工程部經理. 在美光擁有4年以上領導工作經驗致力於產線自動化所需影像MLOps與軟體工…" at bounding box center [673, 258] width 842 height 107
drag, startPoint x: 388, startPoint y: 234, endPoint x: 457, endPoint y: 238, distance: 69.1
click at [457, 238] on p "中文: 目前擔任台灣美光記憶體股份有限公司-智慧製造與人工智慧-機器學習工程部經理. 在美光擁有4年以上領導工作經驗致力於產線自動化所需影像MLOps與軟體工…" at bounding box center [673, 258] width 842 height 107
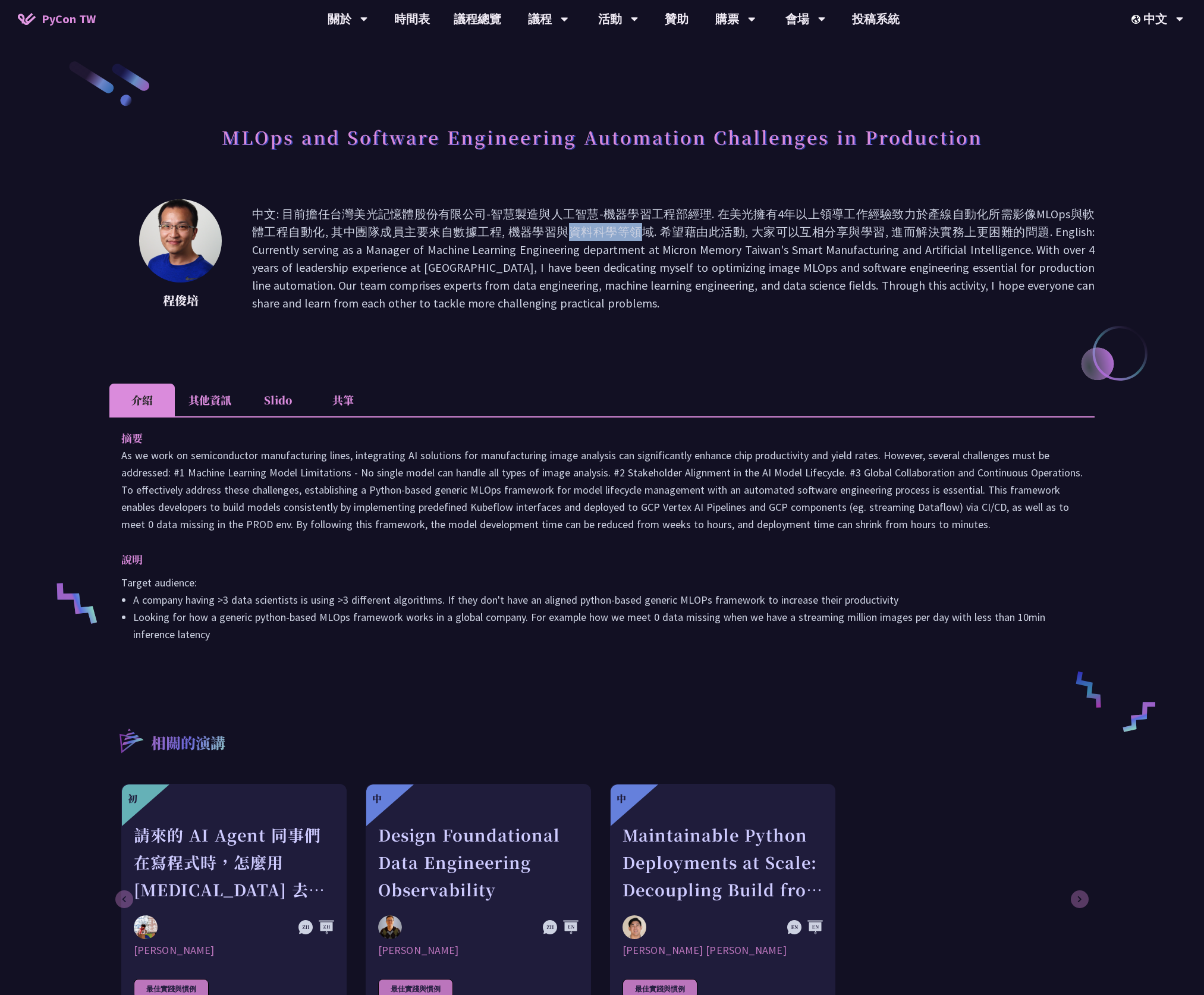
click at [457, 238] on p "中文: 目前擔任台灣美光記憶體股份有限公司-智慧製造與人工智慧-機器學習工程部經理. 在美光擁有4年以上領導工作經驗致力於產線自動化所需影像MLOps與軟體工…" at bounding box center [673, 258] width 842 height 107
drag, startPoint x: 399, startPoint y: 238, endPoint x: 459, endPoint y: 238, distance: 60.0
click at [459, 238] on p "中文: 目前擔任台灣美光記憶體股份有限公司-智慧製造與人工智慧-機器學習工程部經理. 在美光擁有4年以上領導工作經驗致力於產線自動化所需影像MLOps與軟體工…" at bounding box center [673, 258] width 842 height 107
drag, startPoint x: 459, startPoint y: 238, endPoint x: 507, endPoint y: 238, distance: 48.0
click at [507, 238] on p "中文: 目前擔任台灣美光記憶體股份有限公司-智慧製造與人工智慧-機器學習工程部經理. 在美光擁有4年以上領導工作經驗致力於產線自動化所需影像MLOps與軟體工…" at bounding box center [673, 258] width 842 height 107
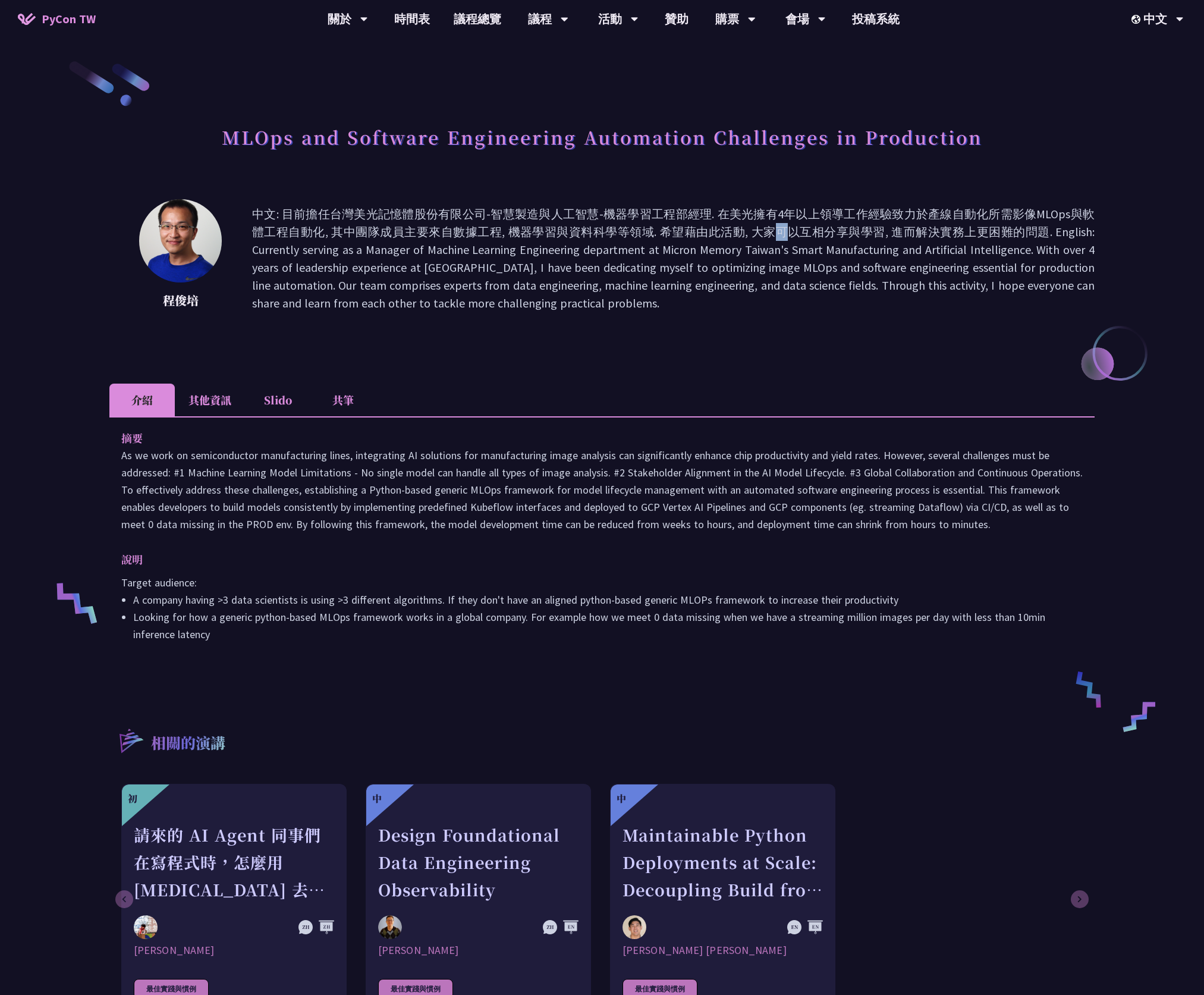
drag, startPoint x: 507, startPoint y: 238, endPoint x: 622, endPoint y: 238, distance: 115.0
click at [622, 238] on p "中文: 目前擔任台灣美光記憶體股份有限公司-智慧製造與人工智慧-機器學習工程部經理. 在美光擁有4年以上領導工作經驗致力於產線自動化所需影像MLOps與軟體工…" at bounding box center [673, 258] width 842 height 107
drag, startPoint x: 622, startPoint y: 238, endPoint x: 646, endPoint y: 277, distance: 45.8
click at [646, 277] on p "中文: 目前擔任台灣美光記憶體股份有限公司-智慧製造與人工智慧-機器學習工程部經理. 在美光擁有4年以上領導工作經驗致力於產線自動化所需影像MLOps與軟體工…" at bounding box center [673, 258] width 842 height 107
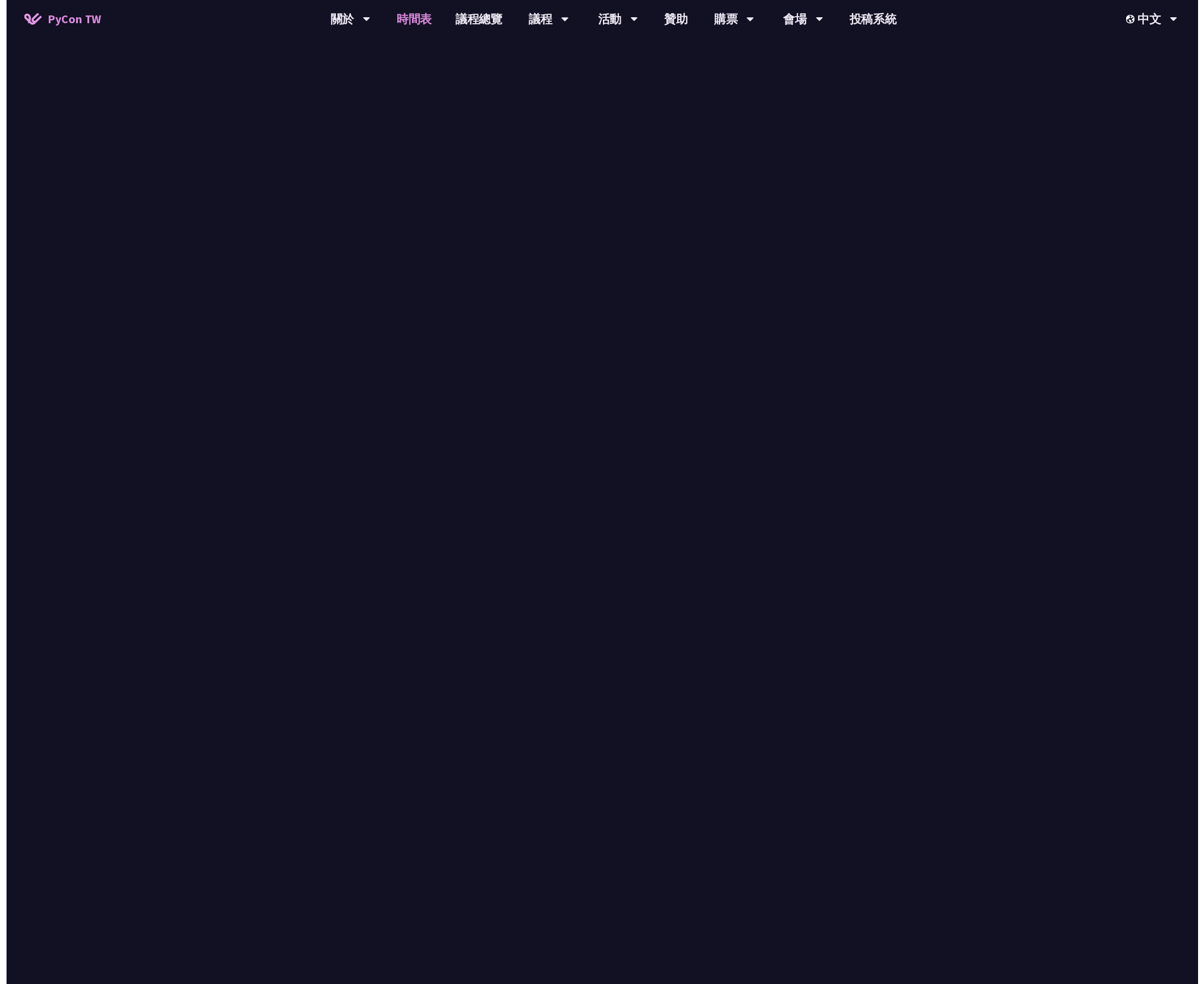
scroll to position [669, 0]
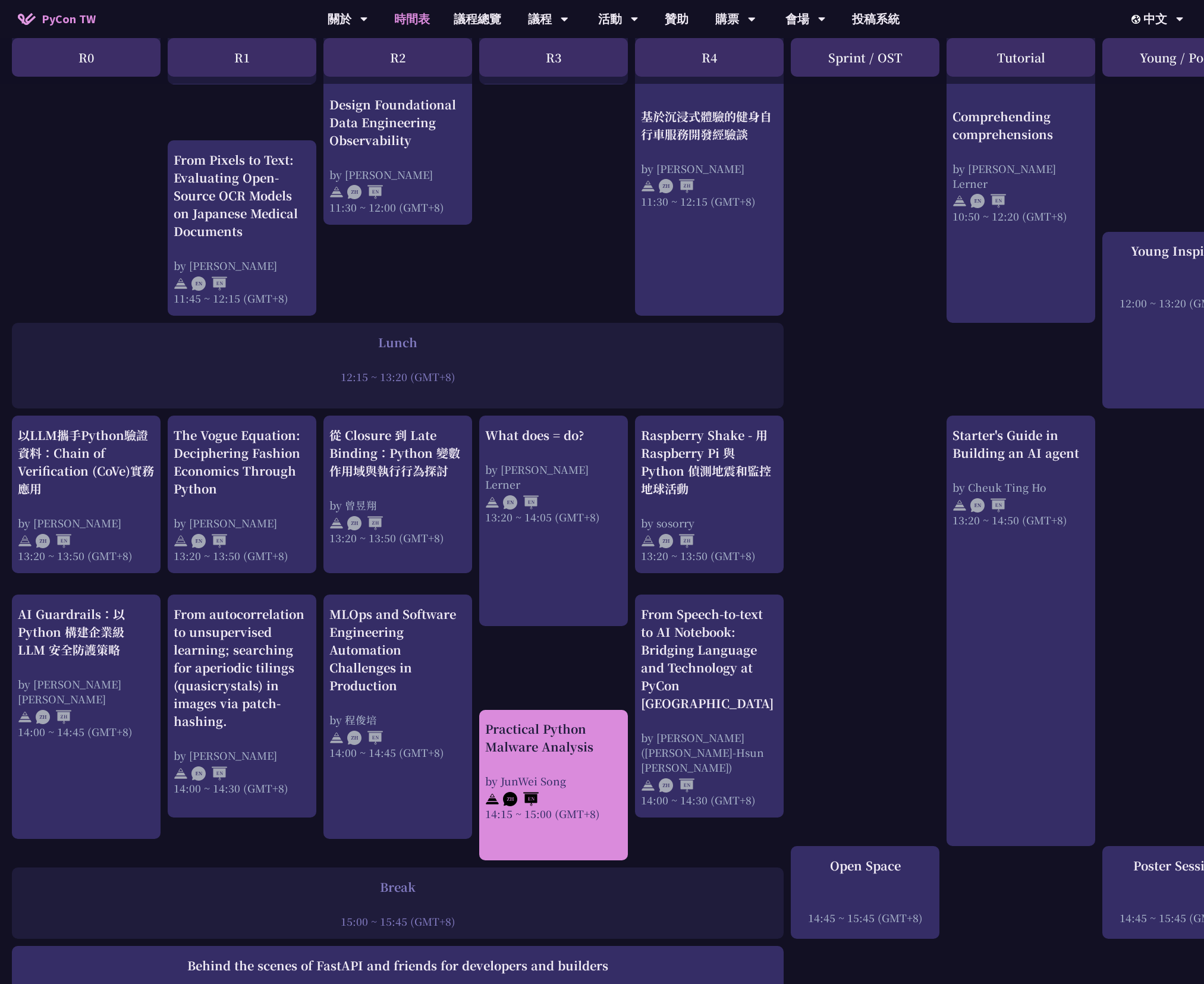
click at [566, 743] on div "Practical Python Malware Analysis" at bounding box center [553, 738] width 136 height 36
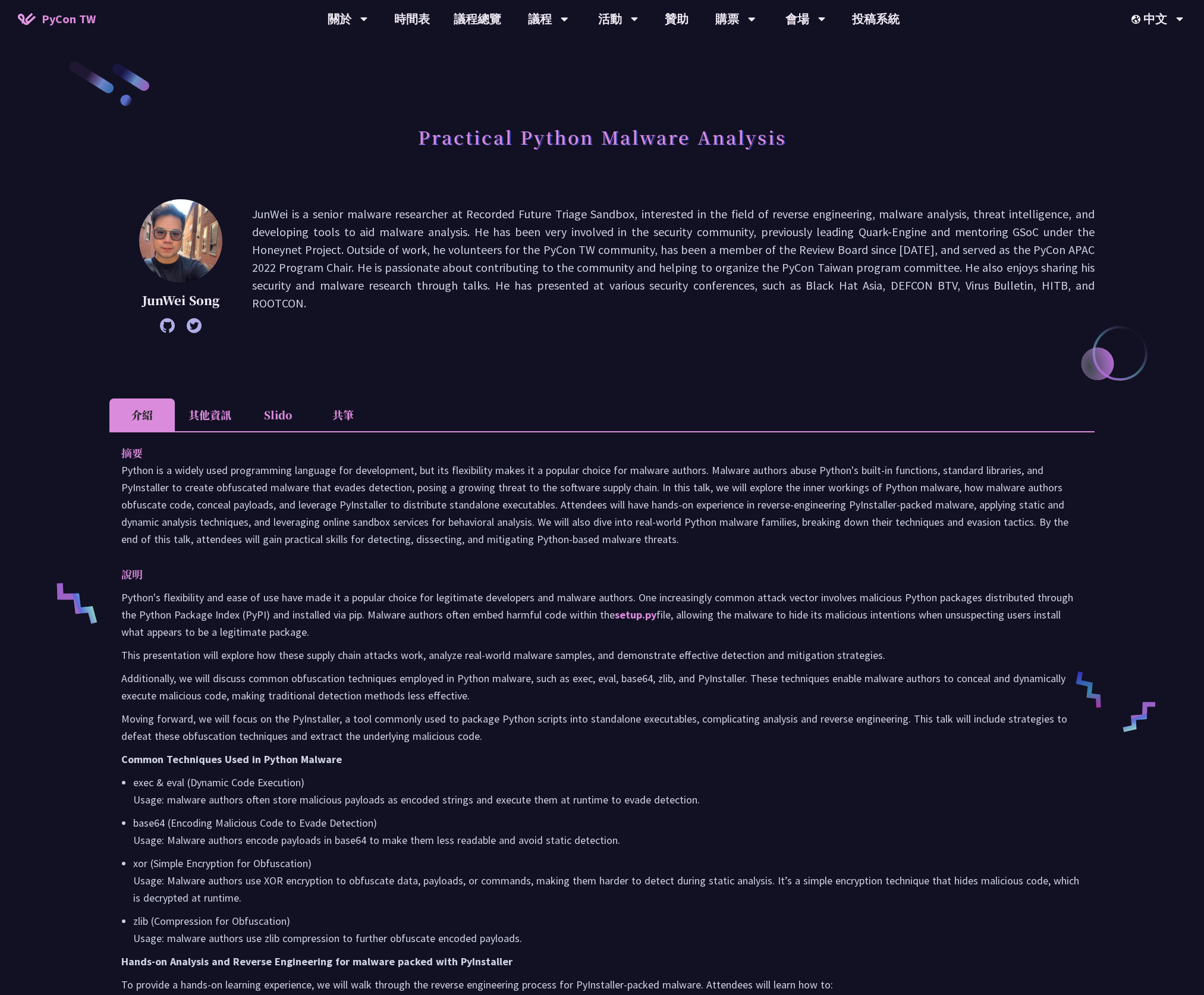
click at [612, 127] on h1 "Practical Python Malware Analysis" at bounding box center [602, 136] width 369 height 36
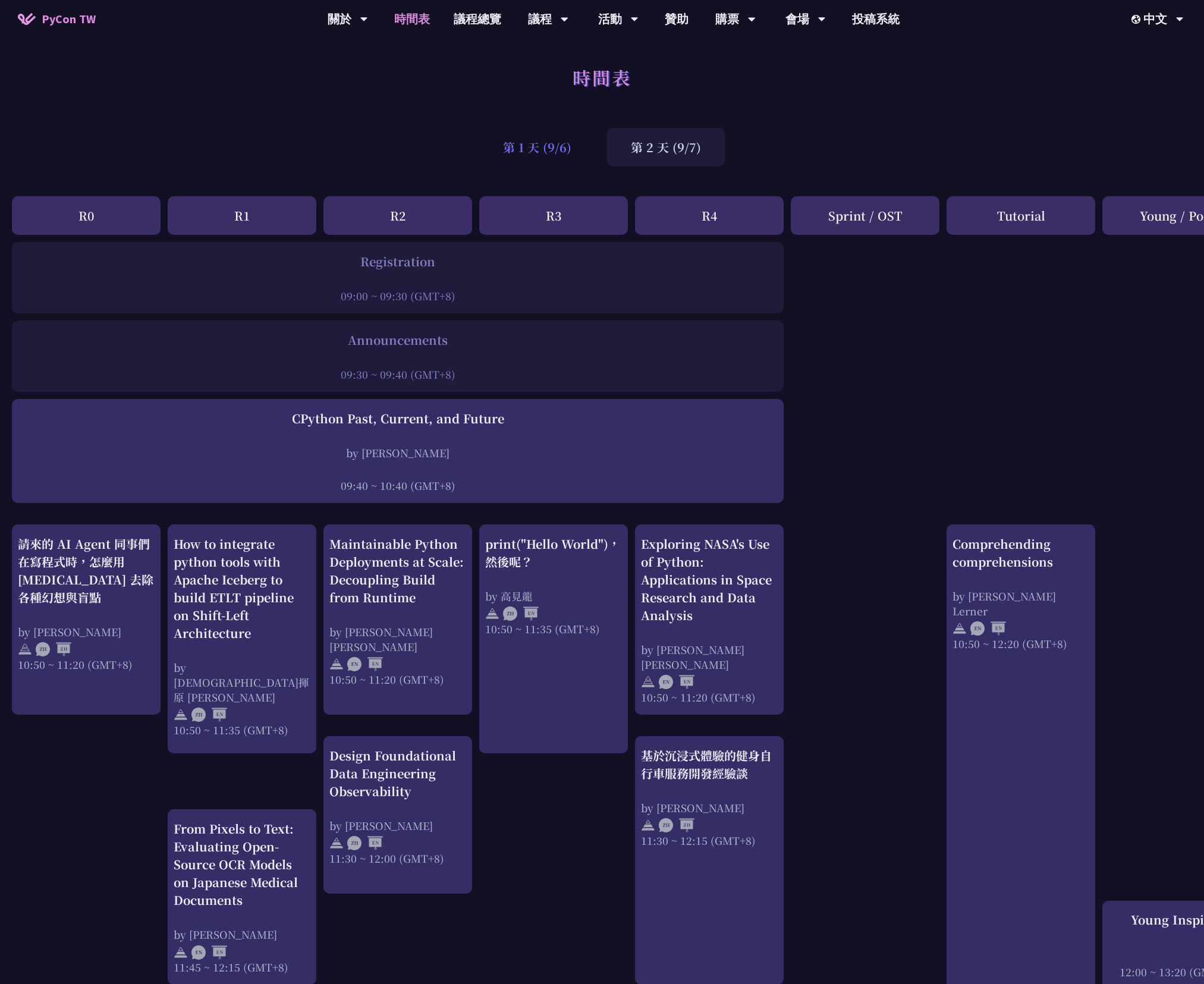
click at [548, 143] on div "第 1 天 (9/6)" at bounding box center [537, 147] width 116 height 39
